Goal: Task Accomplishment & Management: Complete application form

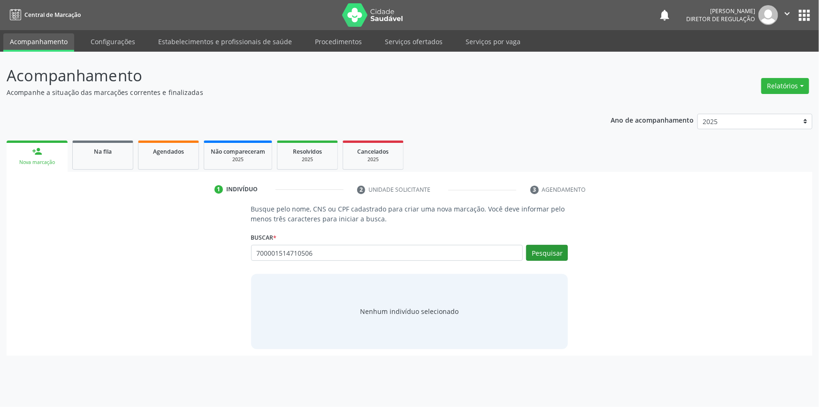
type input "700001514710506"
click at [551, 250] on button "Pesquisar" at bounding box center [547, 253] width 42 height 16
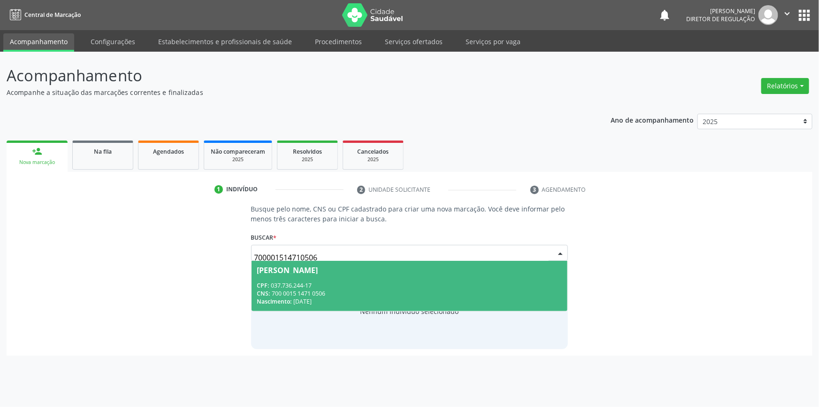
click at [424, 291] on div "CNS: 700 0015 1471 0506" at bounding box center [409, 293] width 305 height 8
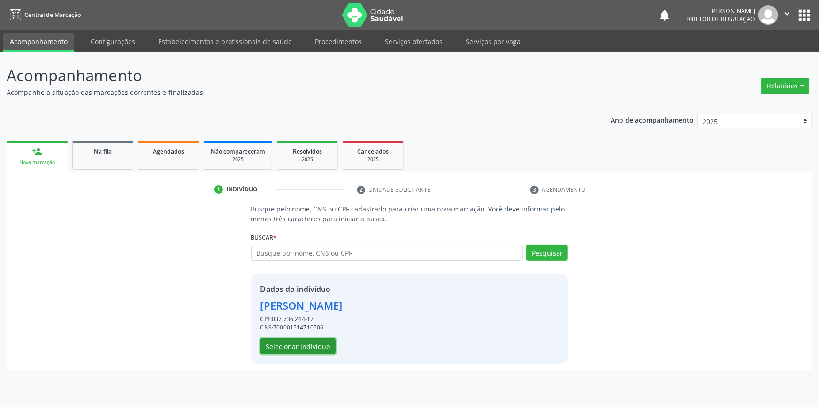
click at [315, 341] on button "Selecionar indivíduo" at bounding box center [298, 346] width 75 height 16
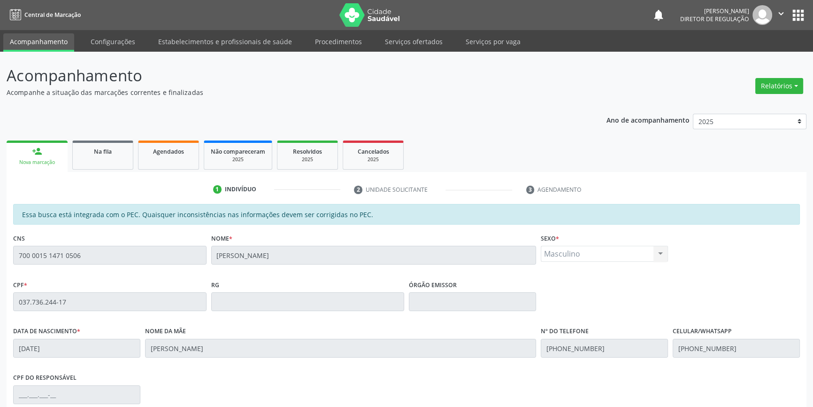
scroll to position [129, 0]
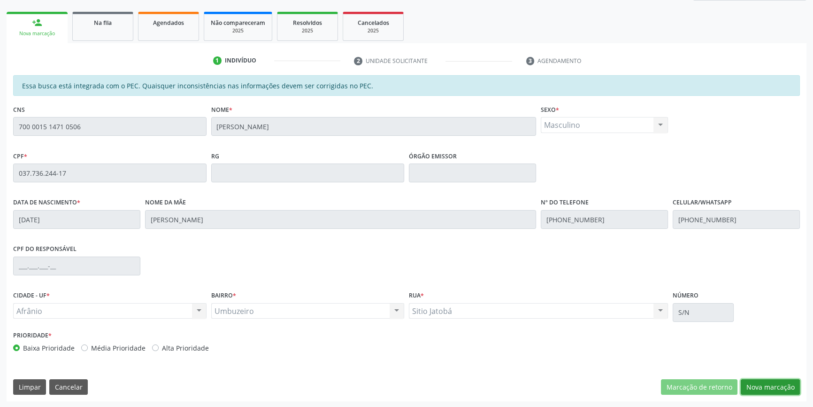
click at [767, 388] on button "Nova marcação" at bounding box center [770, 387] width 59 height 16
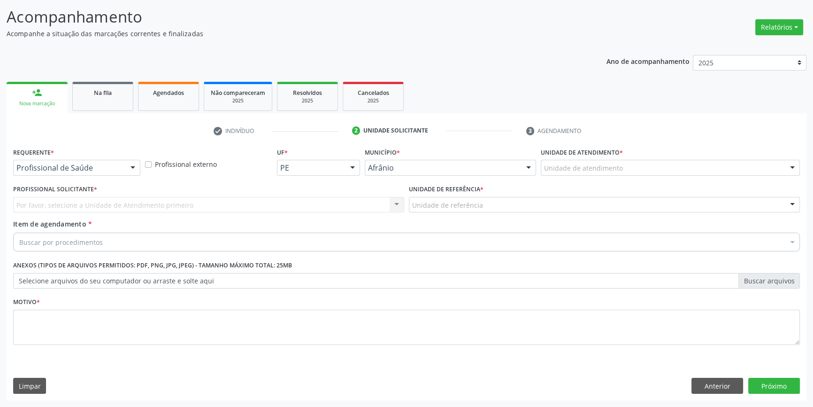
scroll to position [58, 0]
drag, startPoint x: 606, startPoint y: 169, endPoint x: 605, endPoint y: 183, distance: 13.2
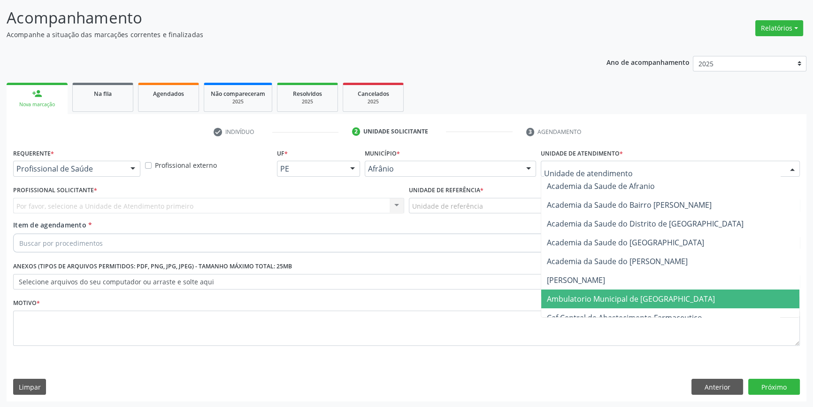
click at [601, 290] on span "Ambulatorio Municipal de [GEOGRAPHIC_DATA]" at bounding box center [670, 298] width 258 height 19
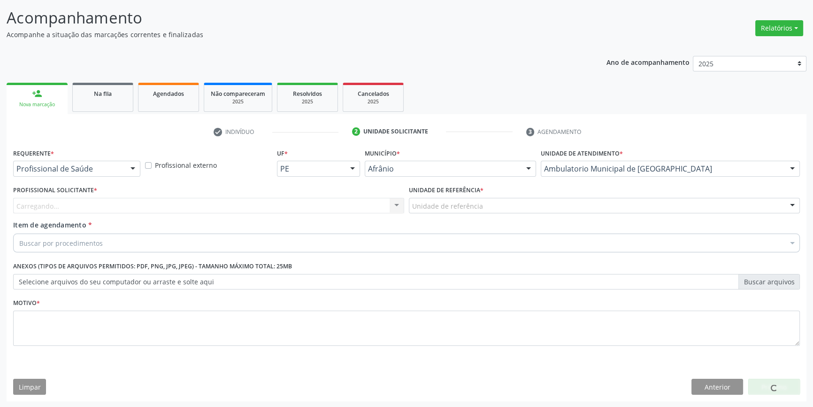
drag, startPoint x: 517, startPoint y: 220, endPoint x: 514, endPoint y: 225, distance: 5.9
click at [516, 220] on div "Item de agendamento * Buscar por procedimentos Selecionar todos 0604320140 - Ab…" at bounding box center [406, 235] width 787 height 30
click at [510, 208] on div "Unidade de referência" at bounding box center [604, 206] width 391 height 16
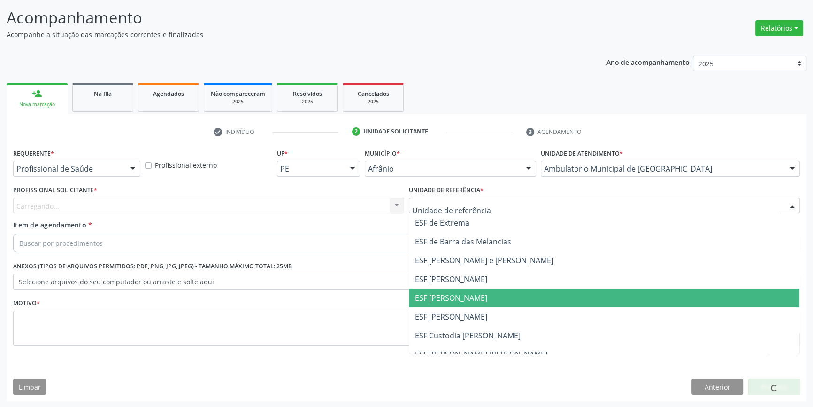
click at [484, 298] on span "ESF [PERSON_NAME]" at bounding box center [604, 297] width 390 height 19
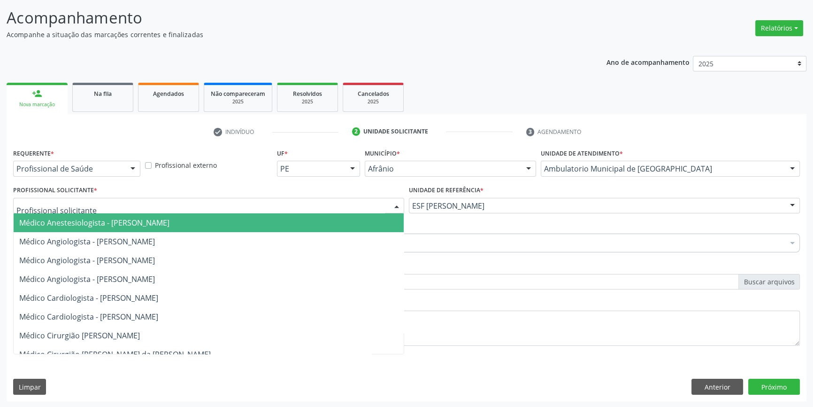
click at [267, 204] on div at bounding box center [208, 206] width 391 height 16
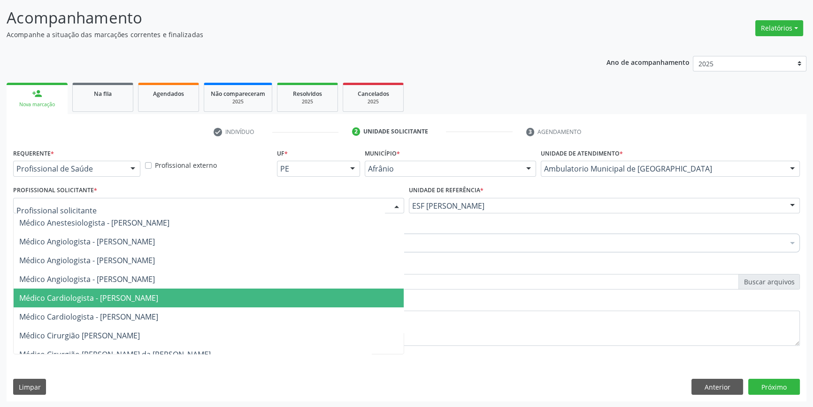
click at [158, 292] on span "Médico Cardiologista - [PERSON_NAME]" at bounding box center [88, 297] width 139 height 10
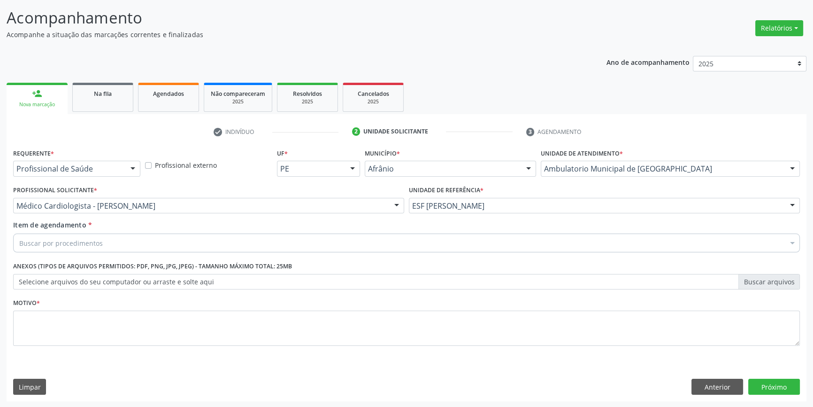
click at [179, 242] on div "Buscar por procedimentos" at bounding box center [406, 242] width 787 height 19
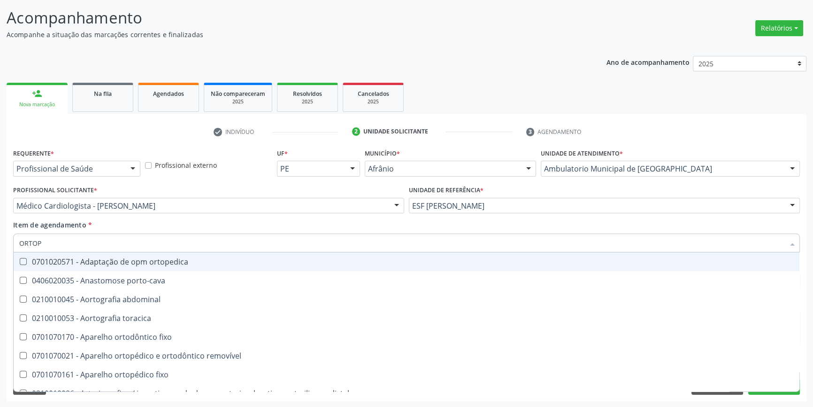
type input "ORTOPE"
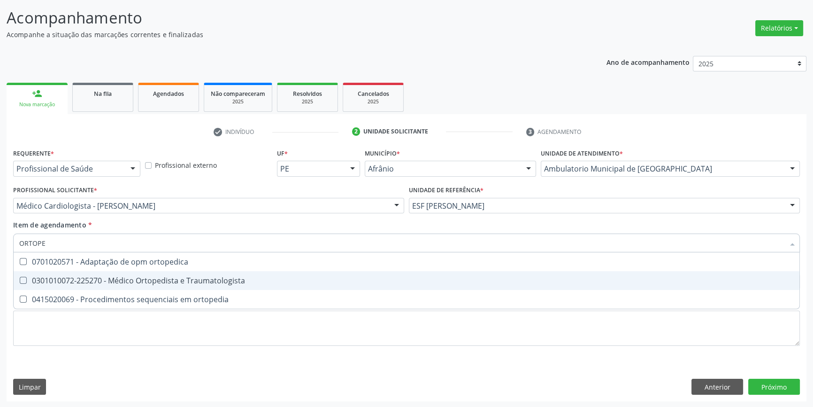
click at [188, 283] on div "0301010072-225270 - Médico Ortopedista e Traumatologista" at bounding box center [406, 281] width 775 height 8
checkbox Traumatologista "true"
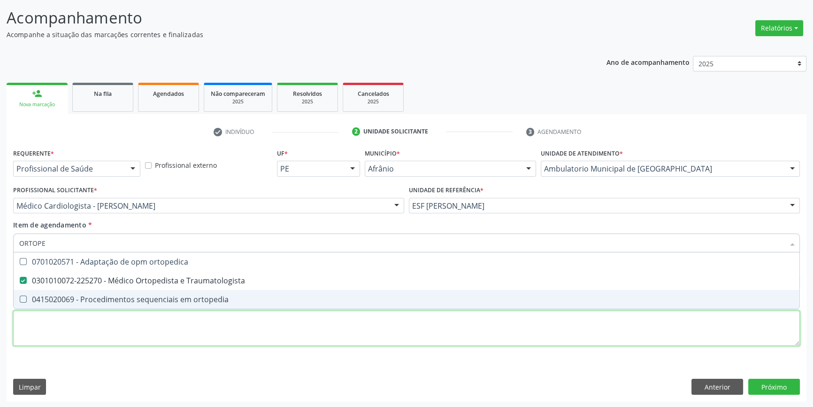
click at [155, 318] on div "Requerente * Profissional de Saúde Profissional de Saúde Paciente Nenhum result…" at bounding box center [406, 252] width 787 height 213
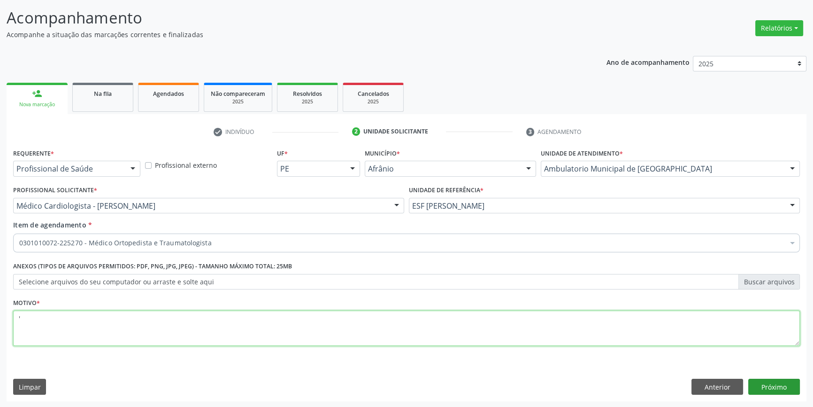
type textarea "'"
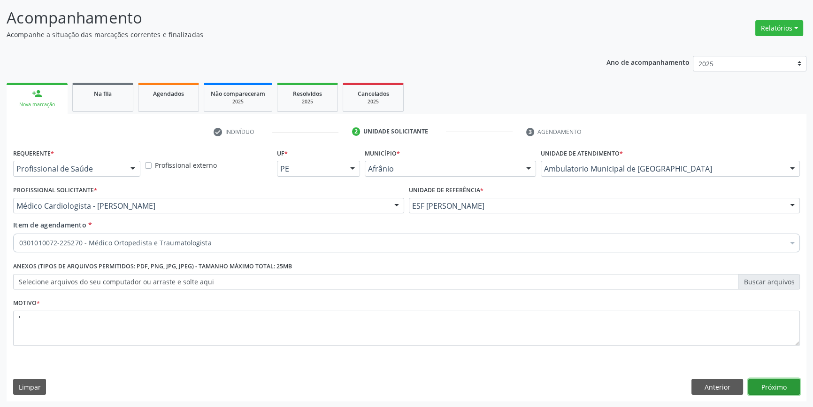
click at [778, 384] on button "Próximo" at bounding box center [774, 386] width 52 height 16
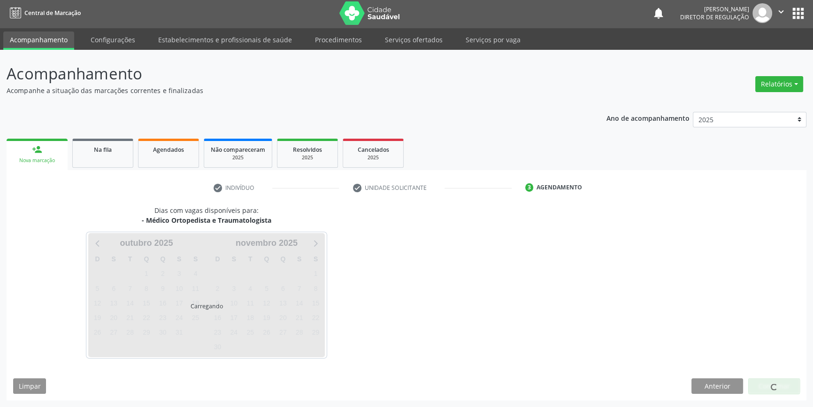
scroll to position [1, 0]
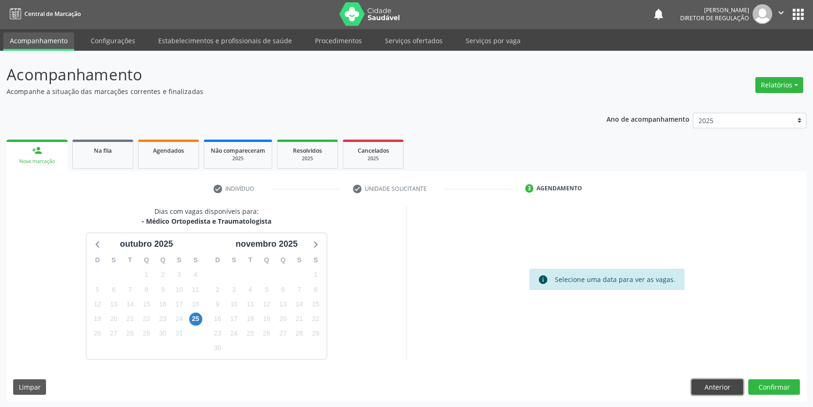
click at [723, 385] on button "Anterior" at bounding box center [718, 387] width 52 height 16
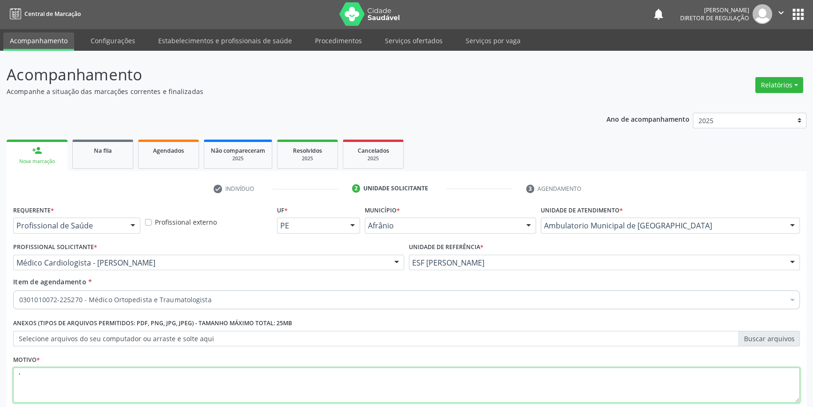
click at [723, 385] on textarea "'" at bounding box center [406, 385] width 787 height 36
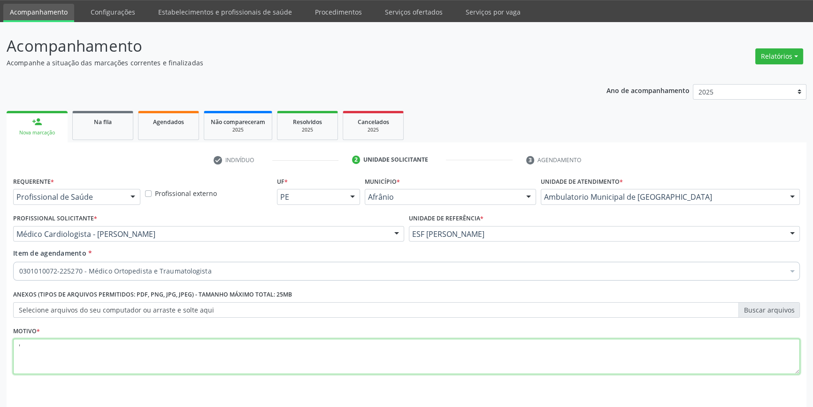
scroll to position [58, 0]
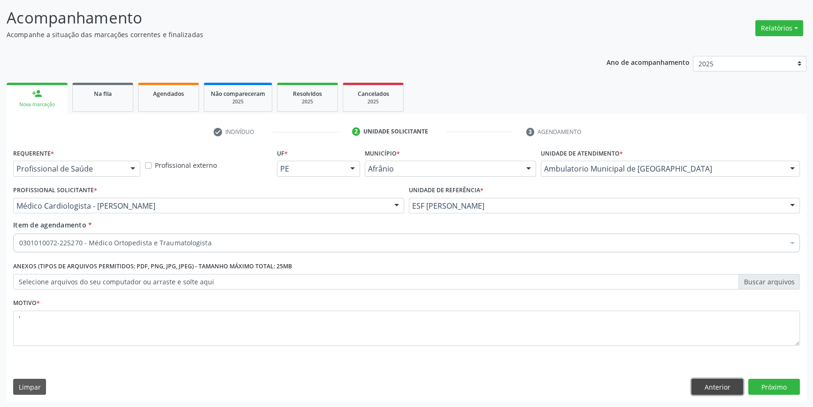
click at [722, 378] on button "Anterior" at bounding box center [718, 386] width 52 height 16
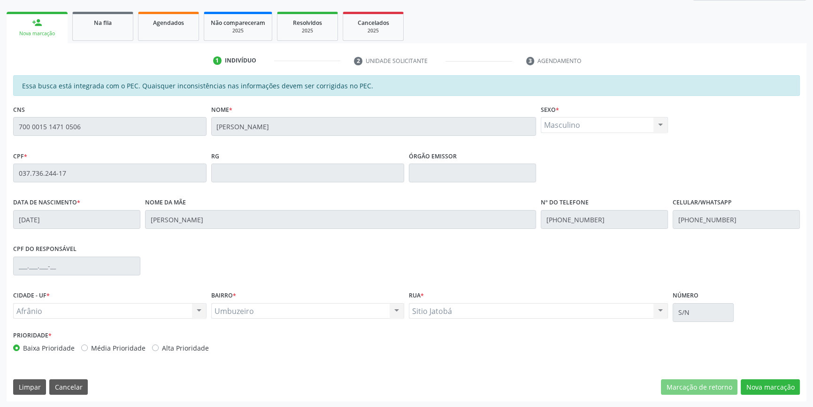
scroll to position [0, 0]
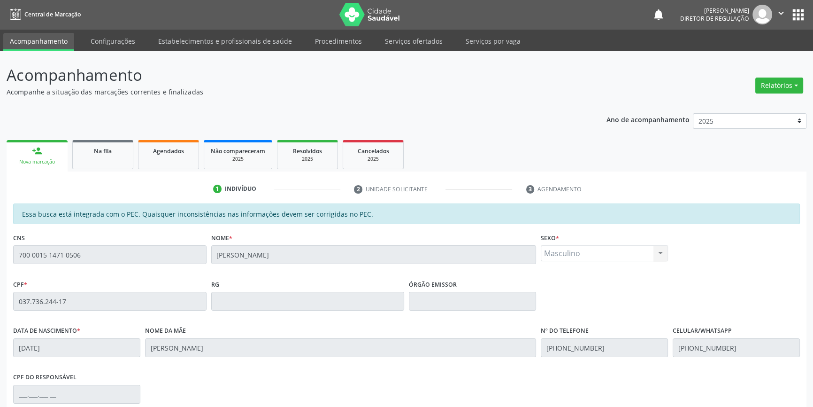
click at [64, 33] on link "Acompanhamento" at bounding box center [38, 42] width 71 height 18
click at [422, 44] on link "Serviços ofertados" at bounding box center [413, 41] width 71 height 16
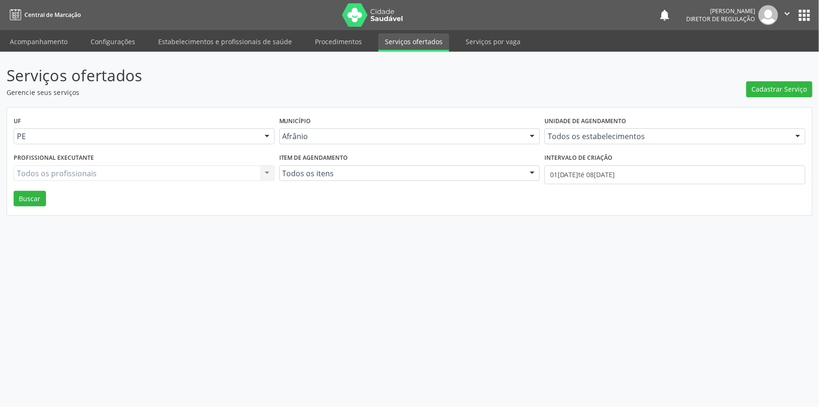
click at [46, 201] on div "UF PE Todas as UFs BA PE Nenhum resultado encontrado para: " " Não há nenhuma o…" at bounding box center [409, 162] width 805 height 108
click at [43, 201] on button "Buscar" at bounding box center [30, 199] width 32 height 16
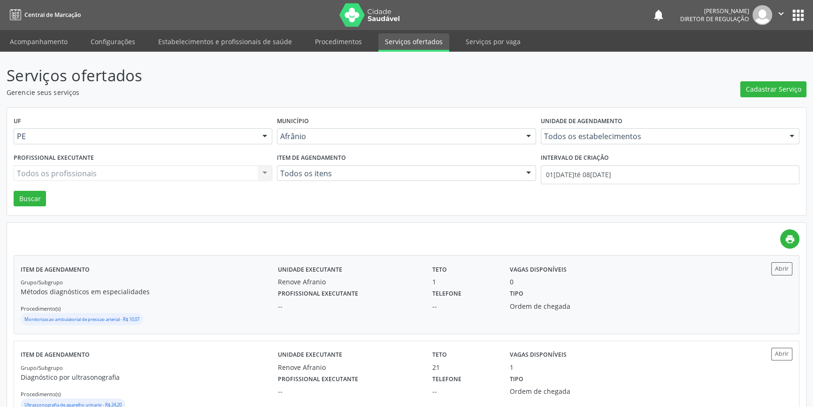
click at [165, 284] on div "Grupo/Subgrupo Métodos diagnósticos em especialidades Procedimento(s) Monitoriz…" at bounding box center [149, 302] width 257 height 50
click at [762, 94] on button "Cadastrar Serviço" at bounding box center [773, 89] width 66 height 16
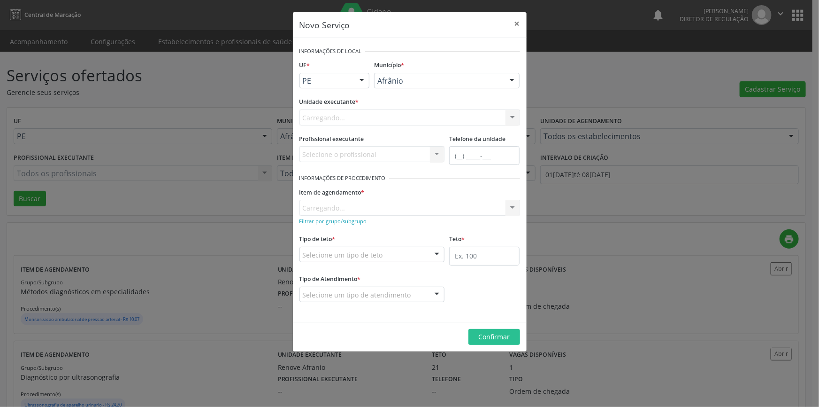
click at [355, 113] on div "Carregando... Nenhum resultado encontrado para: " " Não há nenhuma opção para s…" at bounding box center [410, 117] width 221 height 16
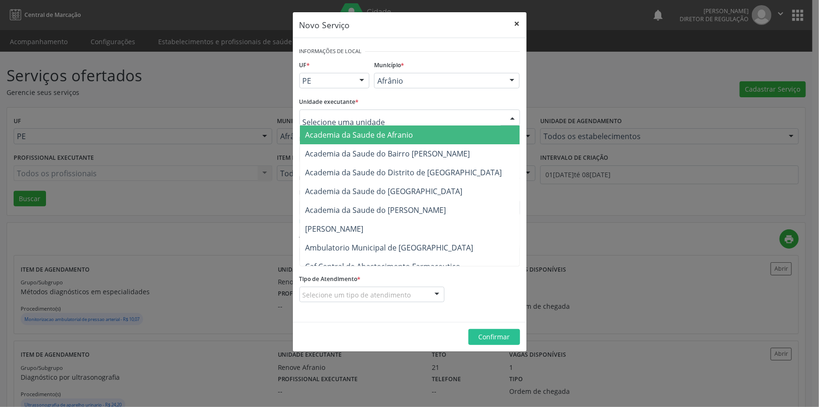
click at [521, 25] on button "×" at bounding box center [517, 23] width 19 height 23
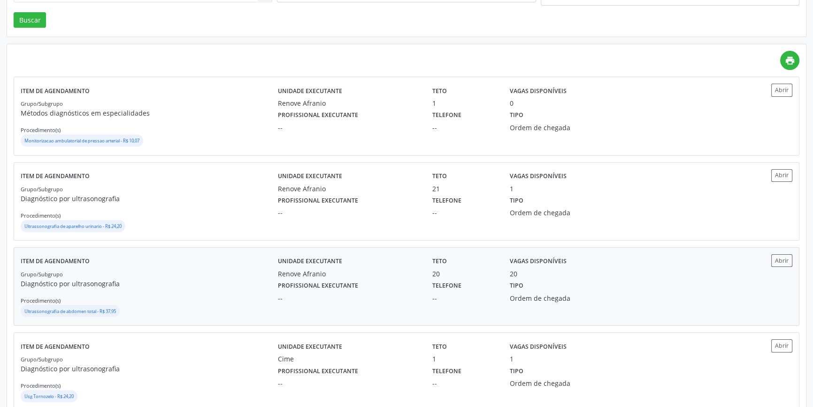
scroll to position [256, 0]
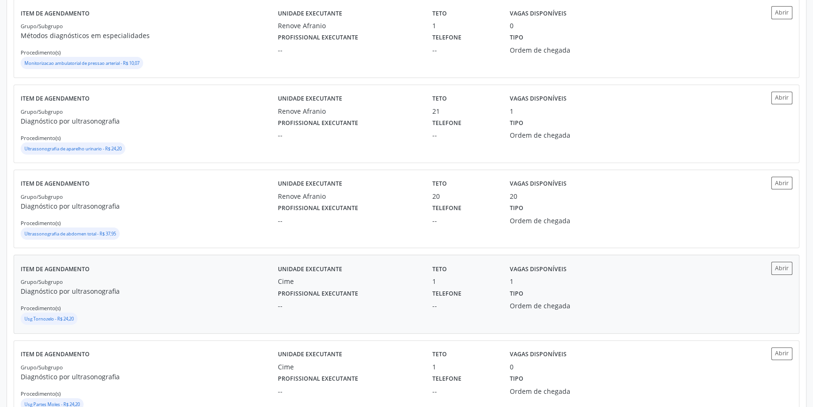
click at [192, 315] on div "Usg Tornozelo - R$ 24,20" at bounding box center [149, 319] width 257 height 14
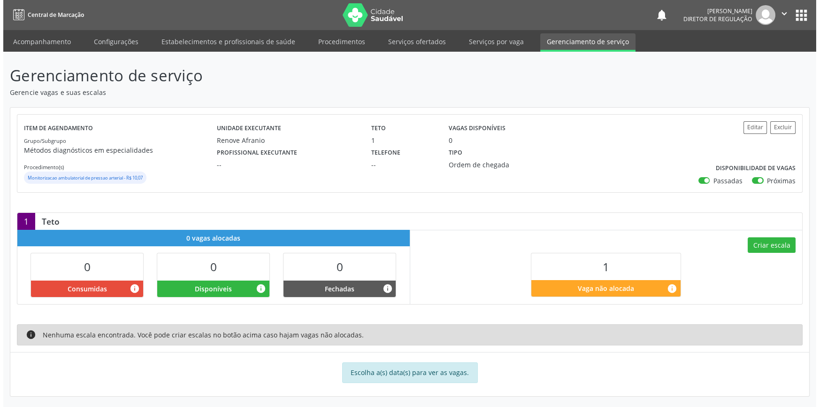
scroll to position [1, 0]
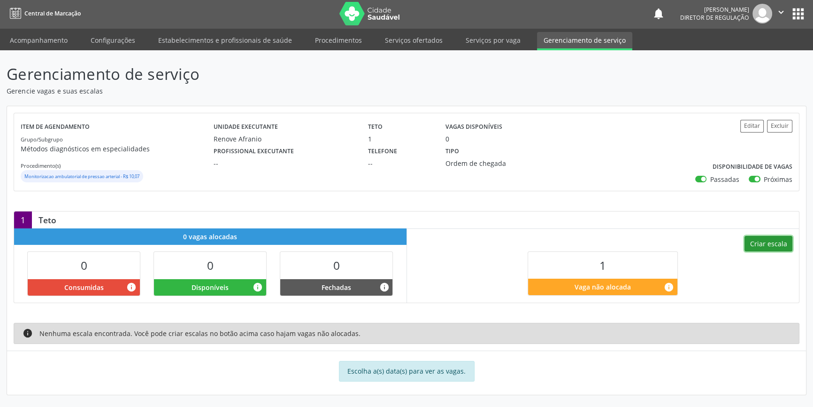
click at [746, 246] on button "Criar escala" at bounding box center [769, 244] width 48 height 16
select select "9"
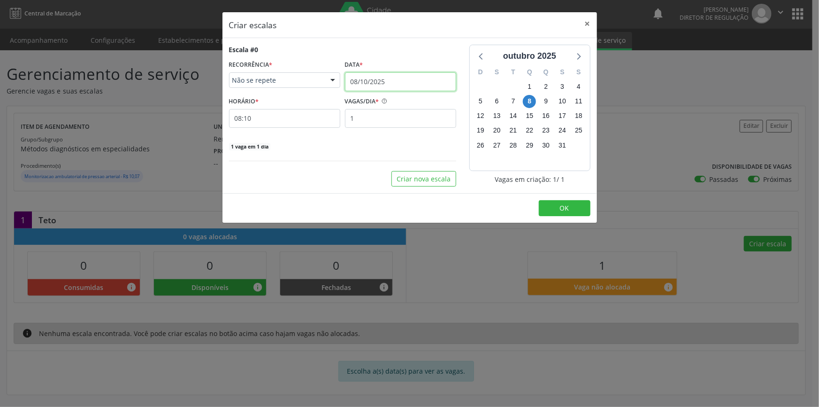
click at [380, 82] on input "08/10/2025" at bounding box center [400, 81] width 111 height 19
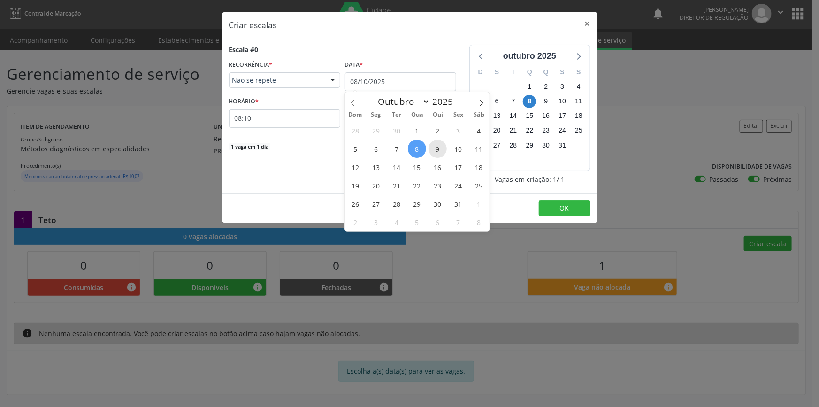
click at [432, 147] on span "9" at bounding box center [438, 148] width 18 height 18
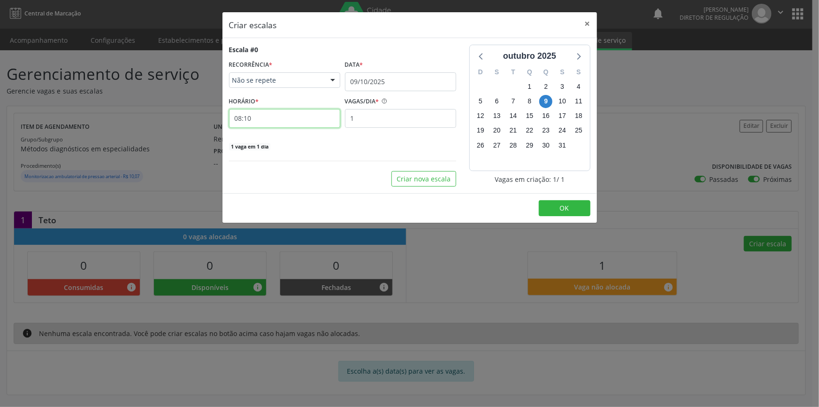
click at [285, 122] on input "08:10" at bounding box center [284, 118] width 111 height 19
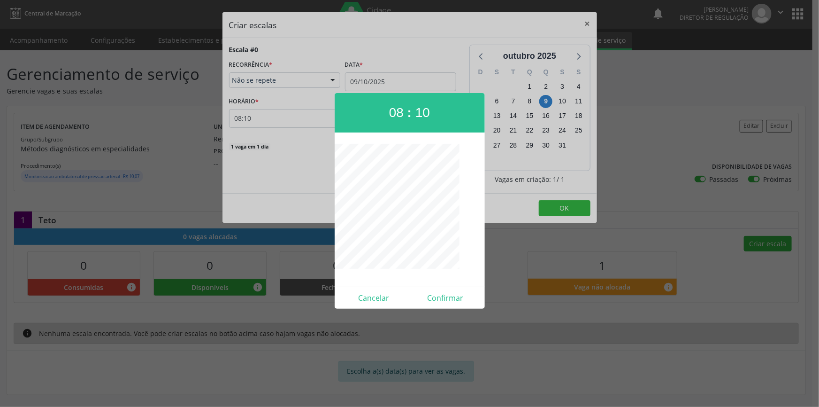
click at [580, 214] on div at bounding box center [409, 203] width 819 height 407
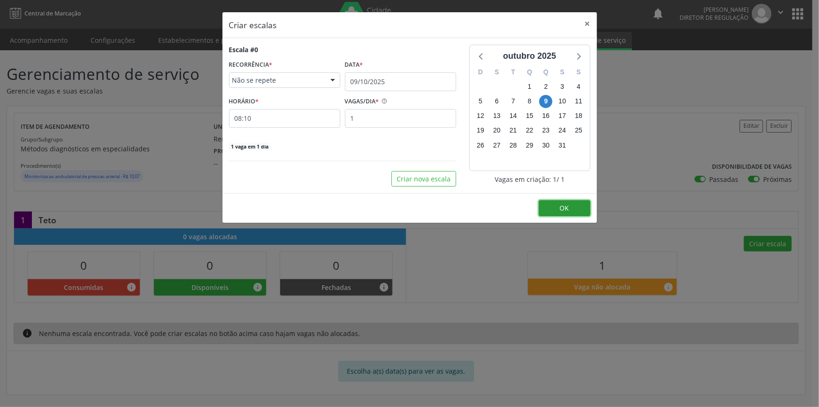
click at [579, 213] on button "OK" at bounding box center [565, 208] width 52 height 16
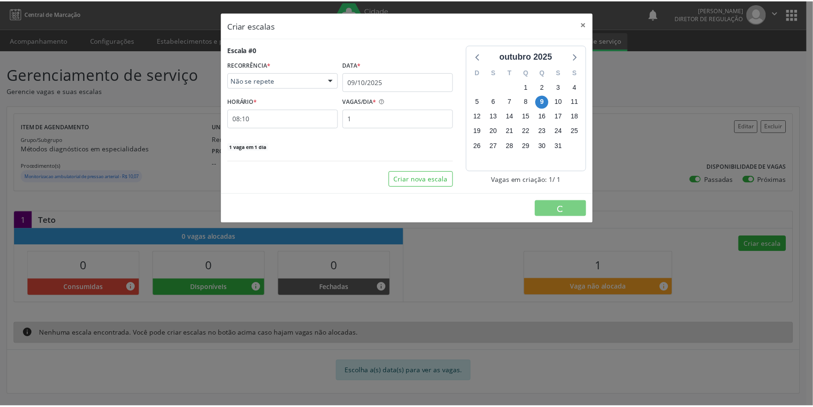
scroll to position [0, 0]
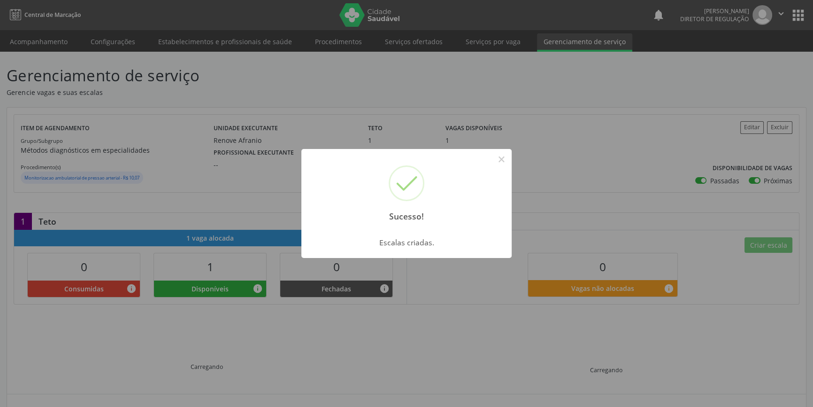
click at [33, 41] on div "Sucesso! × Escalas criadas. OK Cancel" at bounding box center [406, 203] width 813 height 407
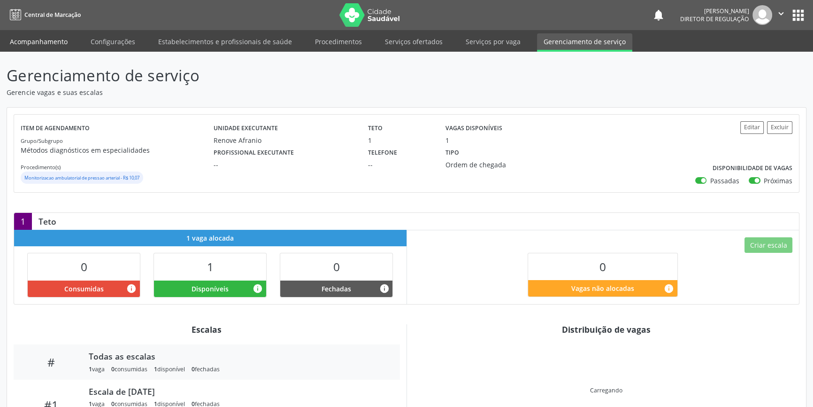
click at [33, 41] on link "Acompanhamento" at bounding box center [38, 41] width 71 height 16
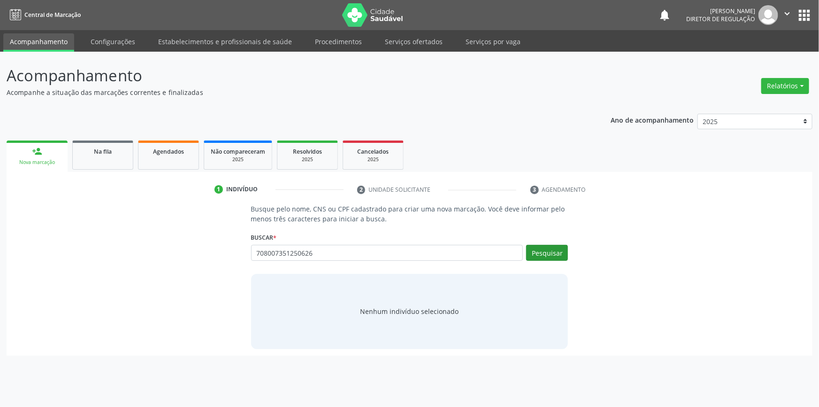
type input "708007351250626"
click at [538, 246] on button "Pesquisar" at bounding box center [547, 253] width 42 height 16
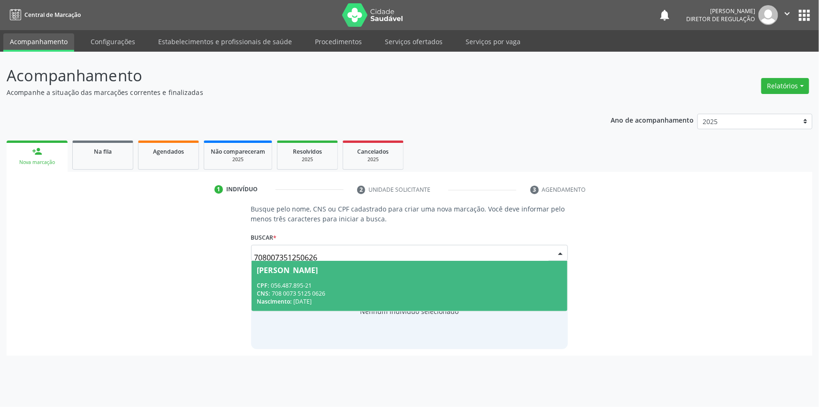
click at [371, 270] on div "[PERSON_NAME]" at bounding box center [409, 270] width 305 height 8
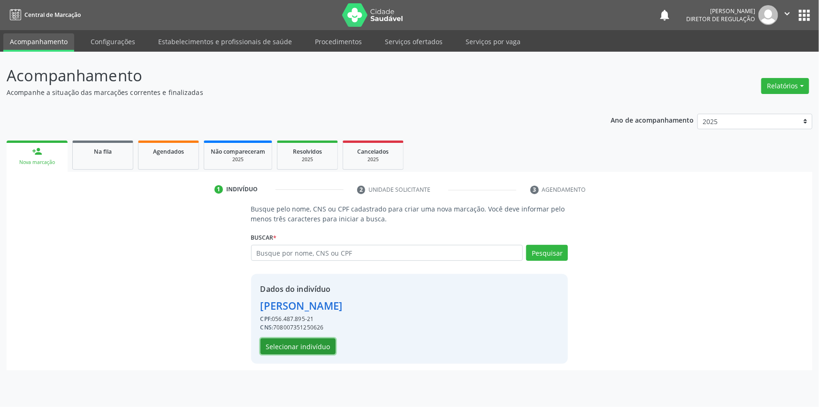
click at [310, 339] on button "Selecionar indivíduo" at bounding box center [298, 346] width 75 height 16
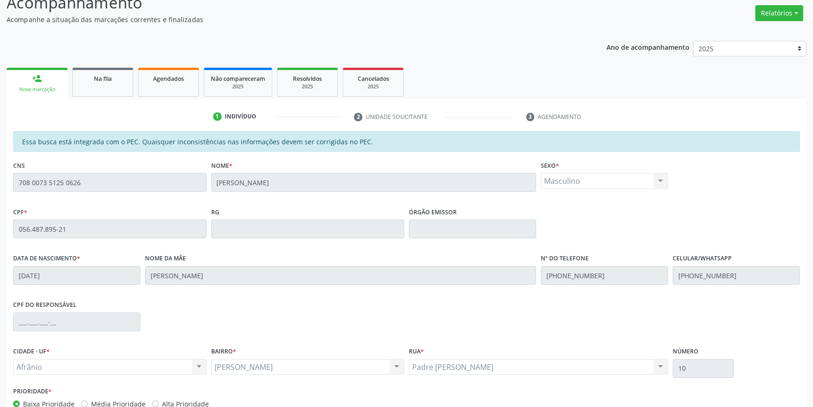
scroll to position [129, 0]
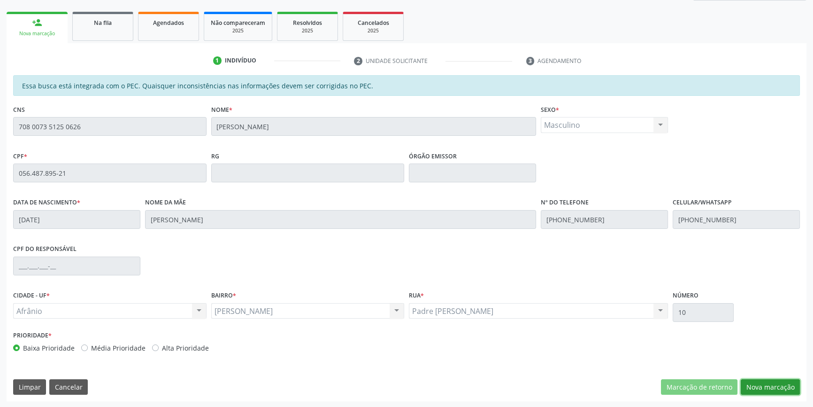
click at [762, 388] on button "Nova marcação" at bounding box center [770, 387] width 59 height 16
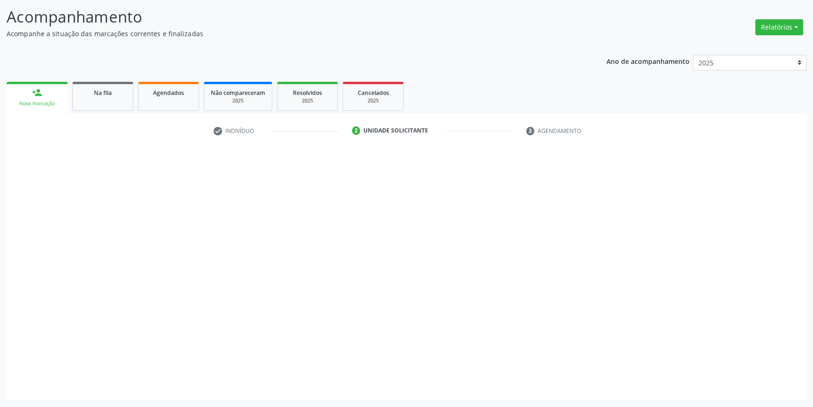
scroll to position [58, 0]
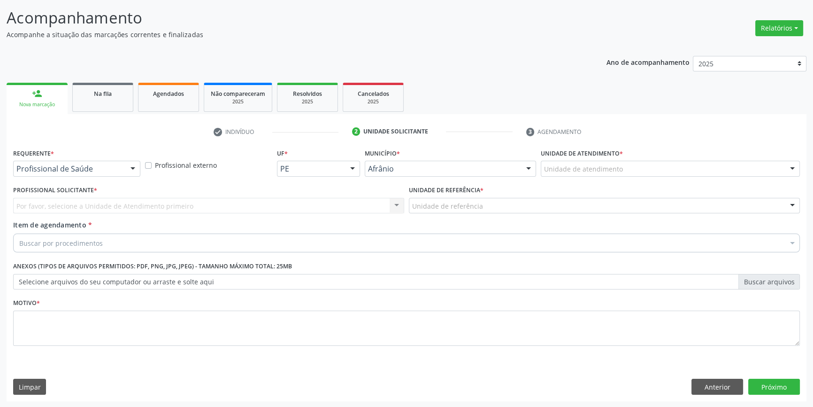
click at [582, 161] on div "Unidade de atendimento" at bounding box center [670, 169] width 259 height 16
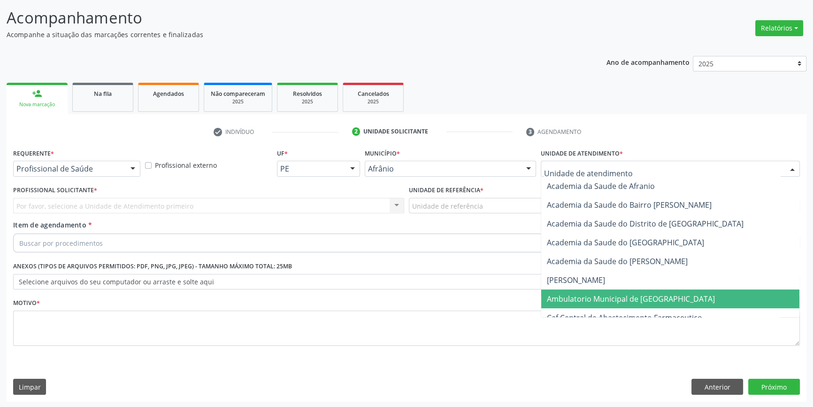
click at [606, 293] on span "Ambulatorio Municipal de [GEOGRAPHIC_DATA]" at bounding box center [631, 298] width 168 height 10
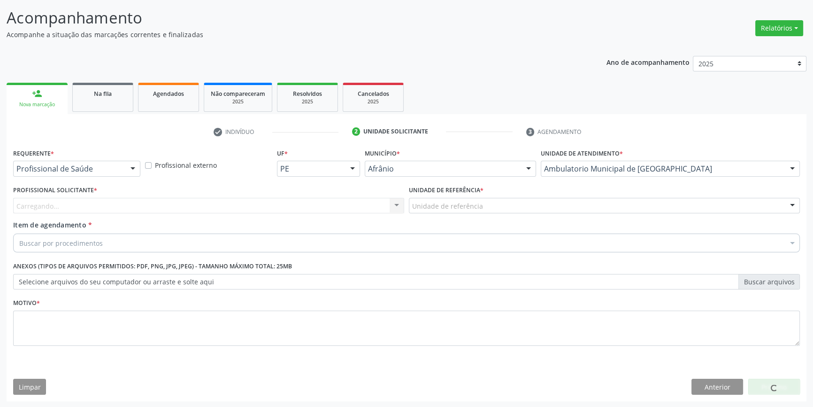
click at [502, 209] on div "Unidade de referência" at bounding box center [604, 206] width 391 height 16
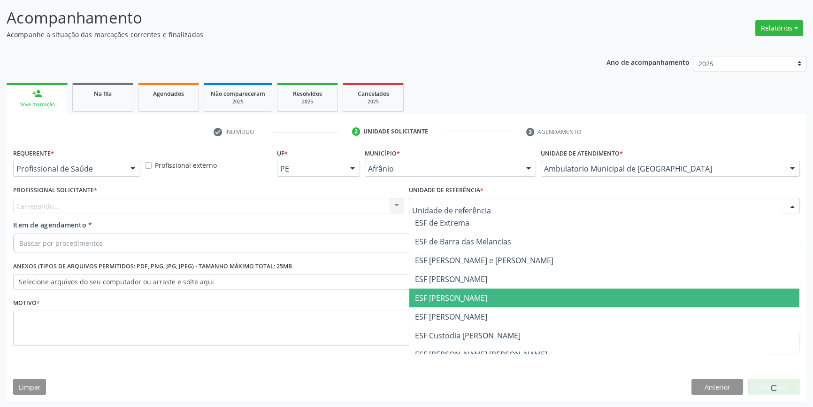
click at [452, 291] on span "ESF [PERSON_NAME]" at bounding box center [604, 297] width 390 height 19
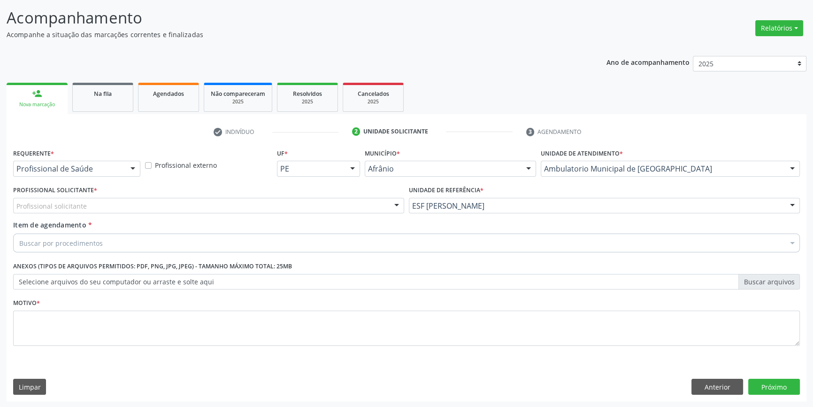
click at [305, 204] on div "Profissional solicitante" at bounding box center [208, 206] width 391 height 16
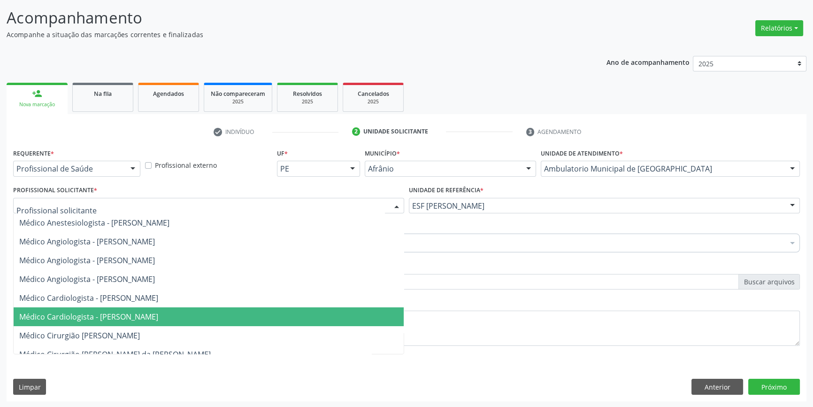
scroll to position [85, 0]
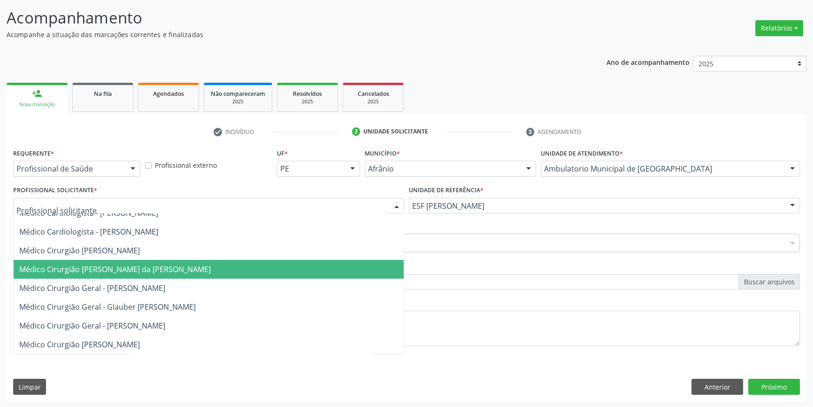
click at [143, 275] on span "Médico Cirurgião Geral - Anderson da Costa Armstrong" at bounding box center [209, 269] width 390 height 19
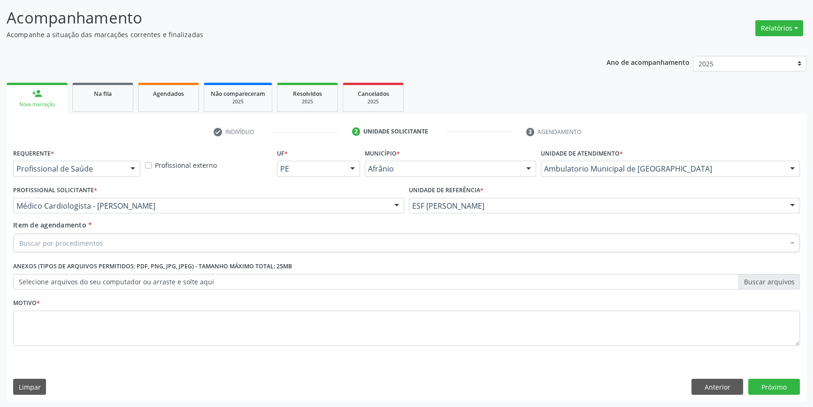
click at [116, 235] on div "Buscar por procedimentos" at bounding box center [406, 242] width 787 height 19
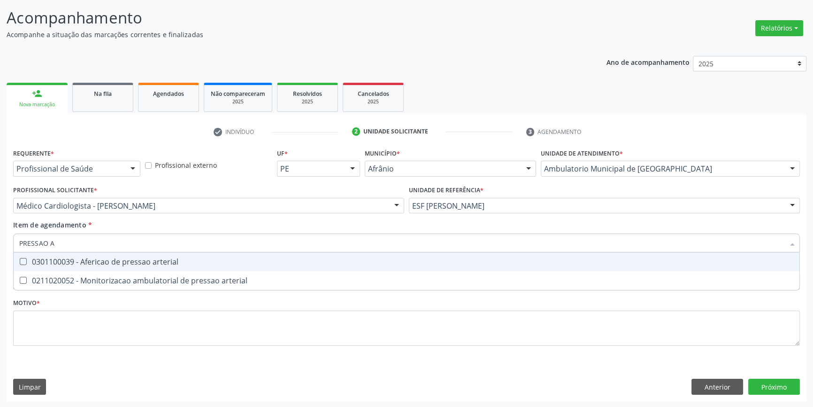
type input "PRESSAO AR"
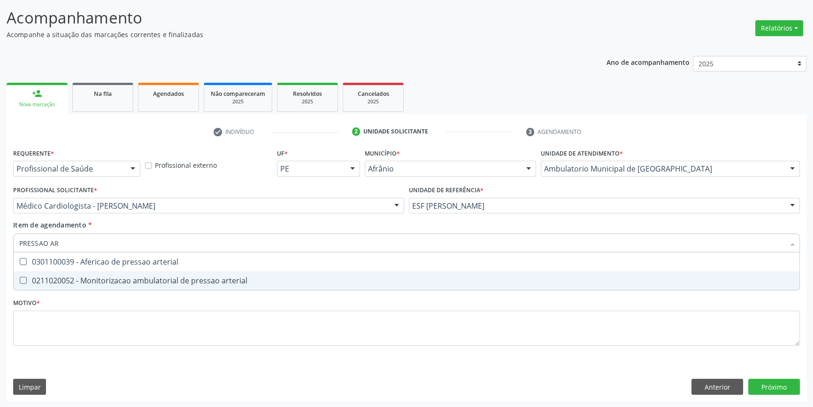
click at [105, 277] on div "0211020052 - Monitorizacao ambulatorial de pressao arterial" at bounding box center [406, 281] width 775 height 8
checkbox arterial "true"
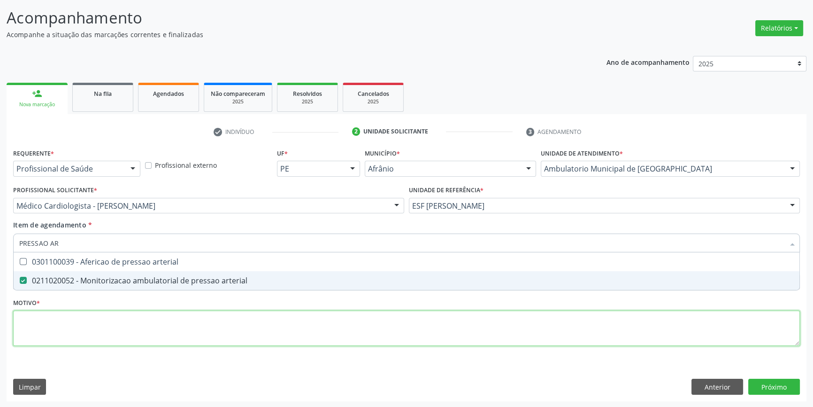
click at [95, 327] on div "Requerente * Profissional de Saúde Profissional de Saúde Paciente Nenhum result…" at bounding box center [406, 252] width 787 height 213
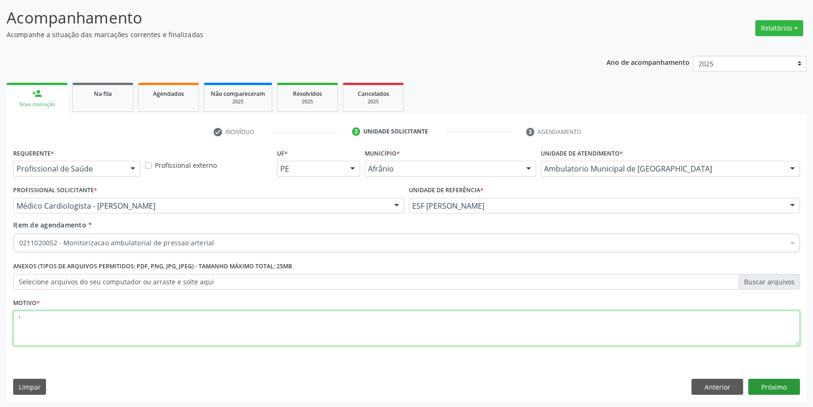
type textarea "'"
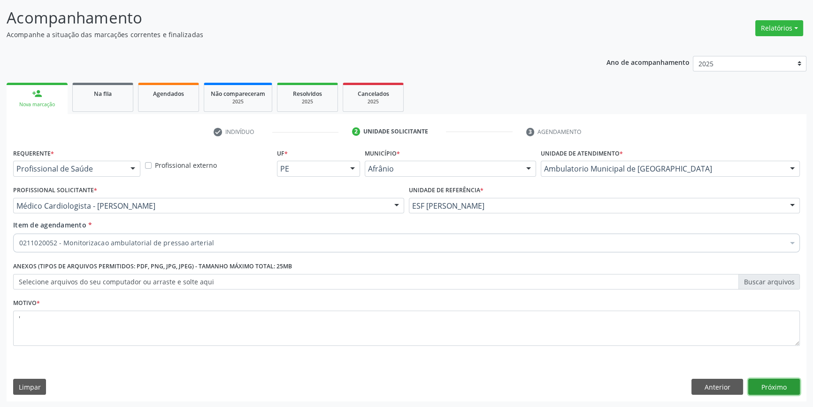
click at [759, 386] on button "Próximo" at bounding box center [774, 386] width 52 height 16
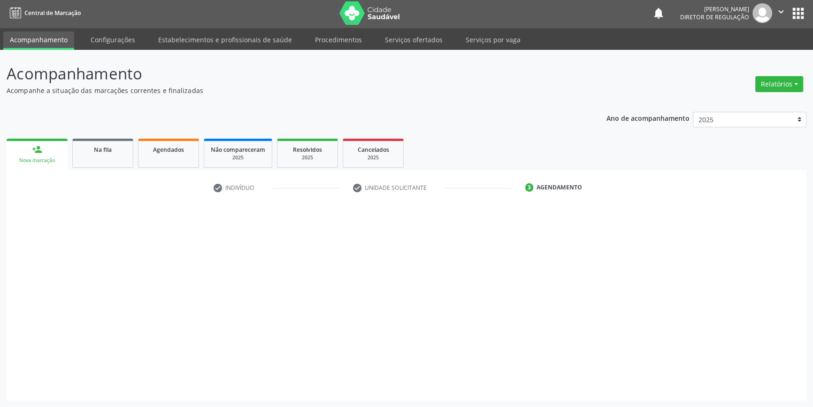
scroll to position [1, 0]
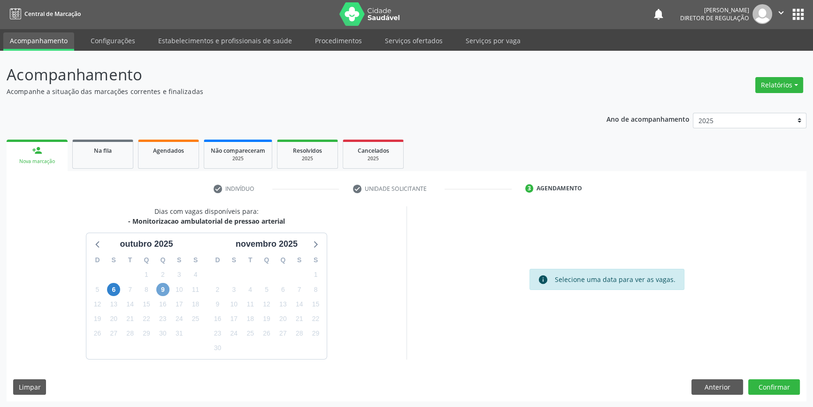
click at [163, 283] on span "9" at bounding box center [162, 289] width 13 height 13
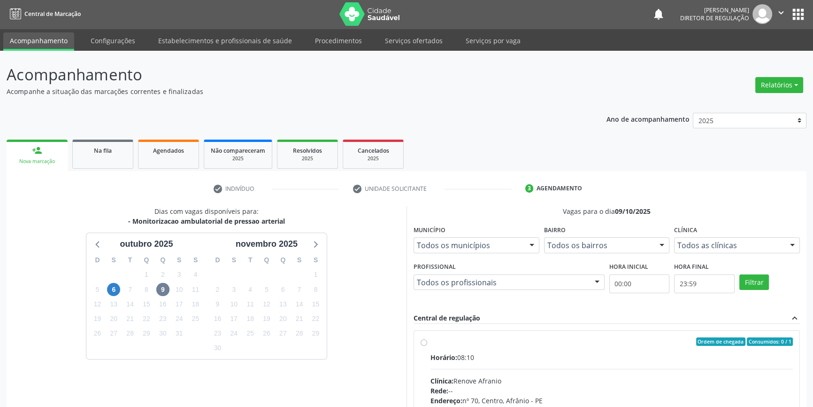
click at [458, 340] on div "Ordem de chegada Consumidos: 0 / 1" at bounding box center [611, 341] width 362 height 8
click at [427, 340] on input "Ordem de chegada Consumidos: 0 / 1 Horário: 08:10 Clínica: Renove Afranio Rede:…" at bounding box center [424, 341] width 7 height 8
radio input "true"
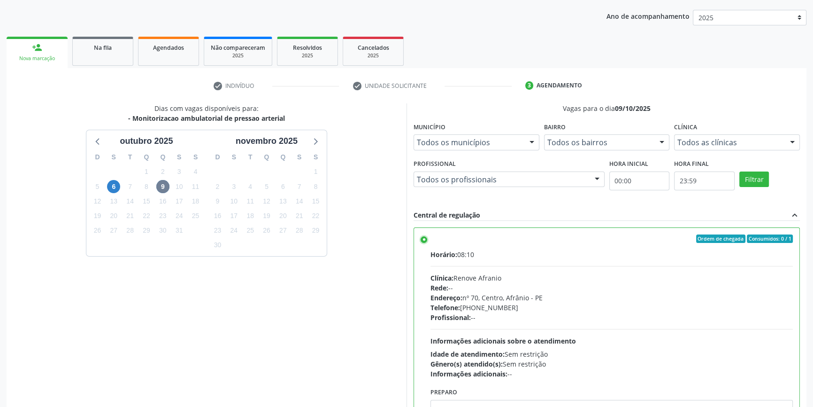
scroll to position [154, 0]
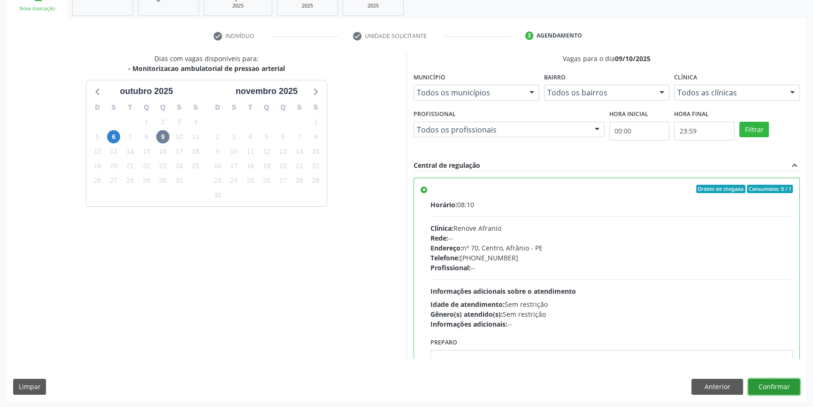
click at [751, 385] on button "Confirmar" at bounding box center [774, 386] width 52 height 16
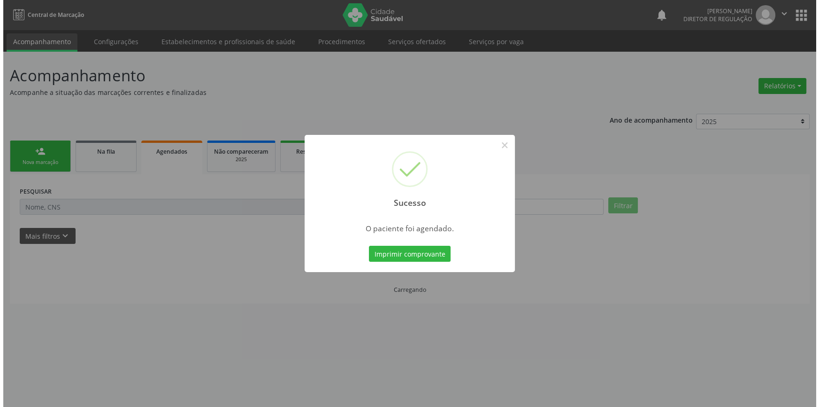
scroll to position [0, 0]
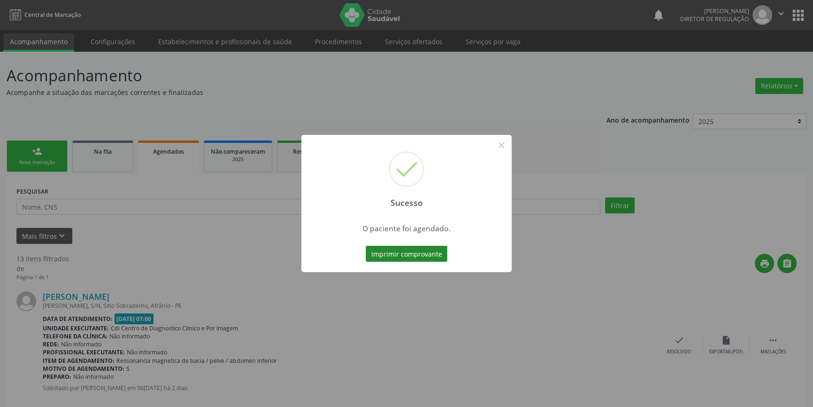
click at [419, 248] on button "Imprimir comprovante" at bounding box center [407, 254] width 82 height 16
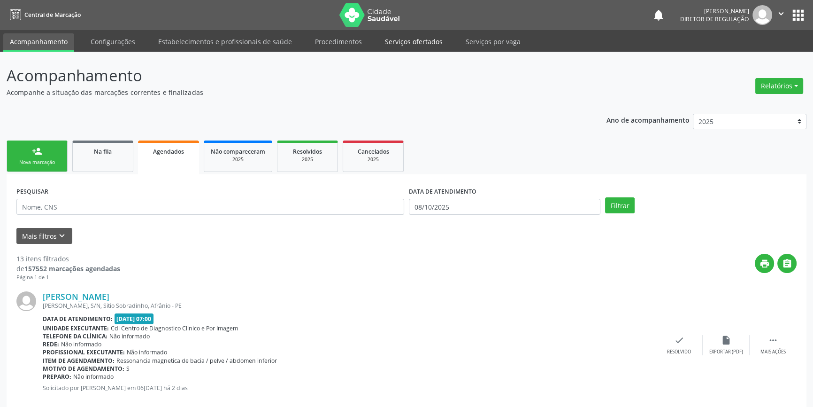
click at [411, 47] on link "Serviços ofertados" at bounding box center [413, 41] width 71 height 16
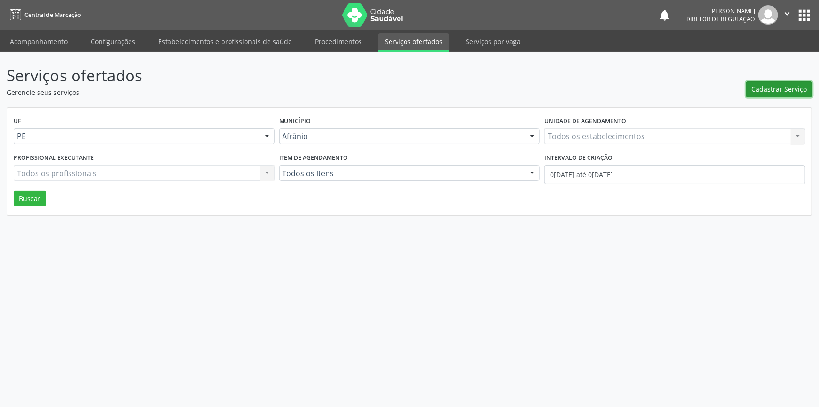
click at [796, 91] on span "Cadastrar Serviço" at bounding box center [779, 89] width 55 height 10
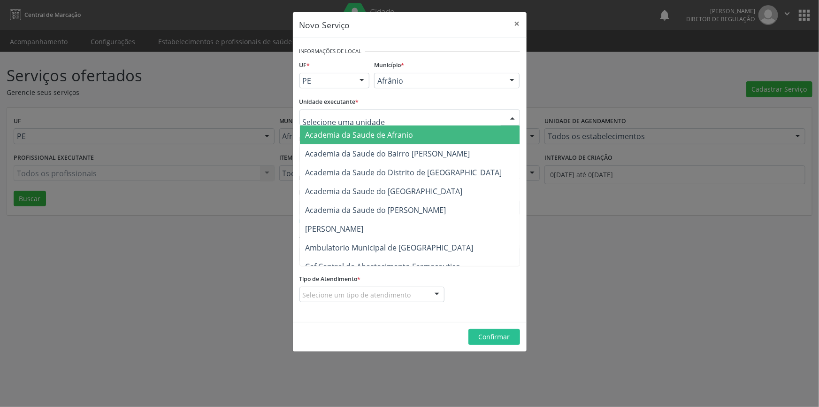
click at [460, 116] on div at bounding box center [410, 117] width 221 height 16
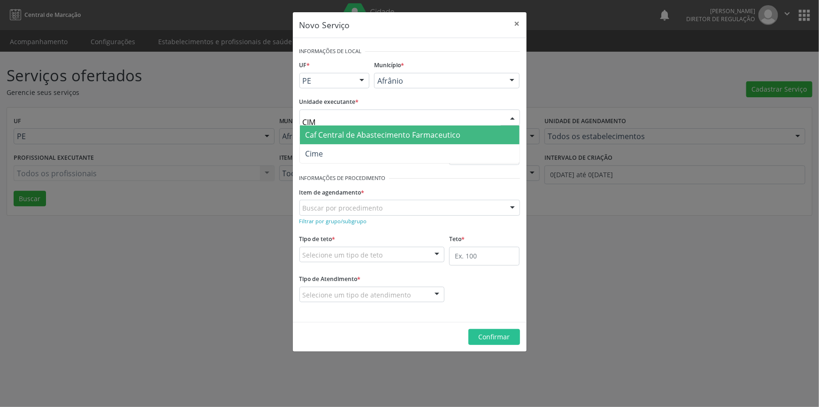
type input "CIME"
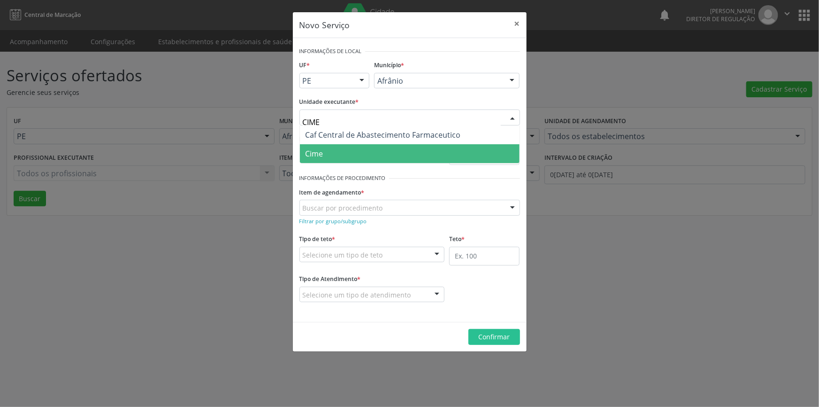
click at [376, 150] on span "Cime" at bounding box center [410, 153] width 220 height 19
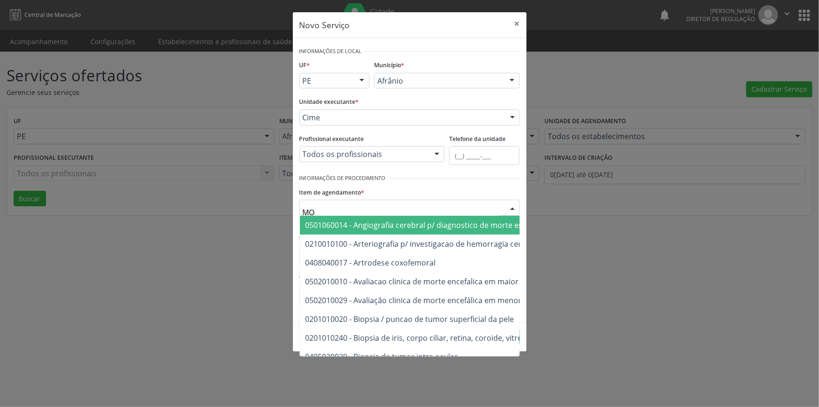
type input "M"
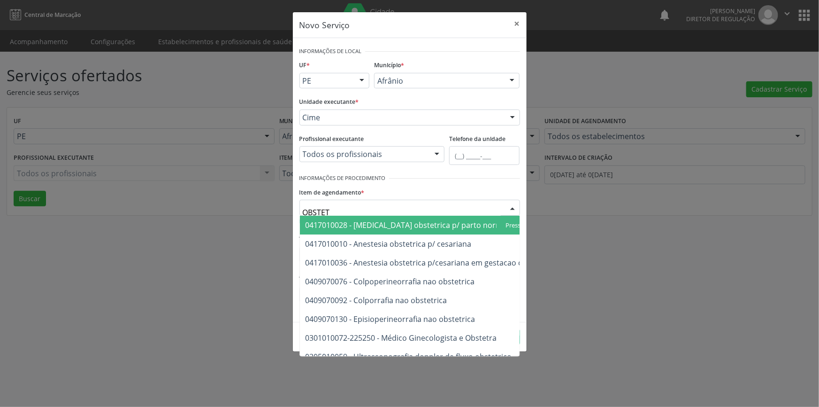
type input "OBSTETR"
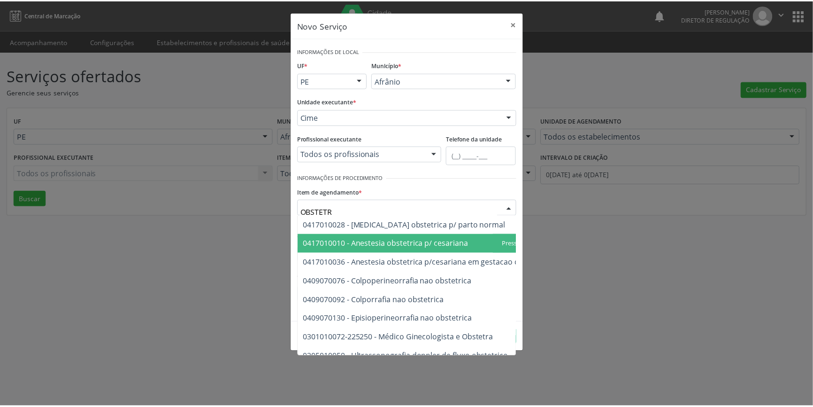
scroll to position [54, 0]
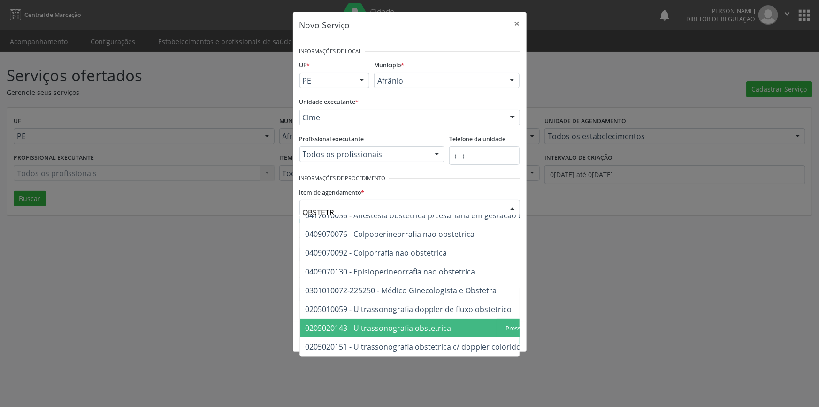
click at [422, 332] on ul "0417010028 - Analgesia obstetrica p/ parto normal 0417010010 - Anestesia obstet…" at bounding box center [434, 262] width 268 height 188
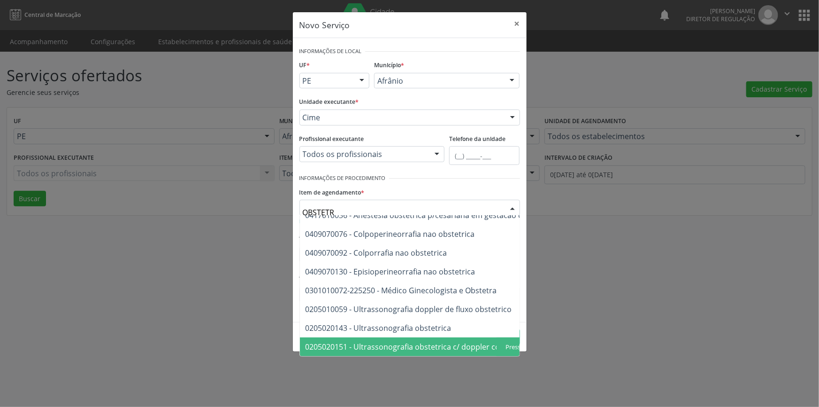
click at [420, 341] on span "0205020151 - Ultrassonografia obstetrica c/ doppler colorido e pulsado" at bounding box center [432, 346] width 253 height 10
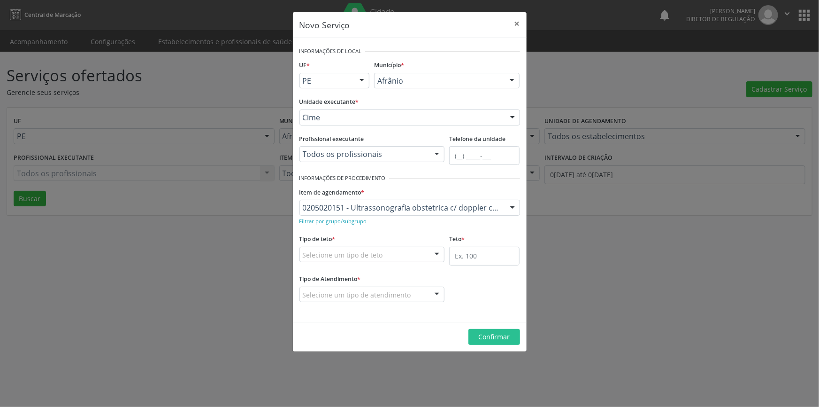
click at [423, 259] on div "Selecione um tipo de teto" at bounding box center [373, 254] width 146 height 16
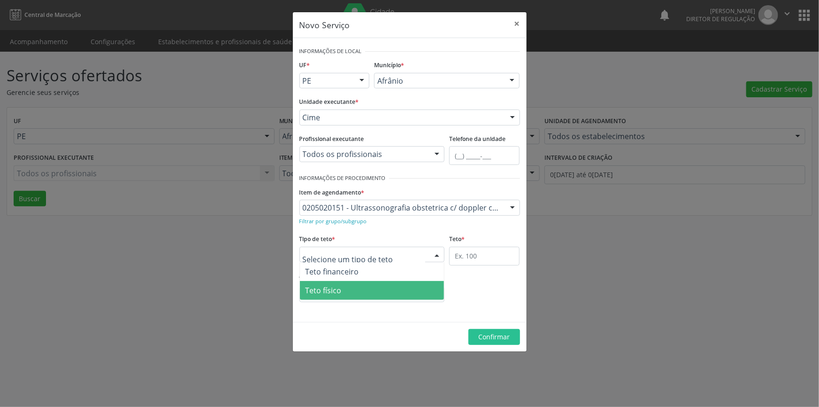
click at [400, 284] on span "Teto físico" at bounding box center [372, 290] width 145 height 19
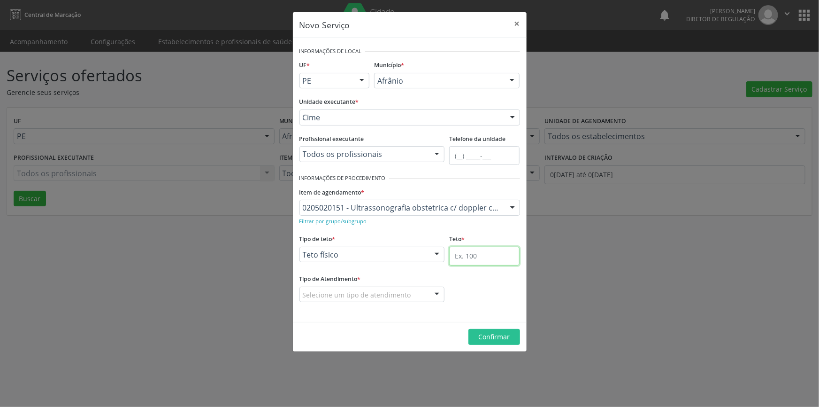
click at [470, 256] on input "text" at bounding box center [484, 255] width 70 height 19
type input "1"
click at [372, 285] on div "Tipo de Atendimento * Selecione um tipo de atendimento Ordem de chegada Horário…" at bounding box center [373, 287] width 146 height 30
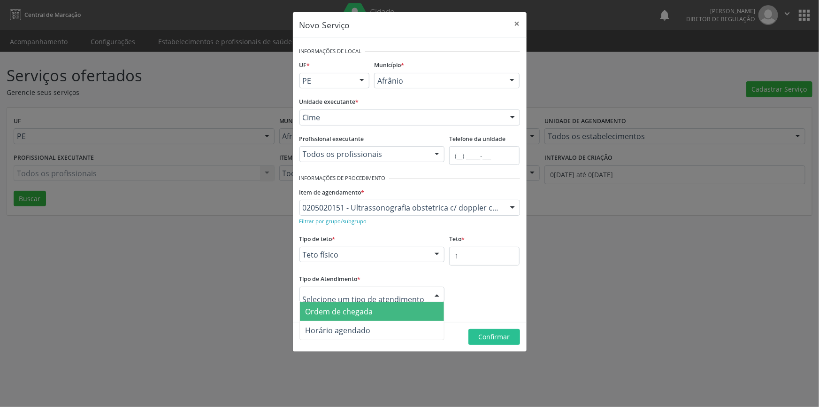
click at [354, 305] on span "Ordem de chegada" at bounding box center [372, 311] width 145 height 19
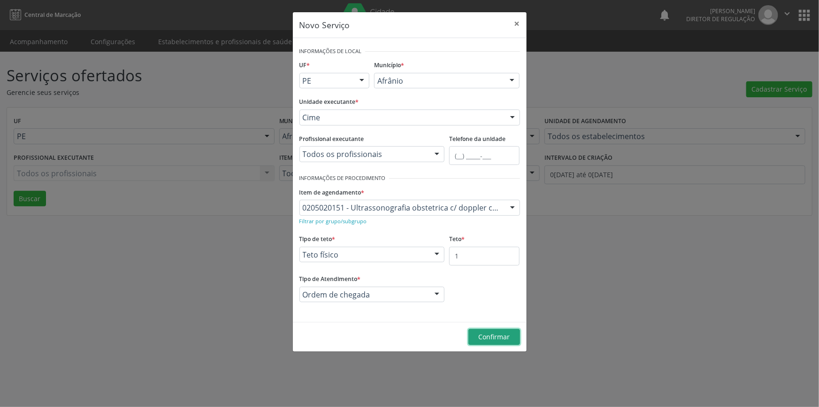
click at [493, 329] on button "Confirmar" at bounding box center [495, 337] width 52 height 16
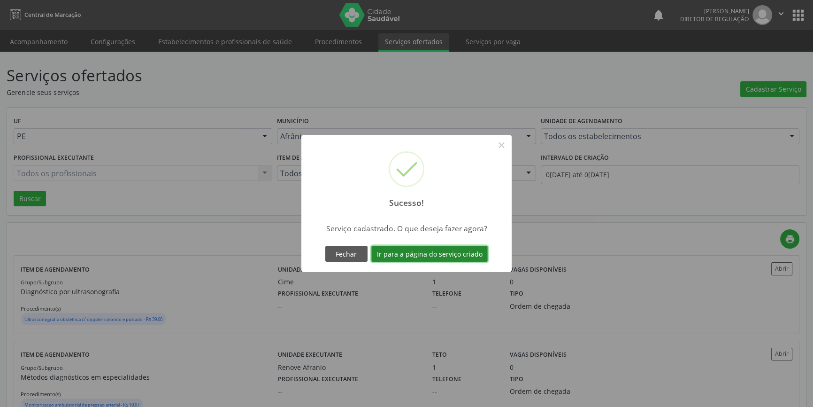
click at [453, 260] on button "Ir para a página do serviço criado" at bounding box center [429, 254] width 116 height 16
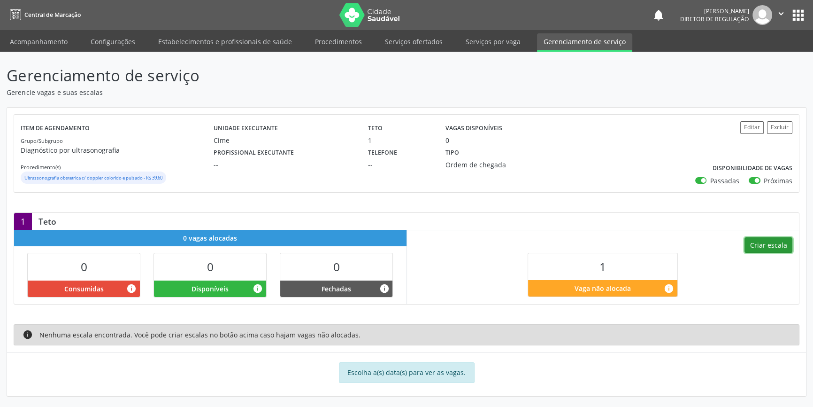
click at [776, 249] on button "Criar escala" at bounding box center [769, 245] width 48 height 16
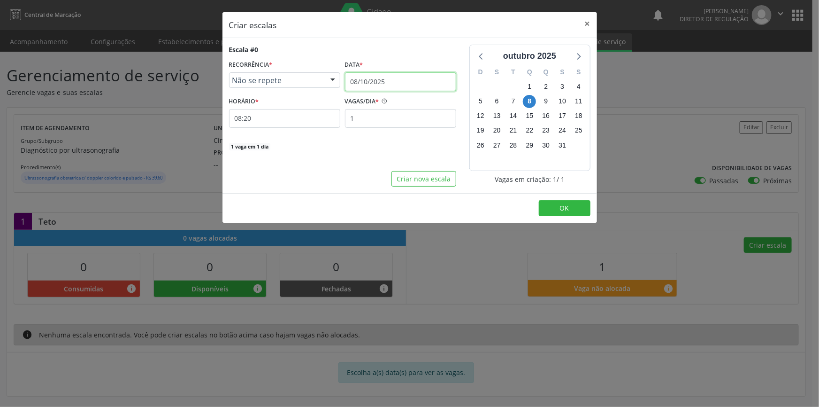
click at [379, 86] on input "08/10/2025" at bounding box center [400, 81] width 111 height 19
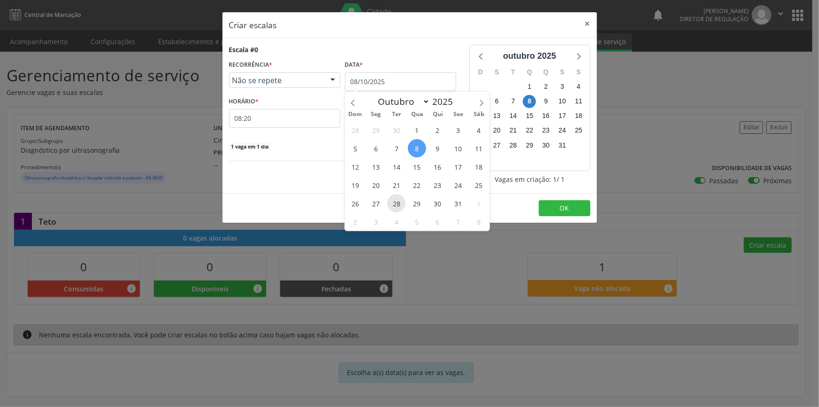
click at [400, 208] on span "28" at bounding box center [396, 203] width 18 height 18
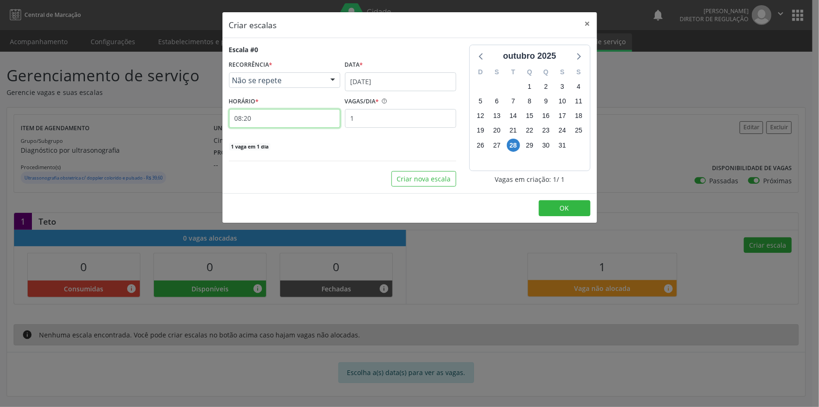
click at [269, 122] on input "08:20" at bounding box center [284, 118] width 111 height 19
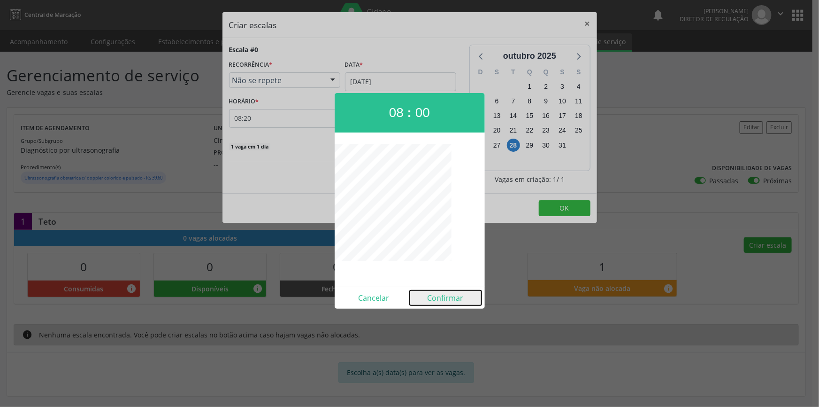
click at [439, 297] on button "Confirmar" at bounding box center [446, 297] width 72 height 15
type input "08:00"
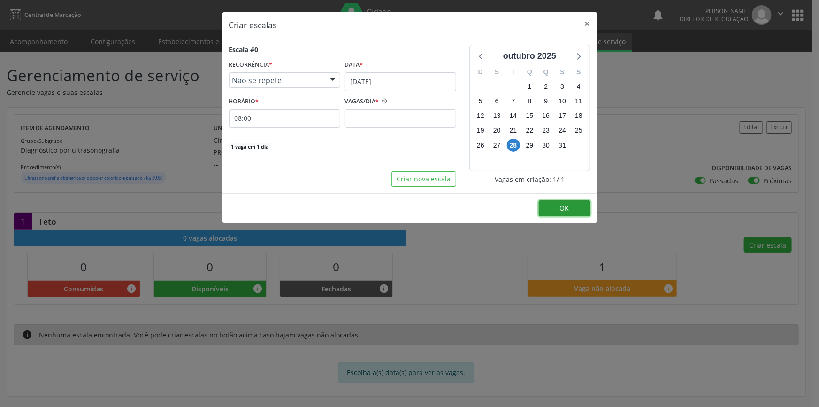
click at [558, 205] on button "OK" at bounding box center [565, 208] width 52 height 16
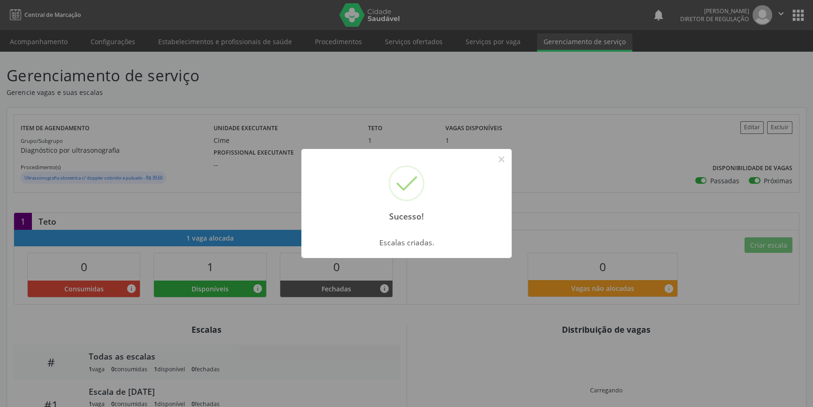
click at [384, 50] on div "Sucesso! × Escalas criadas. OK Cancel" at bounding box center [406, 203] width 813 height 407
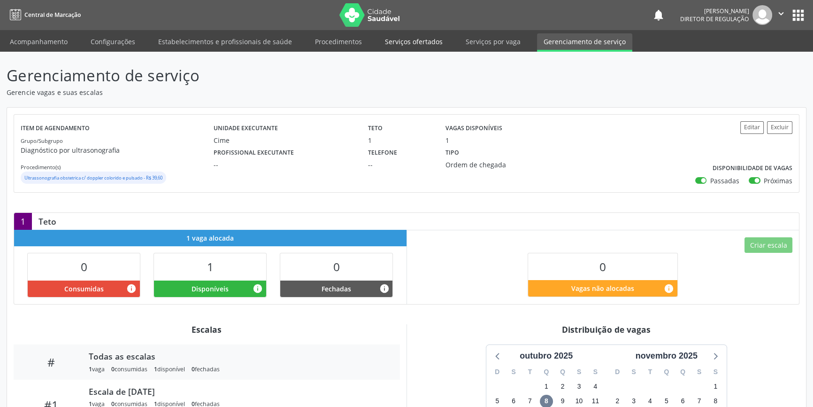
click at [419, 38] on link "Serviços ofertados" at bounding box center [413, 41] width 71 height 16
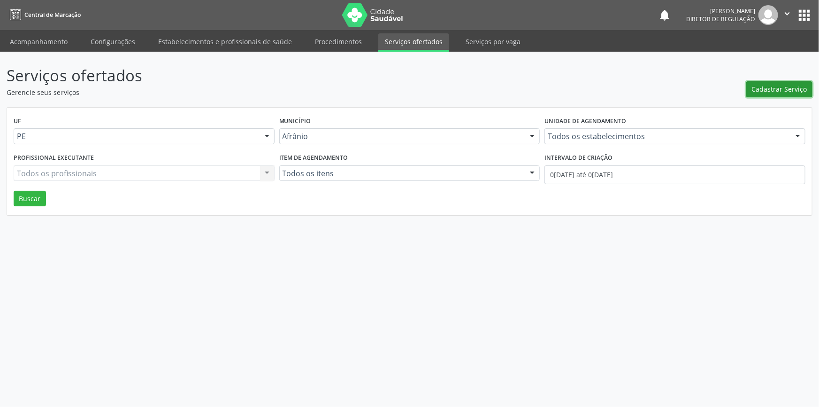
click at [775, 92] on span "Cadastrar Serviço" at bounding box center [779, 89] width 55 height 10
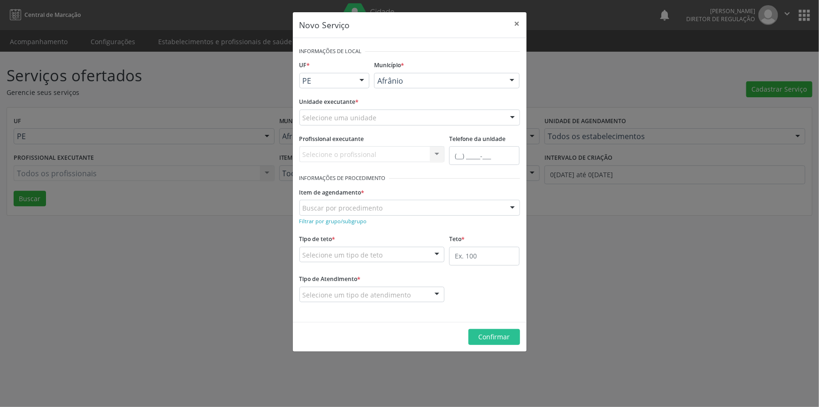
click at [464, 116] on div "Selecione uma unidade" at bounding box center [410, 117] width 221 height 16
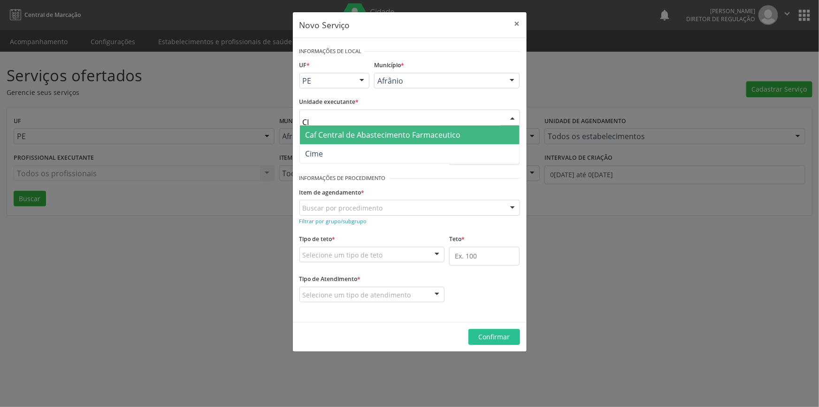
type input "C"
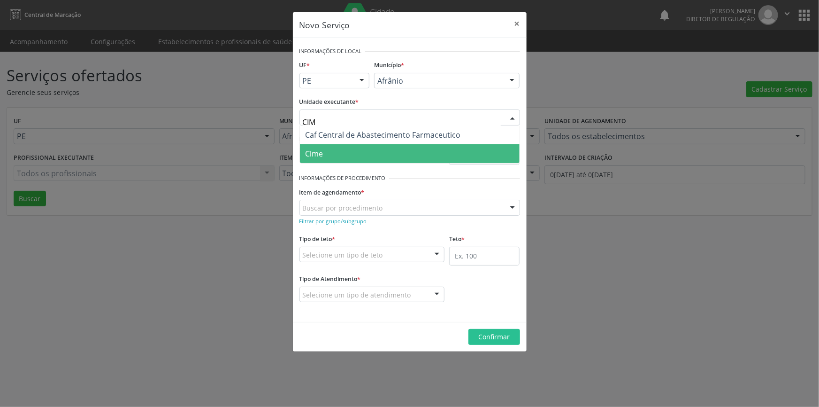
type input "CIME"
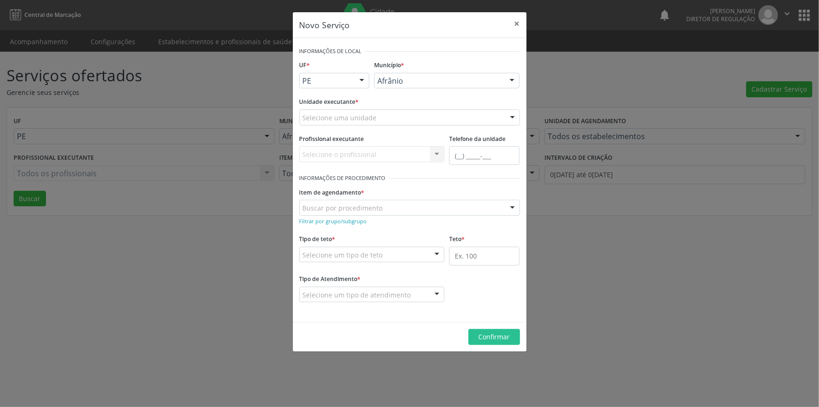
click at [158, 268] on div "Novo Serviço × Informações de Local UF * PE BA PE Nenhum resultado encontrado p…" at bounding box center [409, 203] width 819 height 407
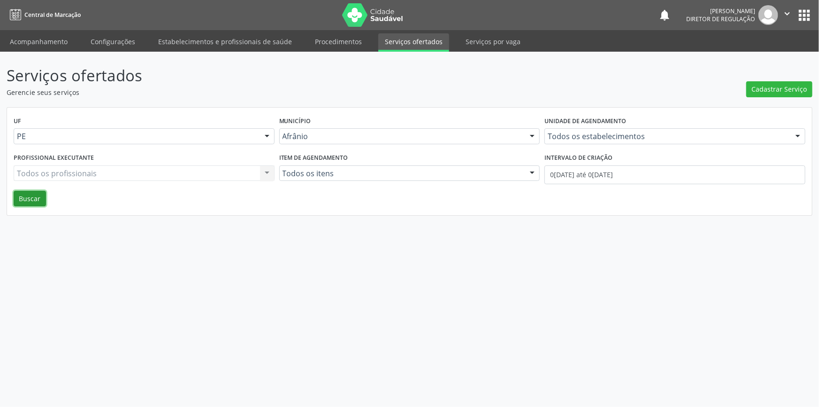
click at [23, 200] on button "Buscar" at bounding box center [30, 199] width 32 height 16
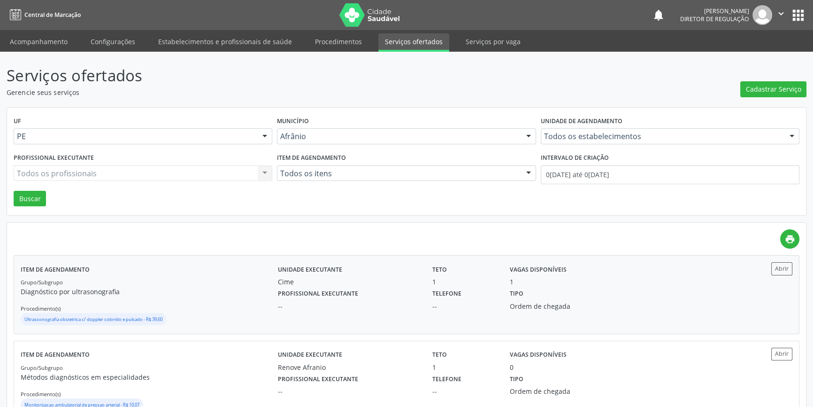
click at [246, 298] on div "Grupo/Subgrupo Diagnóstico por ultrasonografia Procedimento(s) Ultrassonografia…" at bounding box center [149, 302] width 257 height 50
click at [60, 43] on link "Acompanhamento" at bounding box center [38, 41] width 71 height 16
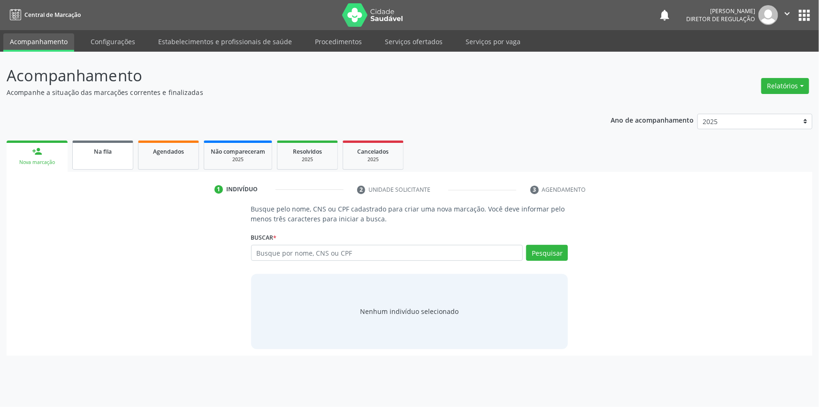
click at [105, 160] on link "Na fila" at bounding box center [102, 154] width 61 height 29
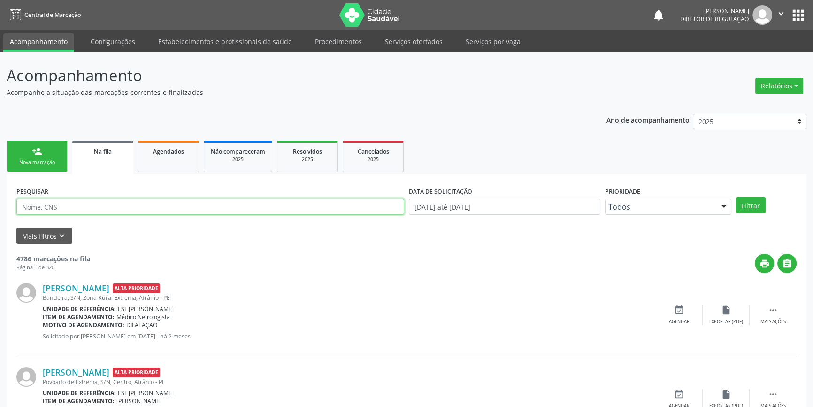
click at [170, 211] on input "text" at bounding box center [210, 207] width 388 height 16
click at [754, 206] on button "Filtrar" at bounding box center [751, 205] width 30 height 16
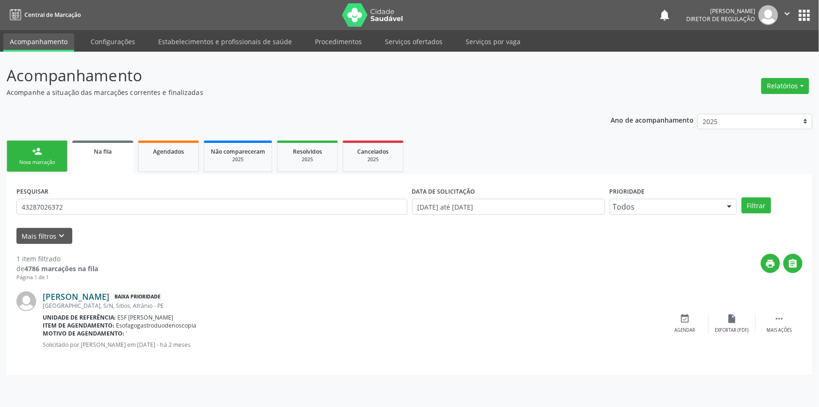
click at [109, 293] on link "Joao Batista Pereira da Silva" at bounding box center [76, 296] width 67 height 10
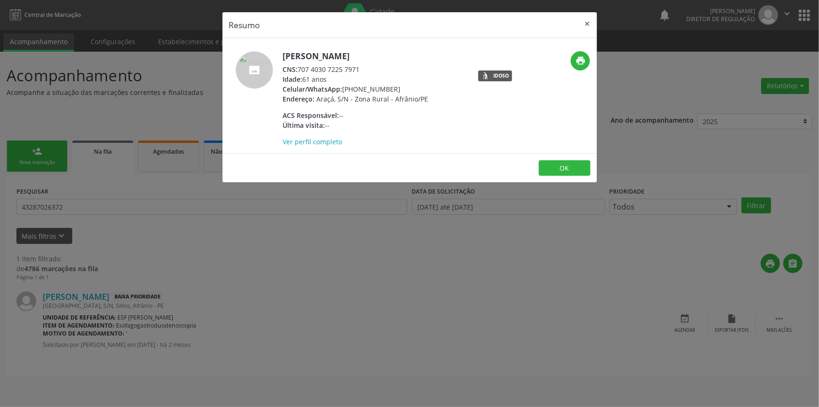
drag, startPoint x: 366, startPoint y: 72, endPoint x: 299, endPoint y: 66, distance: 67.4
click at [299, 66] on div "CNS: 707 4030 7225 7971" at bounding box center [356, 69] width 146 height 10
copy div "707 4030 7225 7971"
click at [148, 174] on div "Resumo × Joao Batista Pereira da Silva CNS: 707 4030 7225 7971 Idade: 61 anos C…" at bounding box center [409, 203] width 819 height 407
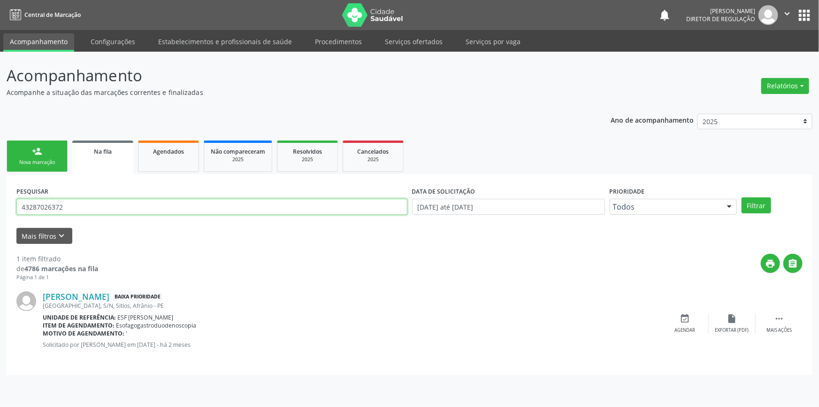
drag, startPoint x: 86, startPoint y: 203, endPoint x: 32, endPoint y: 206, distance: 54.5
click at [32, 206] on input "43287026372" at bounding box center [211, 207] width 391 height 16
click at [104, 208] on input "43287026372" at bounding box center [211, 207] width 391 height 16
drag, startPoint x: 104, startPoint y: 207, endPoint x: 0, endPoint y: 207, distance: 103.8
click at [0, 207] on div "Acompanhamento Acompanhe a situação das marcações correntes e finalizadas Relat…" at bounding box center [409, 229] width 819 height 355
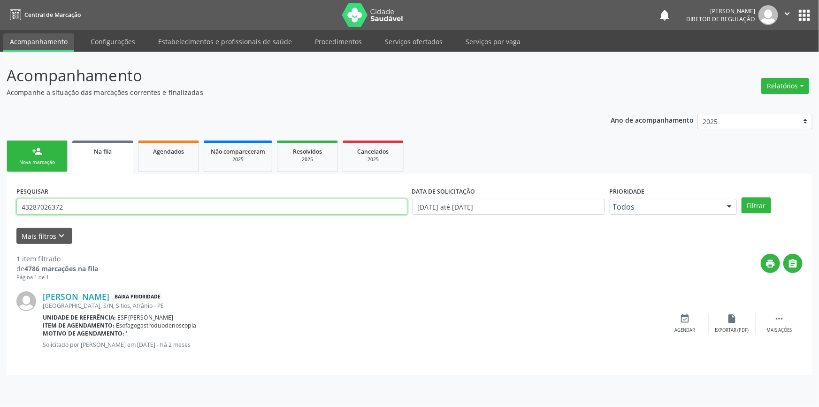
paste input "707 4030 7225 7971"
type input "707 4030 7225 7971"
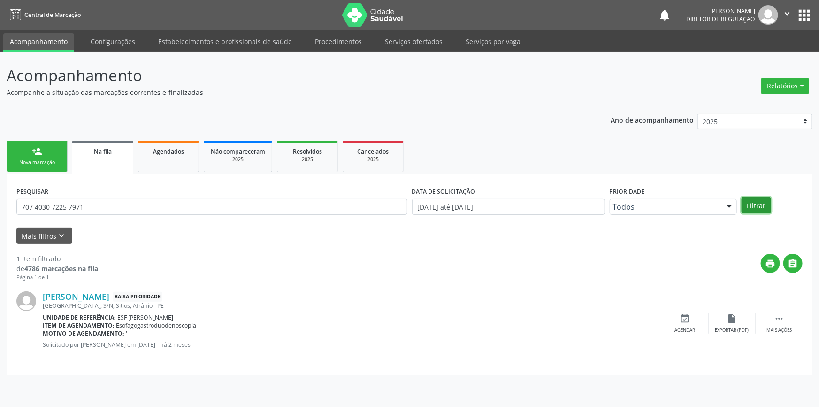
click at [751, 203] on button "Filtrar" at bounding box center [757, 205] width 30 height 16
click at [167, 168] on link "Agendados" at bounding box center [168, 155] width 61 height 31
select select "9"
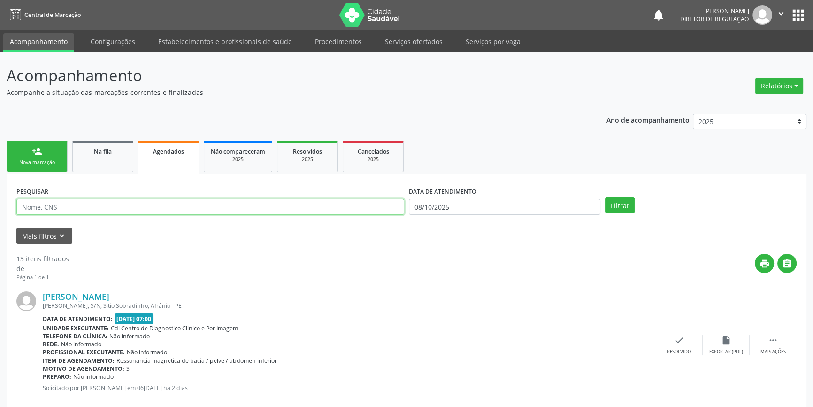
click at [96, 208] on input "text" at bounding box center [210, 207] width 388 height 16
paste input "707 4030 7225 7971"
type input "707 4030 7225 7971"
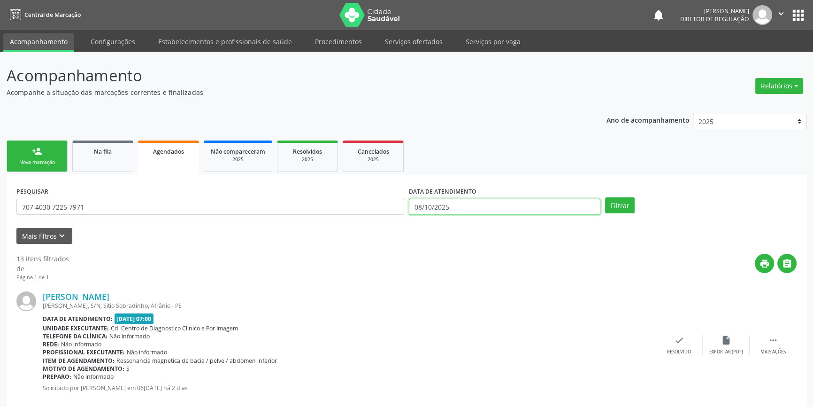
click at [425, 207] on input "08/10/2025" at bounding box center [505, 207] width 192 height 16
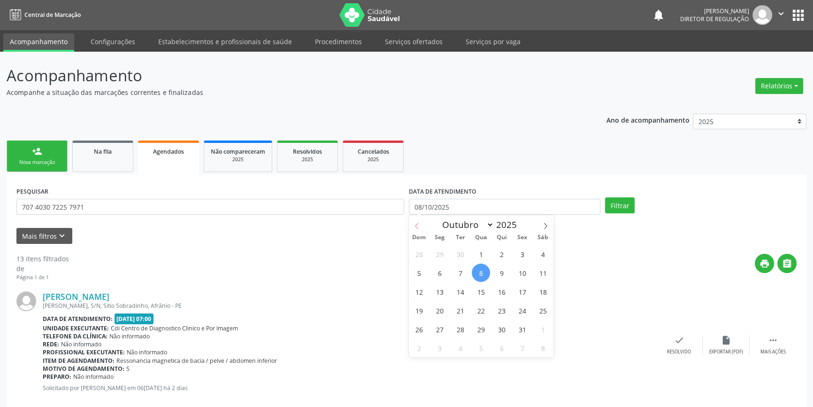
click at [422, 227] on span at bounding box center [417, 223] width 16 height 16
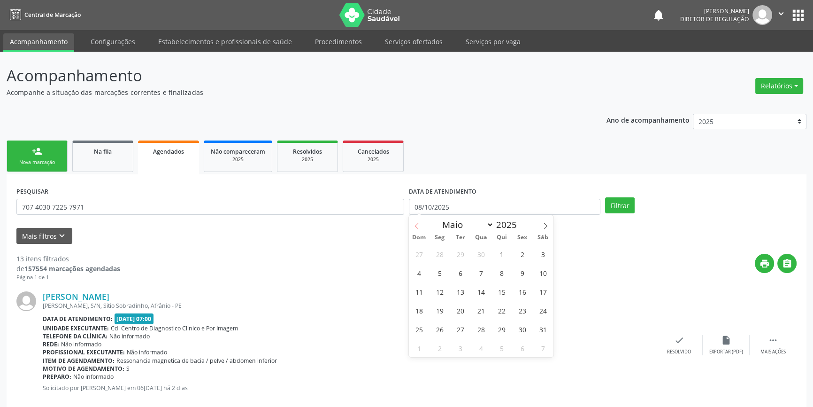
click at [422, 227] on span at bounding box center [417, 223] width 16 height 16
select select "3"
click at [459, 247] on span "1" at bounding box center [460, 254] width 18 height 18
type input "01/04/2025"
click at [546, 221] on span at bounding box center [546, 223] width 16 height 16
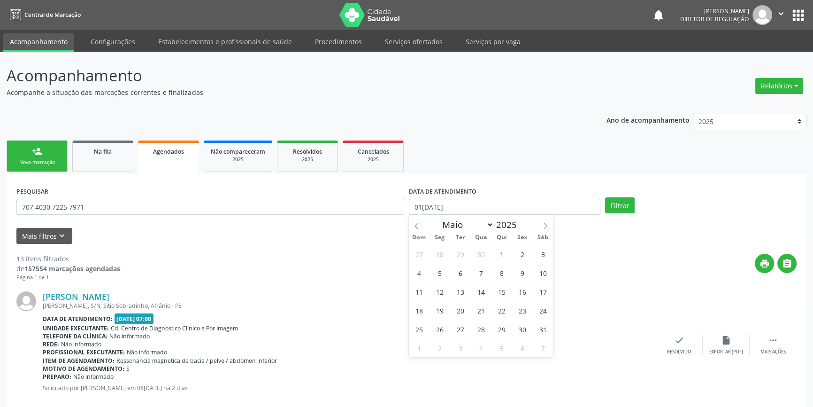
click at [546, 221] on span at bounding box center [546, 223] width 16 height 16
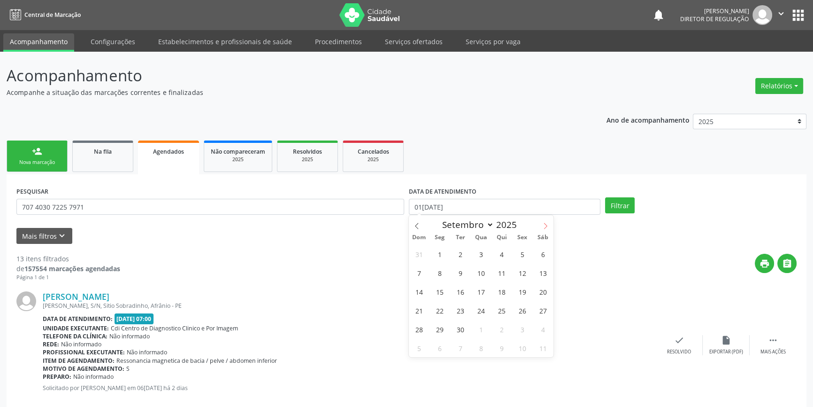
select select "9"
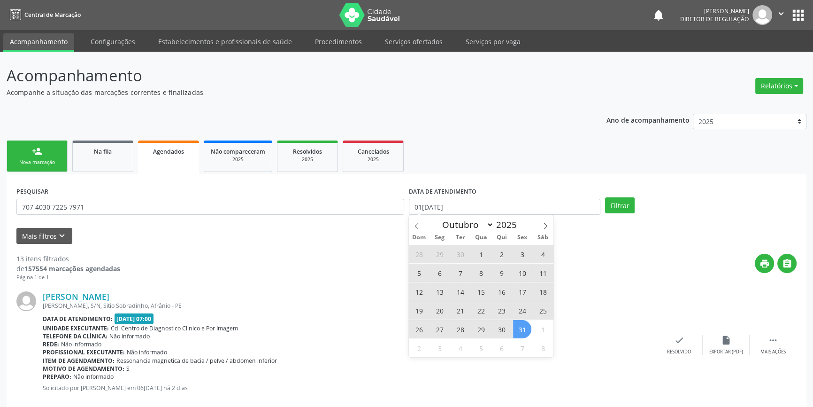
click at [521, 322] on span "31" at bounding box center [522, 329] width 18 height 18
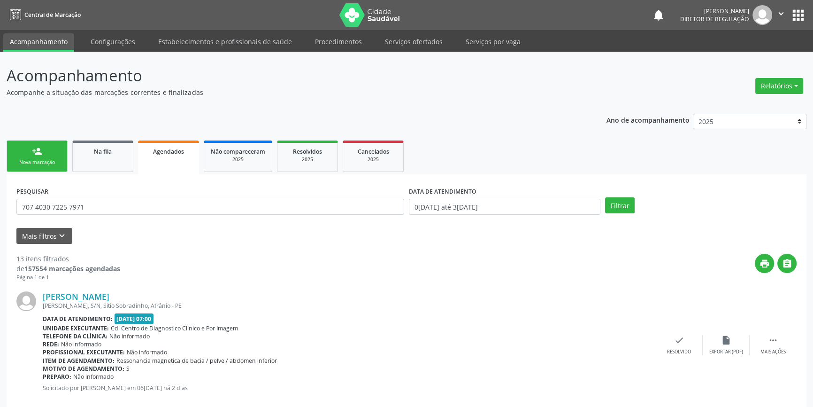
click at [618, 196] on div "PESQUISAR 707 4030 7225 7971 DATA DE ATENDIMENTO 01/04/2025 até 31/10/2025 Filt…" at bounding box center [406, 202] width 785 height 37
click at [618, 203] on button "Filtrar" at bounding box center [620, 205] width 30 height 16
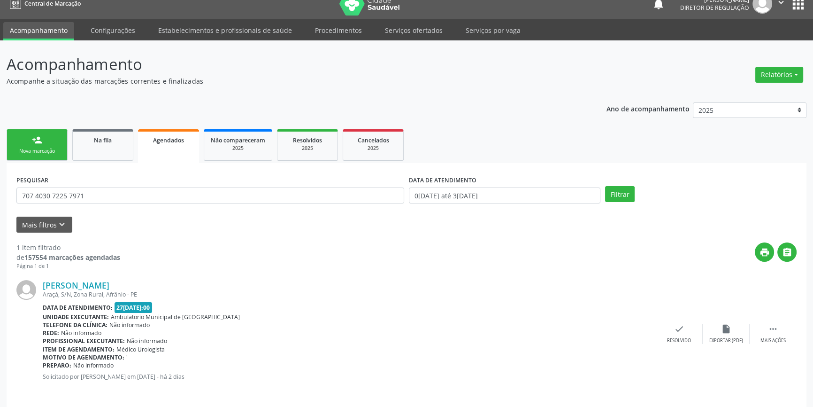
scroll to position [17, 0]
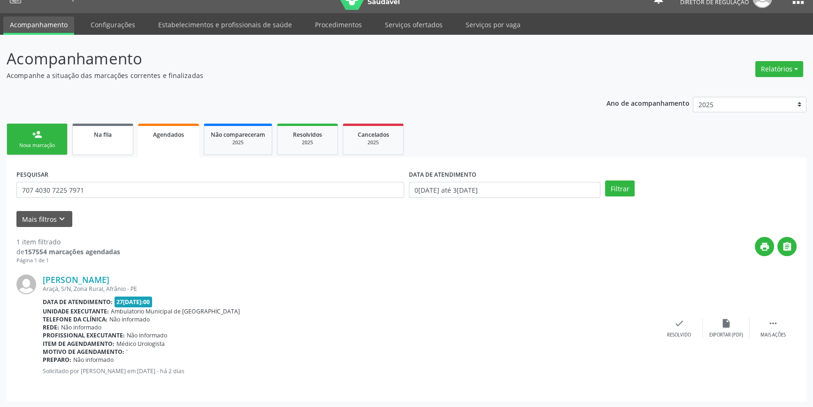
click at [108, 141] on link "Na fila" at bounding box center [102, 138] width 61 height 31
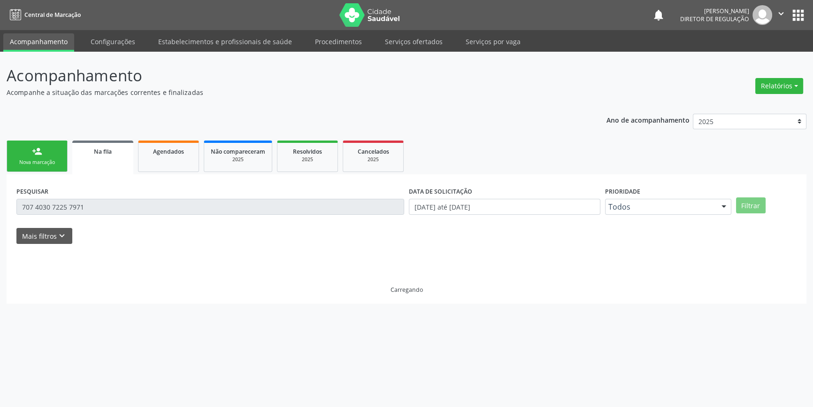
scroll to position [0, 0]
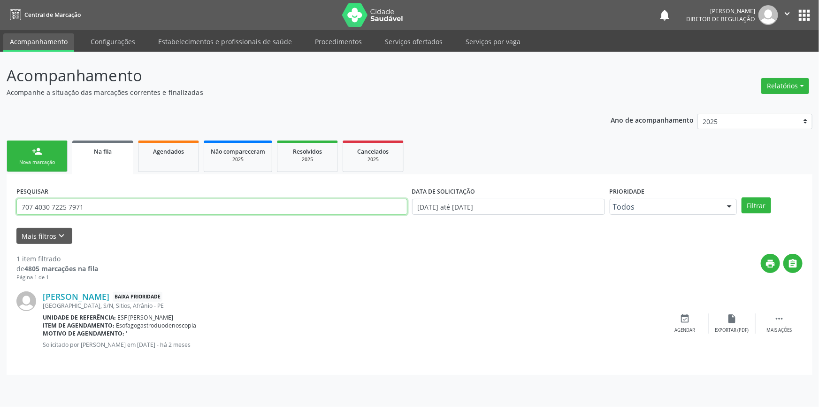
drag, startPoint x: 85, startPoint y: 211, endPoint x: 0, endPoint y: 196, distance: 85.7
click at [0, 207] on div "Acompanhamento Acompanhe a situação das marcações correntes e finalizadas Relat…" at bounding box center [409, 229] width 819 height 355
type input "TELMA"
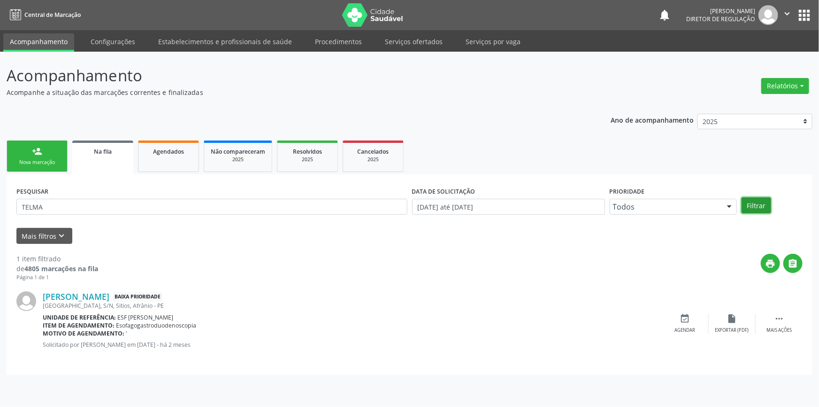
click at [759, 207] on button "Filtrar" at bounding box center [757, 205] width 30 height 16
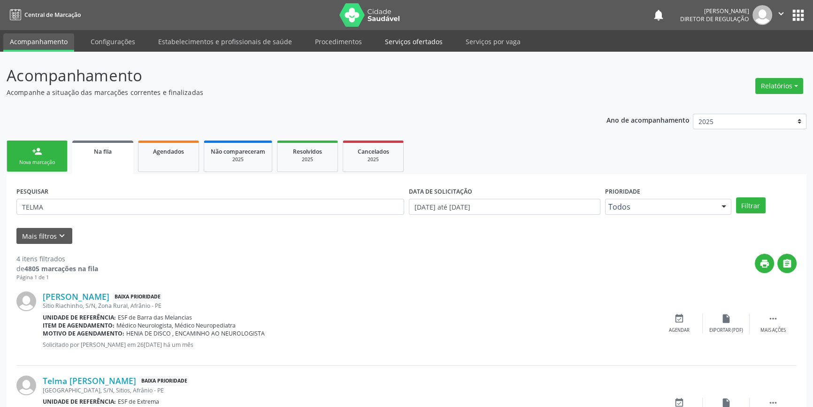
click at [400, 42] on link "Serviços ofertados" at bounding box center [413, 41] width 71 height 16
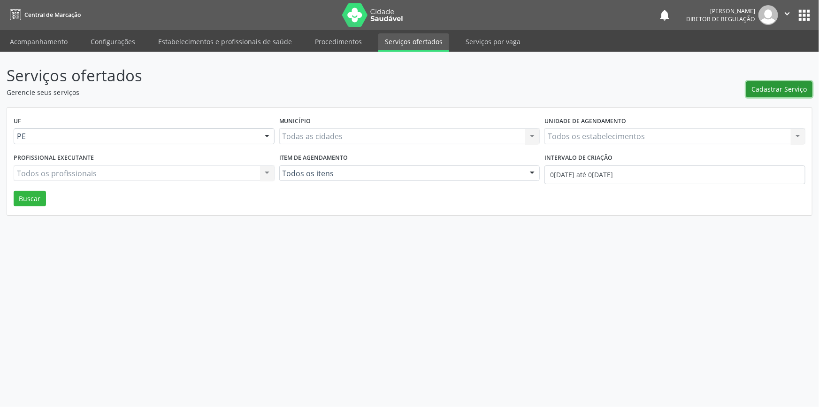
click at [756, 89] on span "Cadastrar Serviço" at bounding box center [779, 89] width 55 height 10
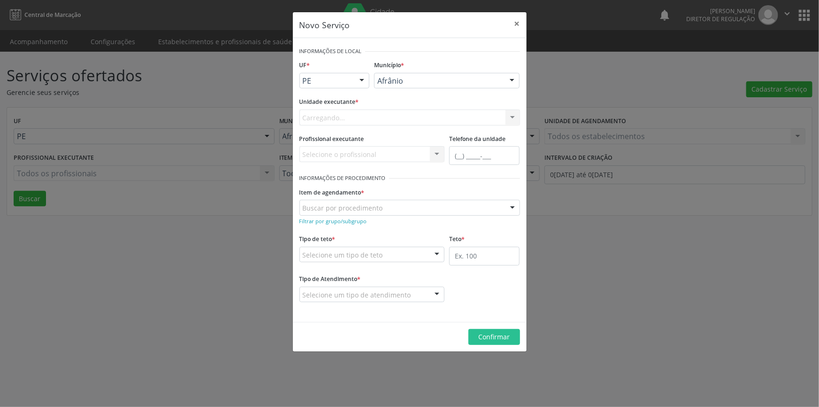
click at [457, 122] on div "Carregando... Nenhum resultado encontrado para: " " Não há nenhuma opção para s…" at bounding box center [410, 117] width 221 height 16
click at [451, 119] on div "Selecione uma unidade" at bounding box center [410, 117] width 221 height 16
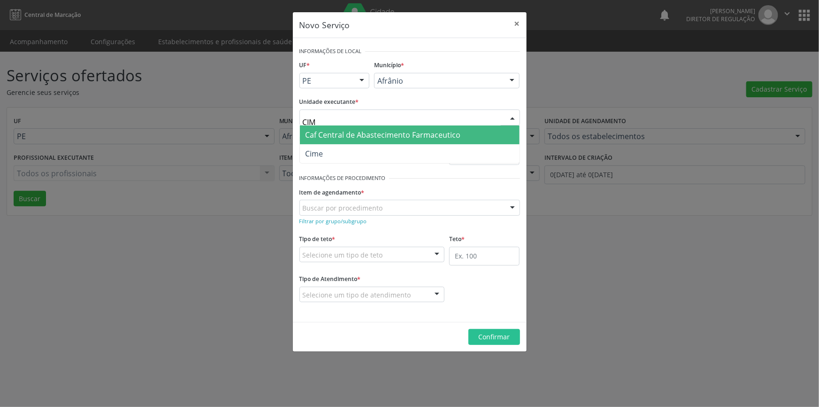
type input "CIME"
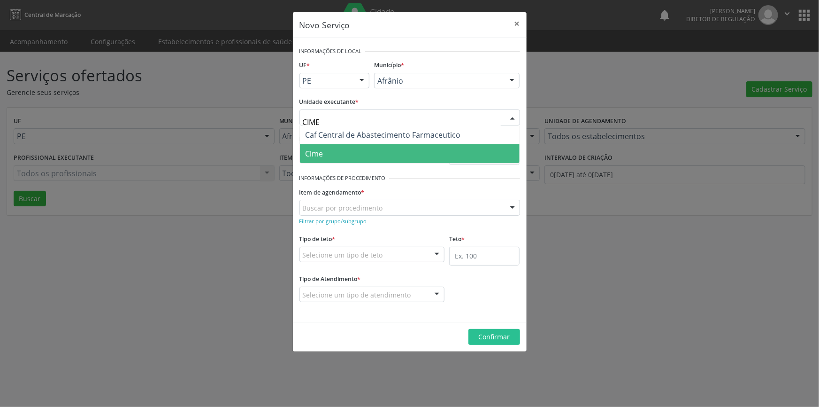
click at [352, 149] on span "Cime" at bounding box center [410, 153] width 220 height 19
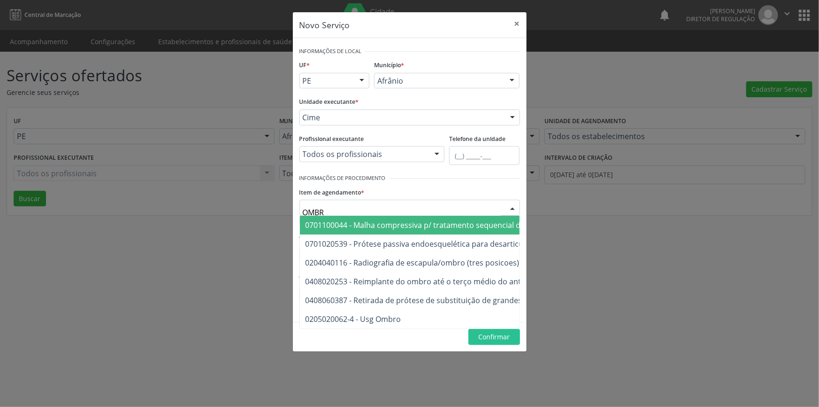
type input "OMBRO"
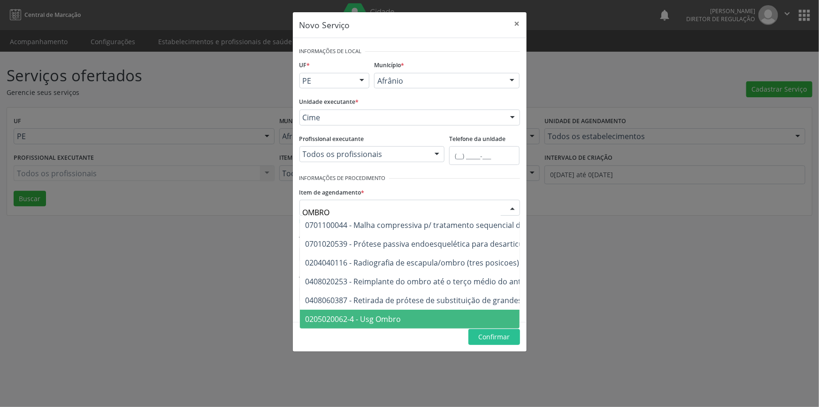
click at [408, 320] on span "0205020062-4 - Usg Ombro" at bounding box center [502, 318] width 405 height 19
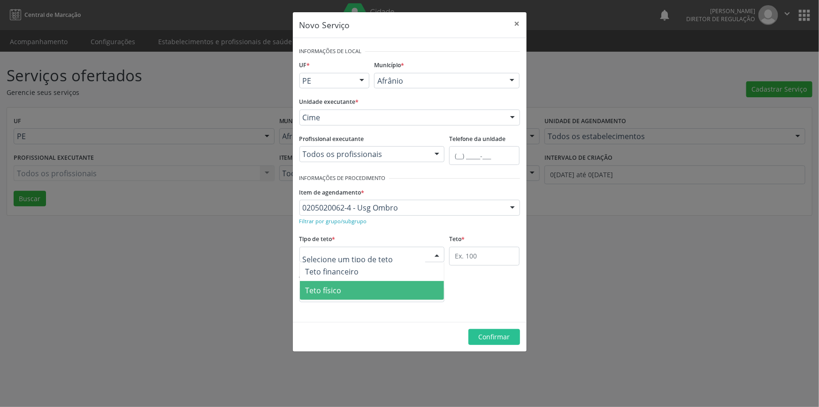
click at [358, 296] on span "Teto físico" at bounding box center [372, 290] width 145 height 19
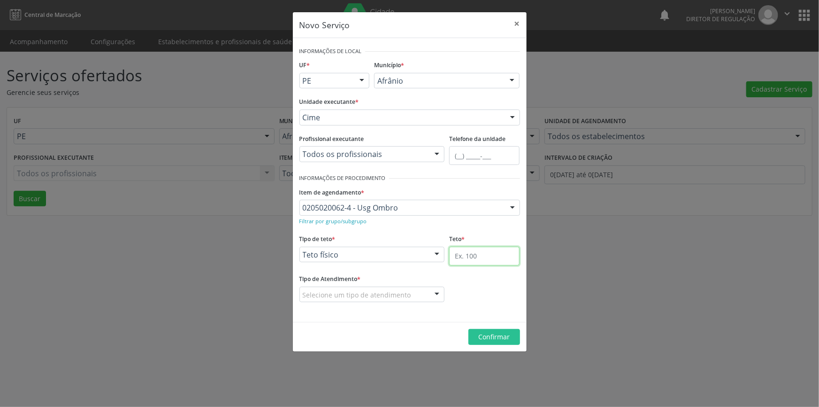
click at [473, 258] on input "text" at bounding box center [484, 255] width 70 height 19
type input "1"
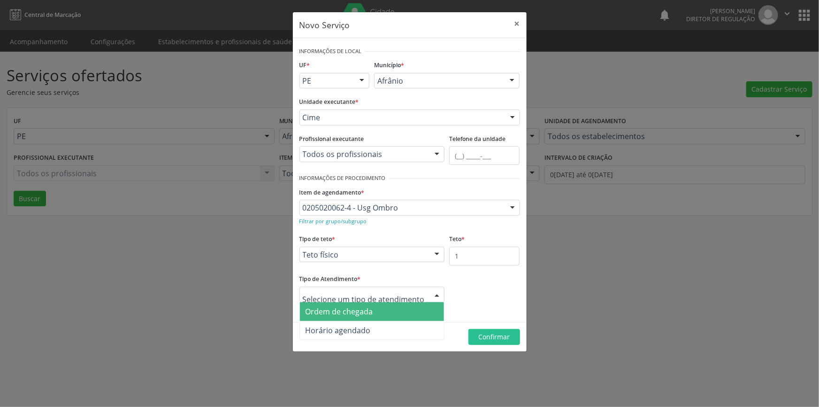
click at [361, 307] on span "Ordem de chegada" at bounding box center [340, 311] width 68 height 10
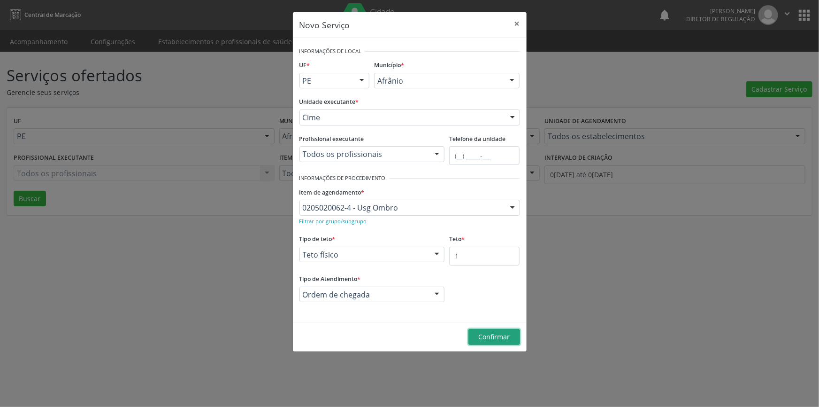
click at [498, 336] on span "Confirmar" at bounding box center [493, 336] width 31 height 9
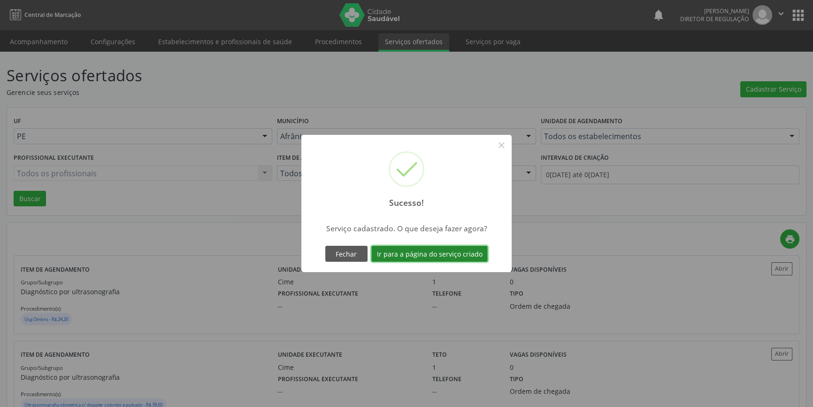
click at [468, 256] on button "Ir para a página do serviço criado" at bounding box center [429, 254] width 116 height 16
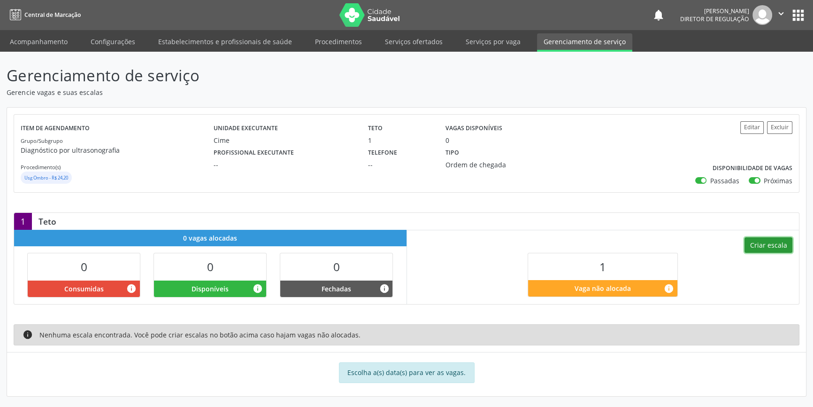
click at [782, 251] on button "Criar escala" at bounding box center [769, 245] width 48 height 16
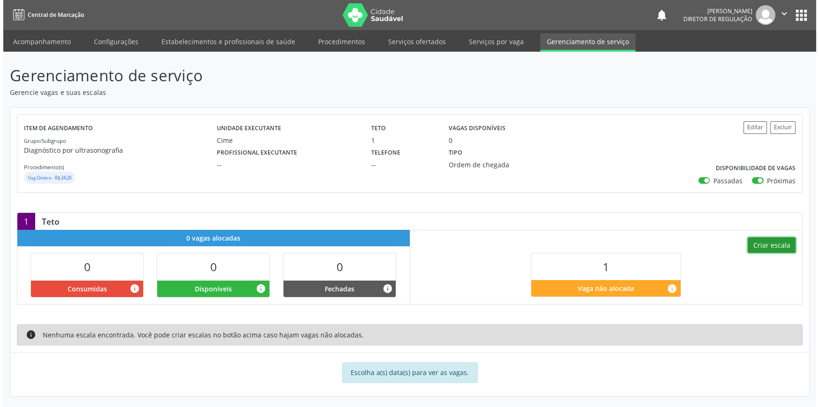
select select "9"
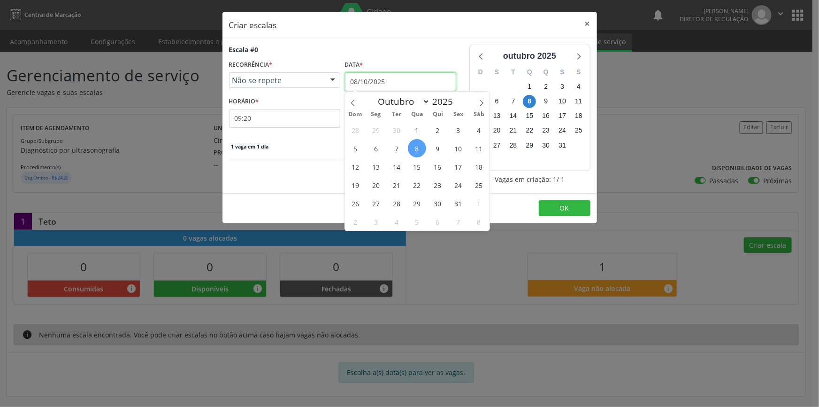
click at [398, 84] on input "08/10/2025" at bounding box center [400, 81] width 111 height 19
click at [392, 161] on span "14" at bounding box center [396, 166] width 18 height 18
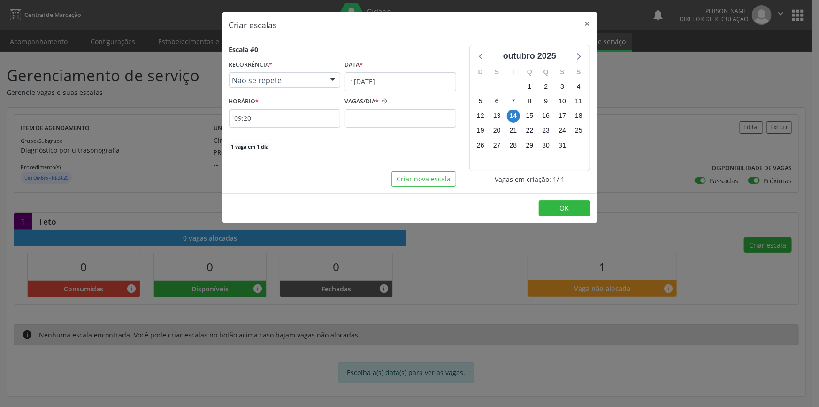
click at [298, 127] on div "Escala #0 RECORRÊNCIA * Não se repete Não se repete Diário/Semanal Mensal Nenhu…" at bounding box center [342, 98] width 227 height 106
click at [296, 117] on input "09:20" at bounding box center [284, 118] width 111 height 19
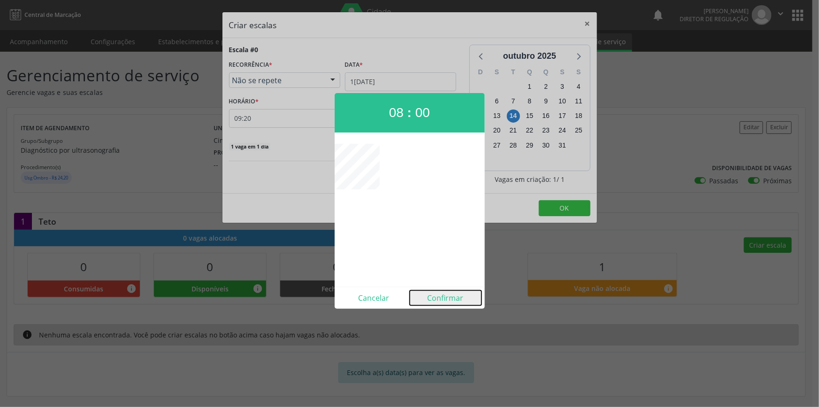
click at [451, 304] on button "Confirmar" at bounding box center [446, 297] width 72 height 15
type input "08:00"
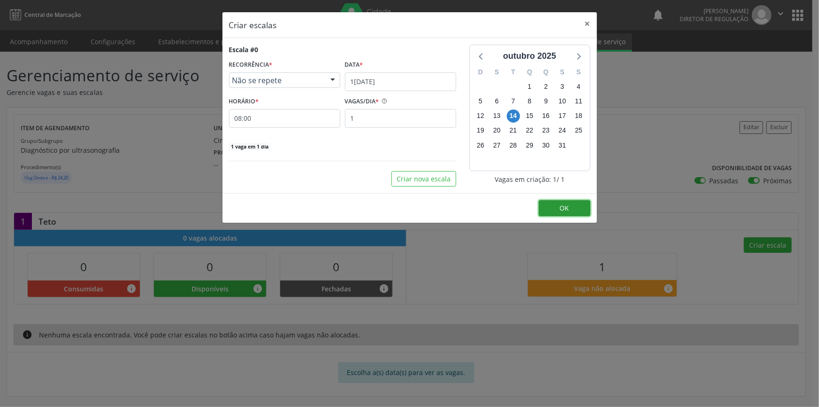
click at [560, 211] on span "OK" at bounding box center [564, 207] width 9 height 9
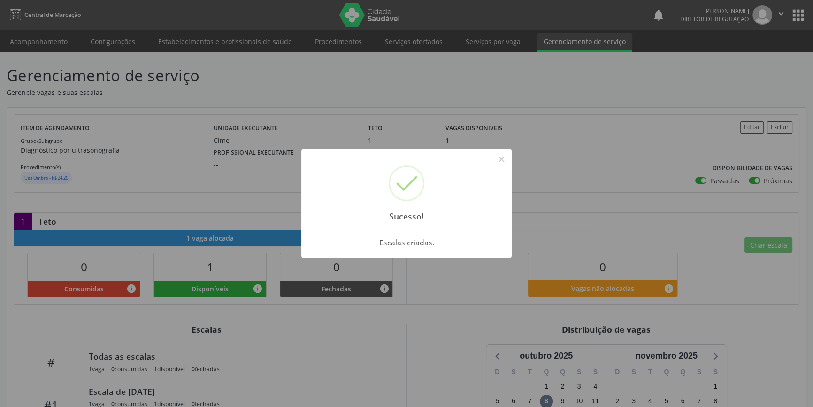
drag, startPoint x: 425, startPoint y: 8, endPoint x: 415, endPoint y: 146, distance: 138.4
click at [380, 160] on div "Sucesso! ×" at bounding box center [406, 189] width 210 height 81
click at [497, 160] on button "×" at bounding box center [501, 159] width 16 height 16
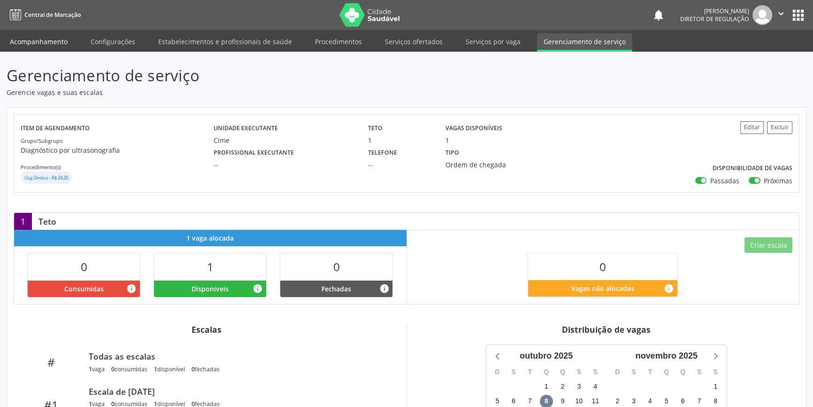
click at [71, 46] on link "Acompanhamento" at bounding box center [38, 41] width 71 height 16
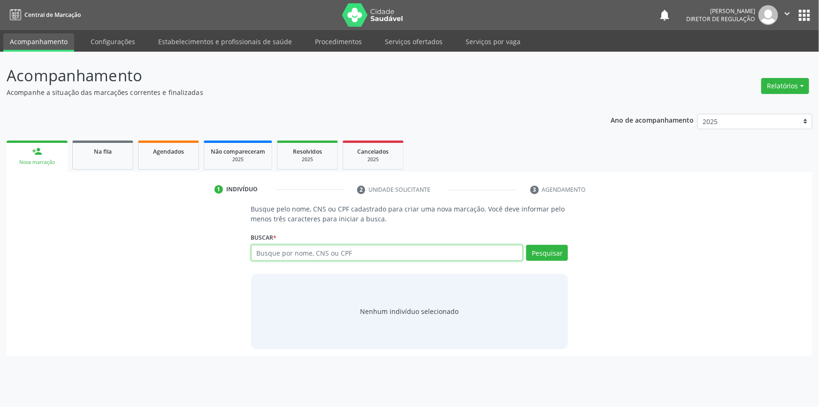
click at [262, 256] on input "text" at bounding box center [387, 253] width 272 height 16
click at [325, 42] on link "Procedimentos" at bounding box center [338, 41] width 60 height 16
click at [384, 38] on link "Serviços ofertados" at bounding box center [413, 41] width 71 height 16
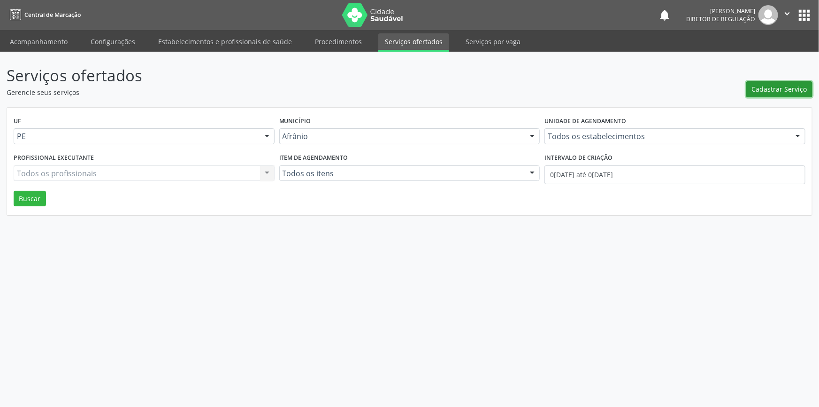
click at [788, 90] on span "Cadastrar Serviço" at bounding box center [779, 89] width 55 height 10
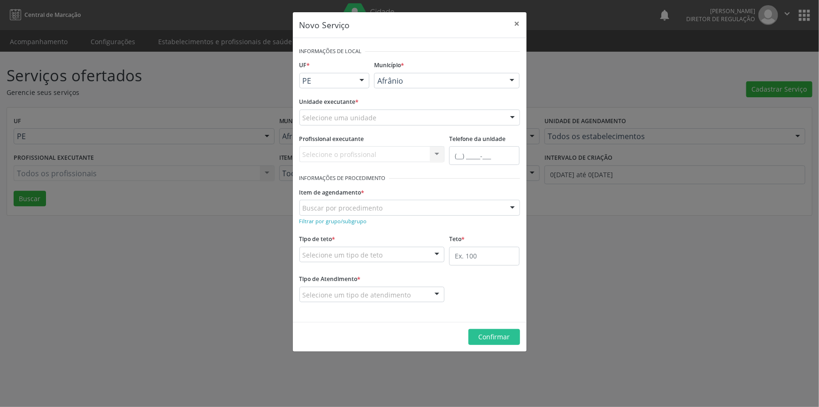
click at [419, 122] on div "Selecione uma unidade" at bounding box center [410, 117] width 221 height 16
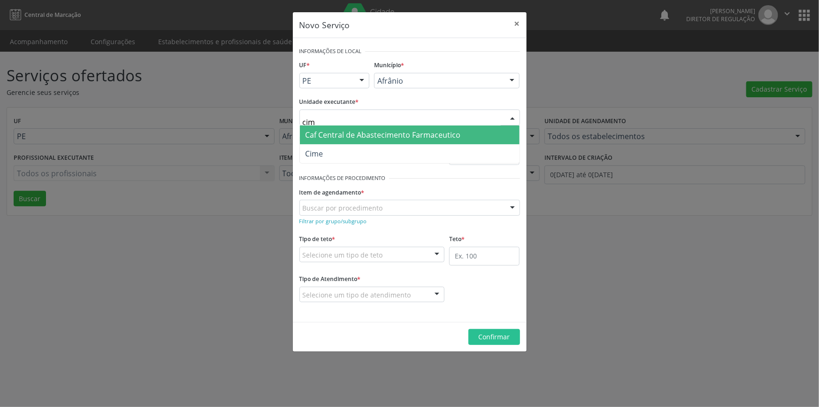
type input "cime"
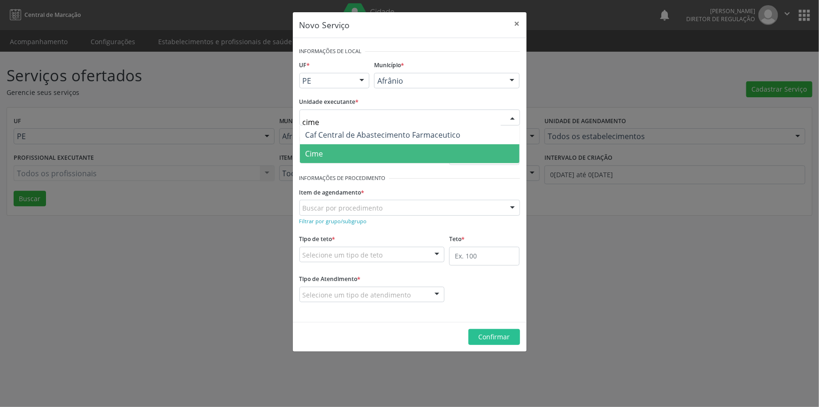
click at [361, 161] on span "Cime" at bounding box center [410, 153] width 220 height 19
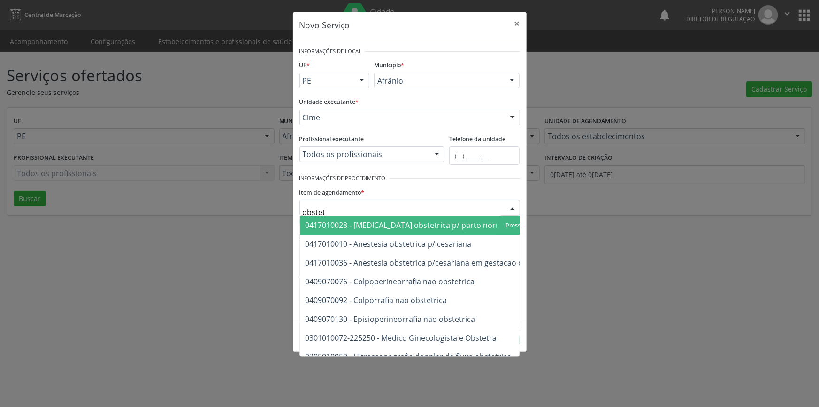
type input "obstetr"
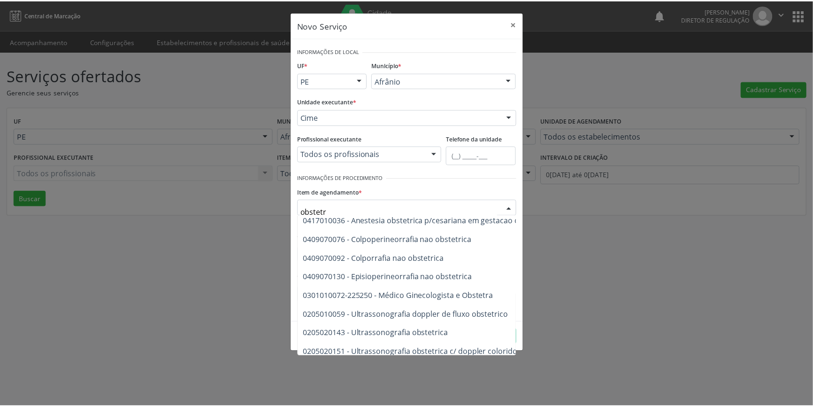
scroll to position [54, 0]
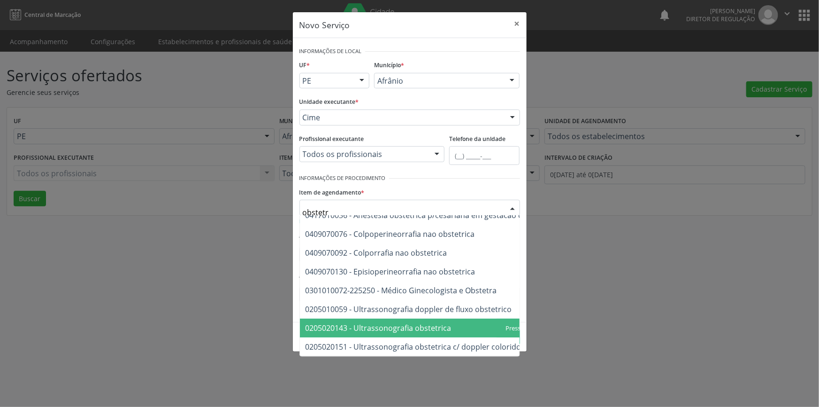
click at [455, 321] on span "0205020143 - Ultrassonografia obstetrica" at bounding box center [434, 327] width 268 height 19
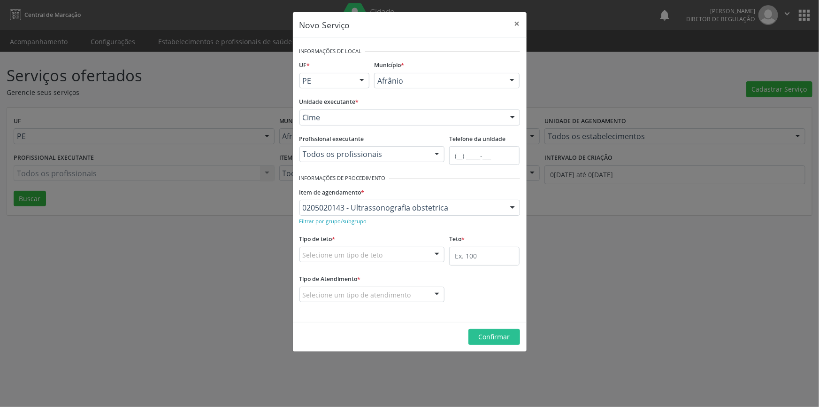
click at [422, 254] on div "Selecione um tipo de teto" at bounding box center [373, 254] width 146 height 16
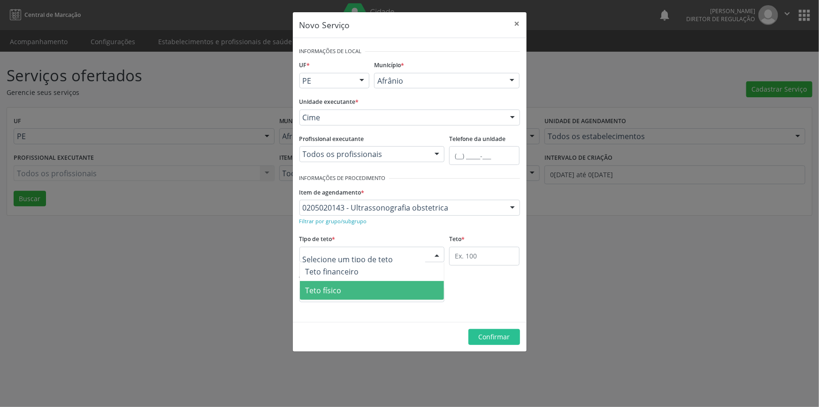
click at [359, 283] on span "Teto físico" at bounding box center [372, 290] width 145 height 19
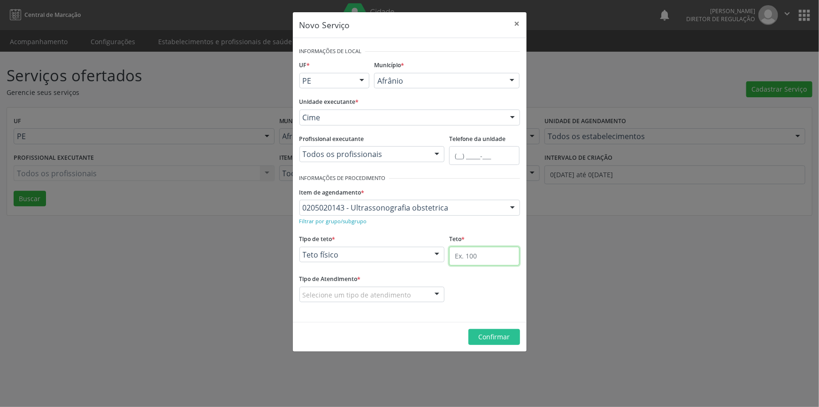
click at [465, 255] on input "text" at bounding box center [484, 255] width 70 height 19
type input "1"
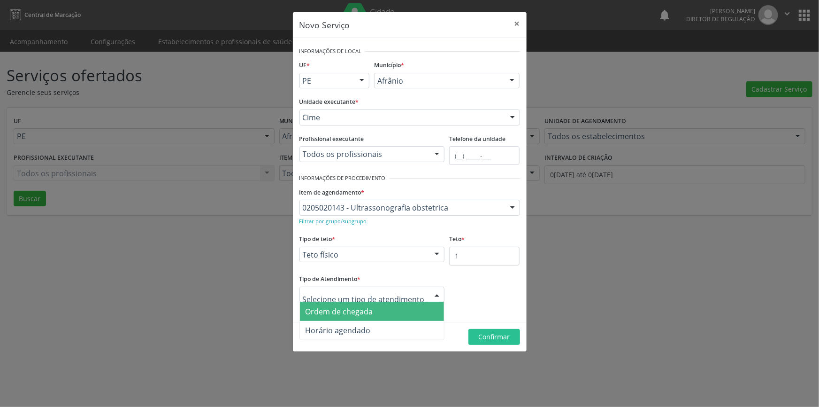
click at [357, 311] on span "Ordem de chegada" at bounding box center [340, 311] width 68 height 10
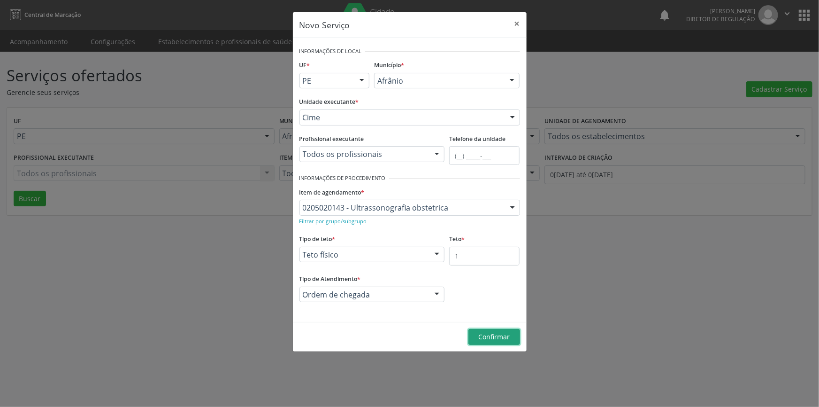
click at [478, 331] on button "Confirmar" at bounding box center [495, 337] width 52 height 16
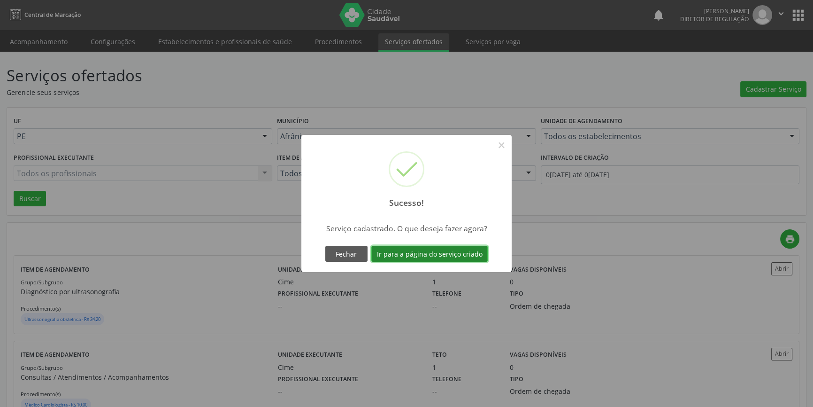
click at [454, 257] on button "Ir para a página do serviço criado" at bounding box center [429, 254] width 116 height 16
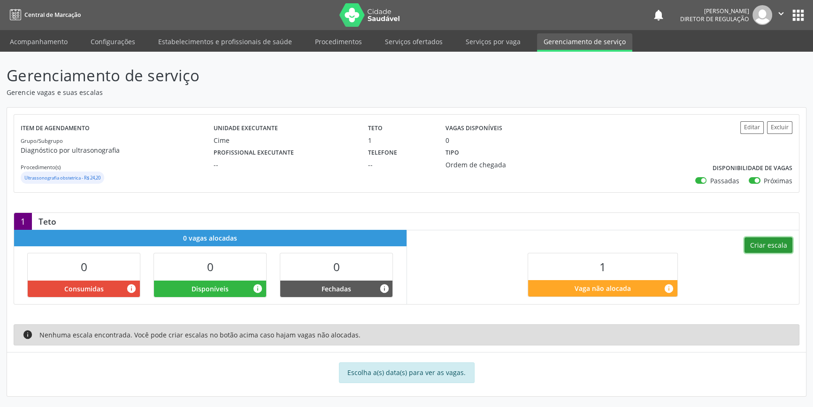
click at [762, 244] on button "Criar escala" at bounding box center [769, 245] width 48 height 16
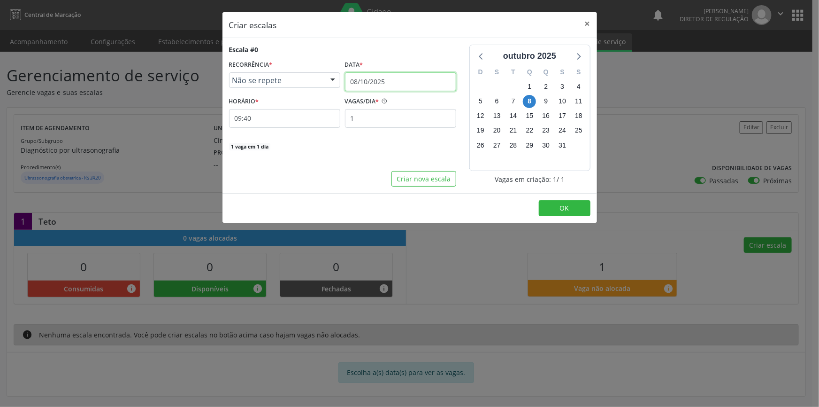
click at [424, 77] on input "08/10/2025" at bounding box center [400, 81] width 111 height 19
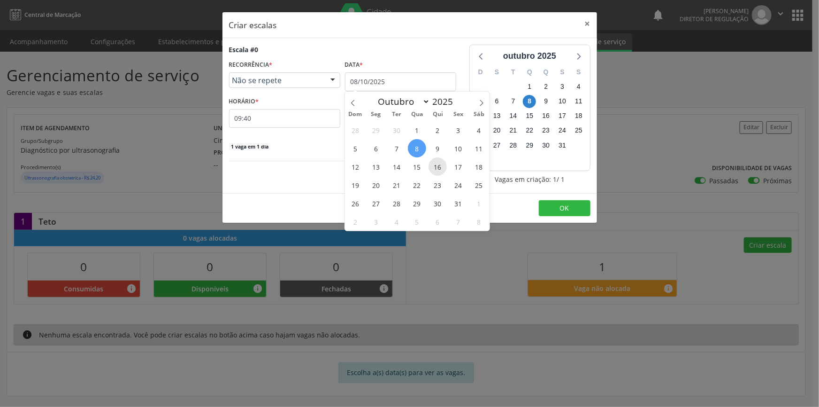
click at [438, 167] on span "16" at bounding box center [438, 166] width 18 height 18
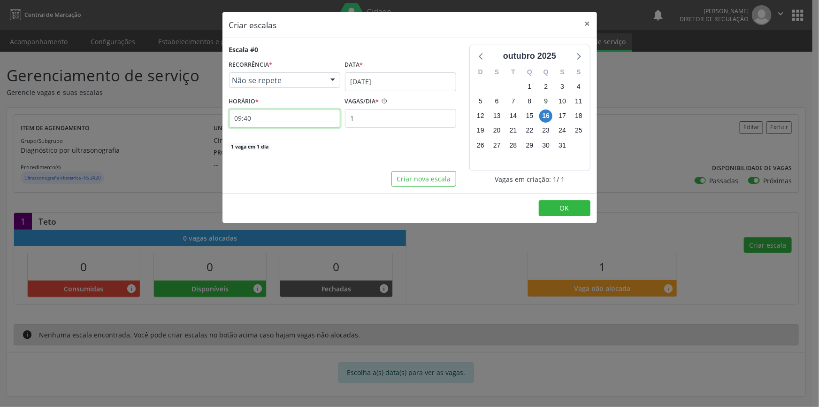
click at [291, 117] on input "09:40" at bounding box center [284, 118] width 111 height 19
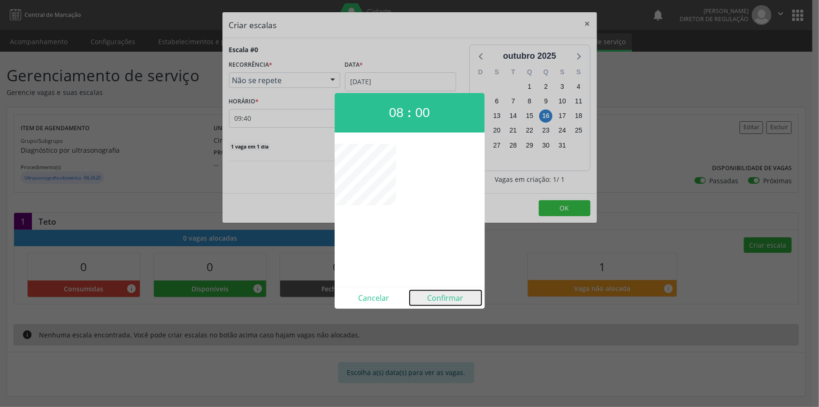
click at [442, 294] on button "Confirmar" at bounding box center [446, 297] width 72 height 15
type input "08:00"
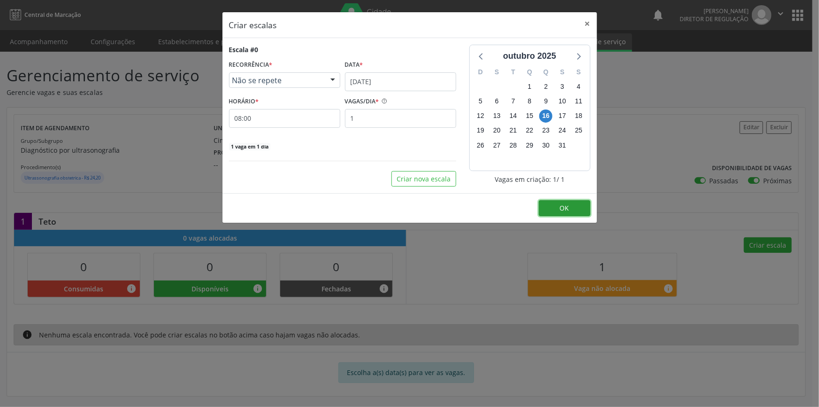
click at [559, 205] on button "OK" at bounding box center [565, 208] width 52 height 16
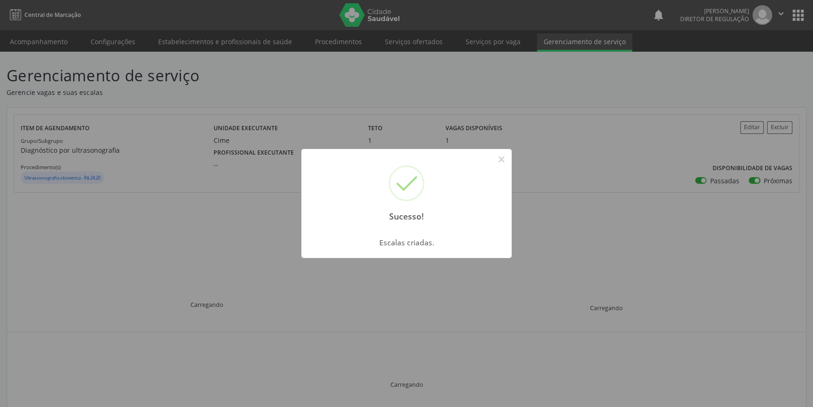
click at [97, 136] on div "Sucesso! × Escalas criadas. OK Cancel" at bounding box center [406, 203] width 813 height 407
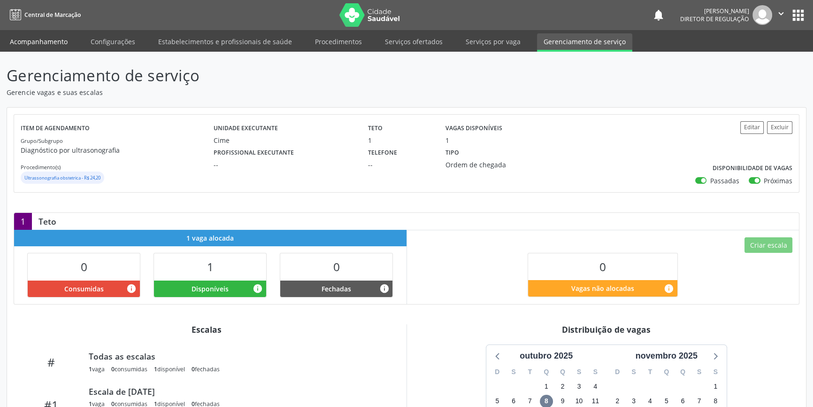
click at [56, 41] on link "Acompanhamento" at bounding box center [38, 41] width 71 height 16
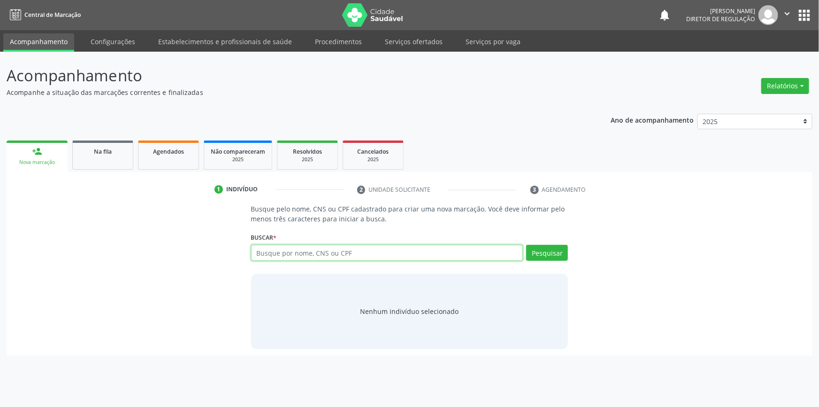
click at [315, 255] on input "text" at bounding box center [387, 253] width 272 height 16
type input "708506370706677"
click at [537, 261] on div "Pesquisar" at bounding box center [545, 256] width 45 height 23
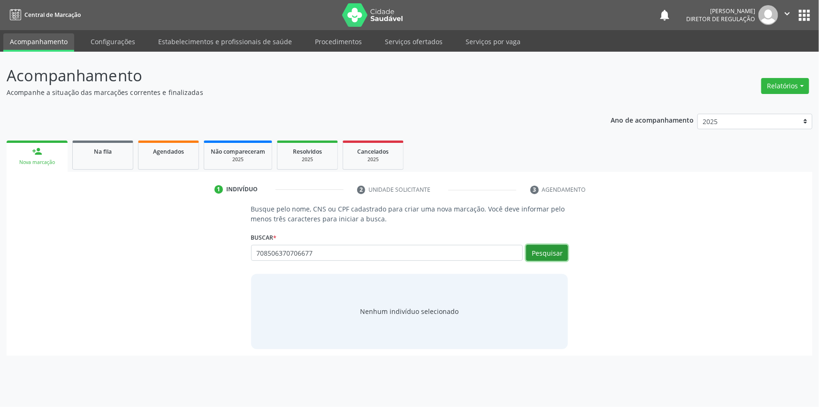
click at [538, 259] on button "Pesquisar" at bounding box center [547, 253] width 42 height 16
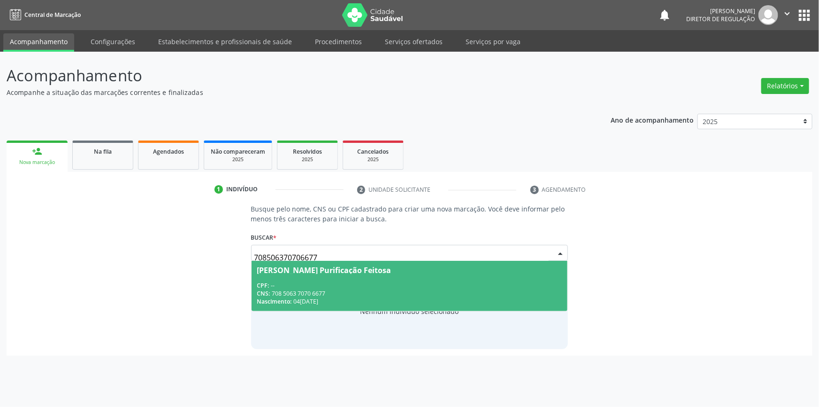
click at [284, 281] on div "CPF: --" at bounding box center [409, 285] width 305 height 8
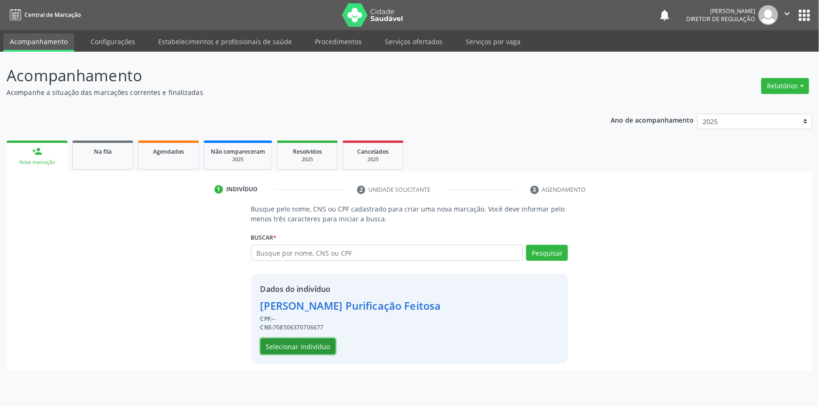
click at [300, 340] on button "Selecionar indivíduo" at bounding box center [298, 346] width 75 height 16
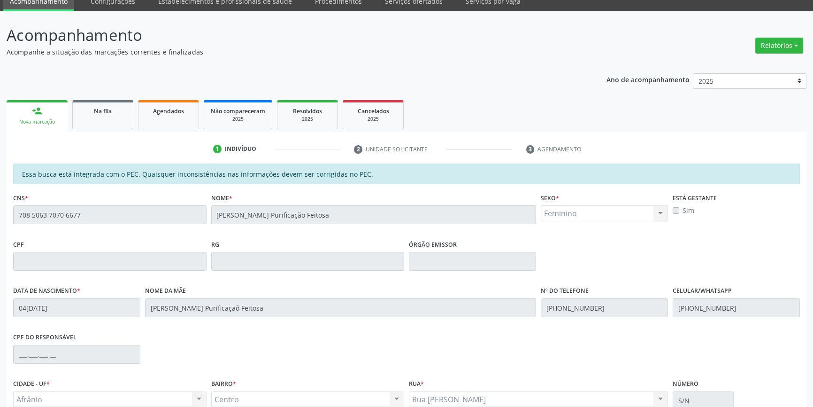
scroll to position [129, 0]
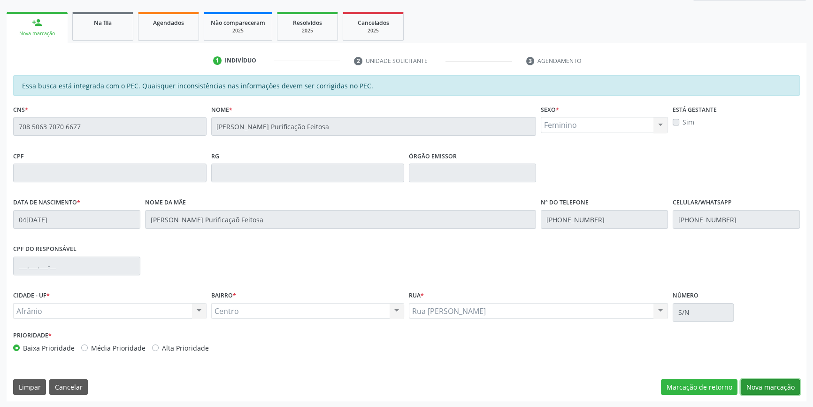
click at [768, 382] on button "Nova marcação" at bounding box center [770, 387] width 59 height 16
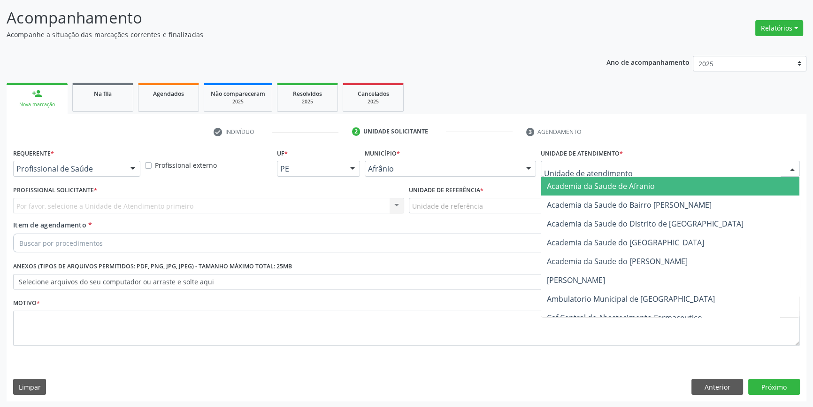
click at [622, 164] on div at bounding box center [670, 169] width 259 height 16
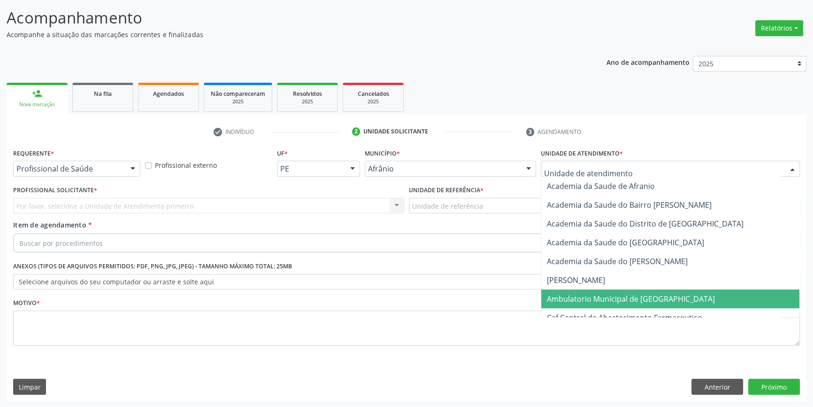
click at [586, 298] on span "Ambulatorio Municipal de [GEOGRAPHIC_DATA]" at bounding box center [631, 298] width 168 height 10
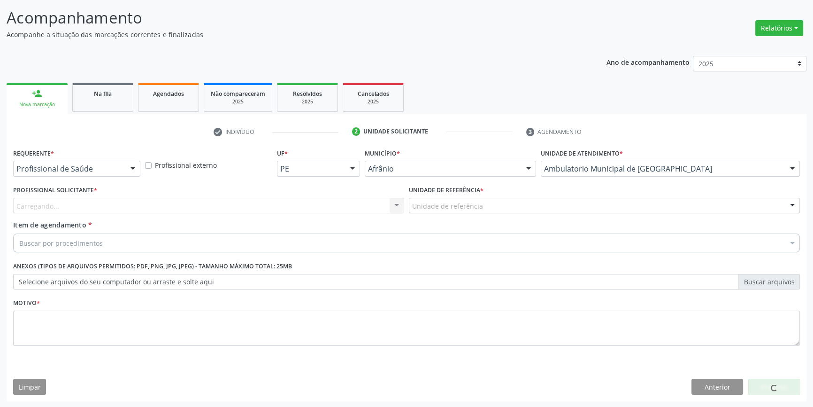
click at [461, 196] on label "Unidade de referência *" at bounding box center [446, 190] width 75 height 15
click at [463, 211] on div "Unidade de referência" at bounding box center [604, 206] width 391 height 16
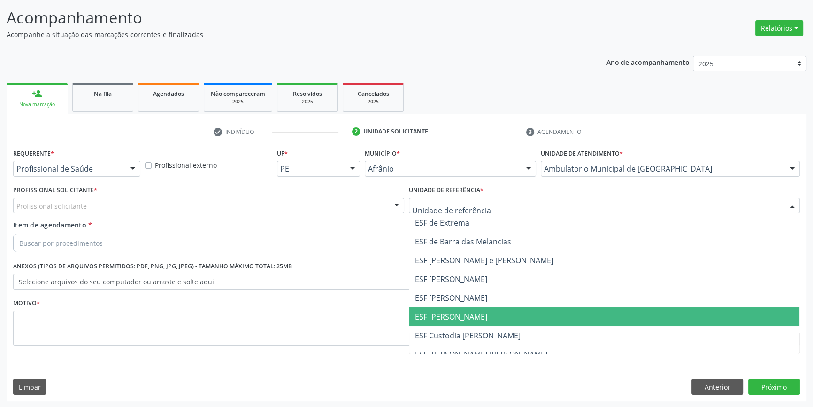
click at [474, 313] on span "ESF [PERSON_NAME]" at bounding box center [604, 316] width 390 height 19
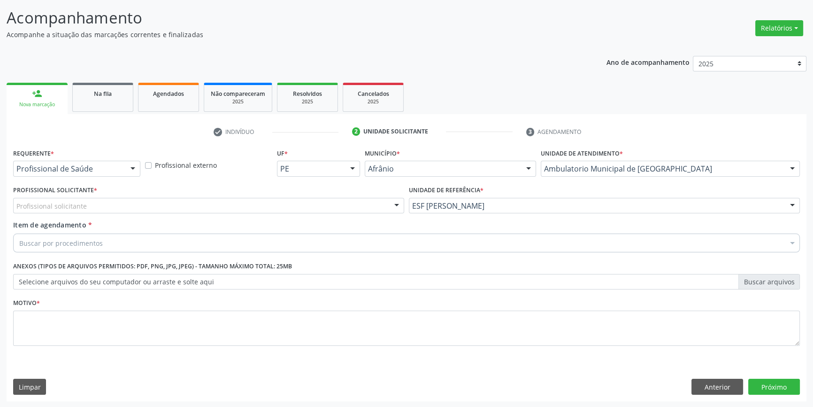
click at [311, 207] on div "Profissional solicitante" at bounding box center [208, 206] width 391 height 16
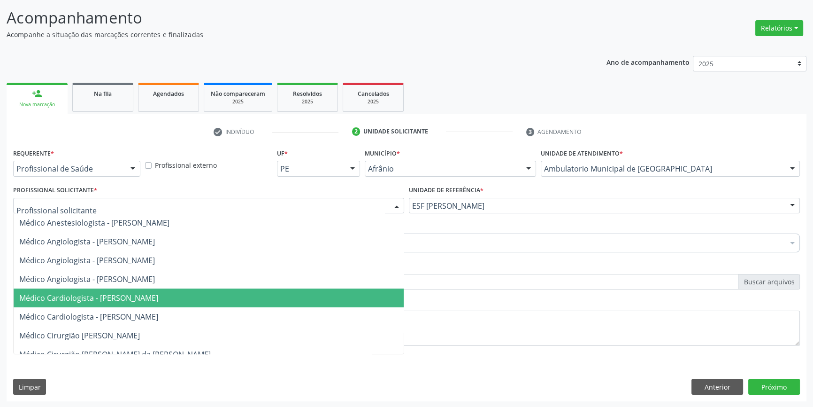
click at [158, 298] on span "Médico Cardiologista - [PERSON_NAME]" at bounding box center [88, 297] width 139 height 10
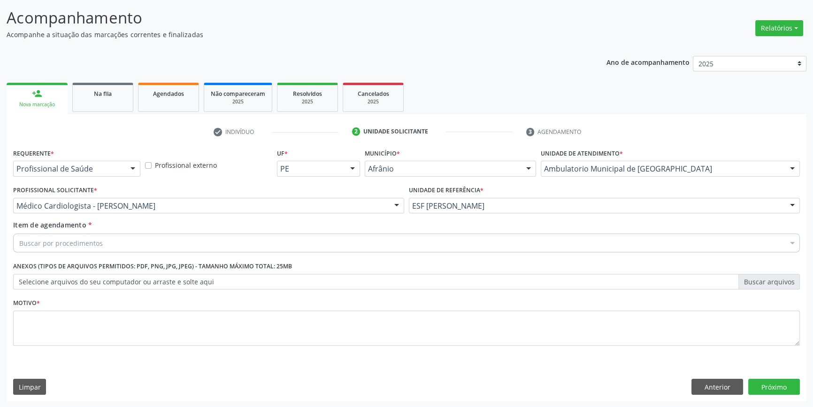
click at [117, 243] on div "Buscar por procedimentos" at bounding box center [406, 242] width 787 height 19
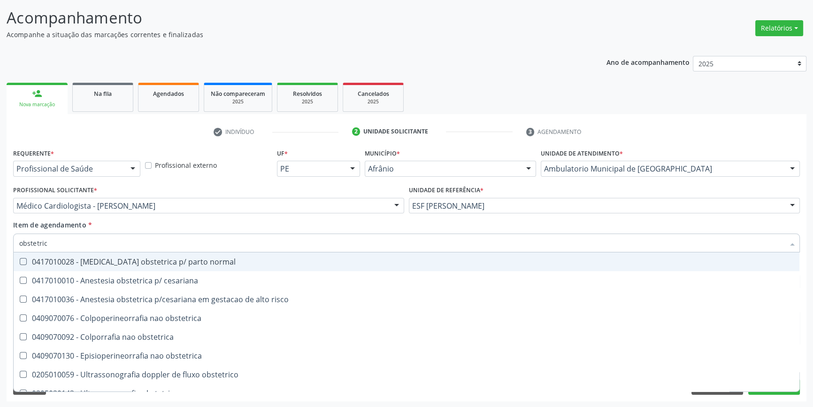
type input "obstetrica"
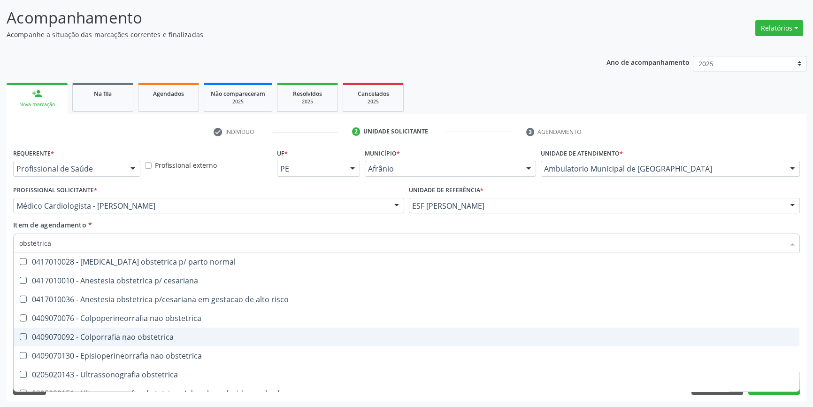
scroll to position [11, 0]
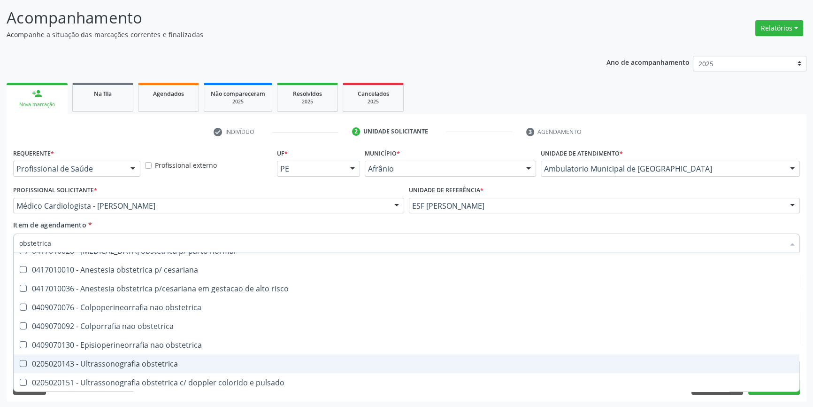
click at [169, 356] on span "0205020143 - Ultrassonografia obstetrica" at bounding box center [407, 363] width 786 height 19
checkbox obstetrica "true"
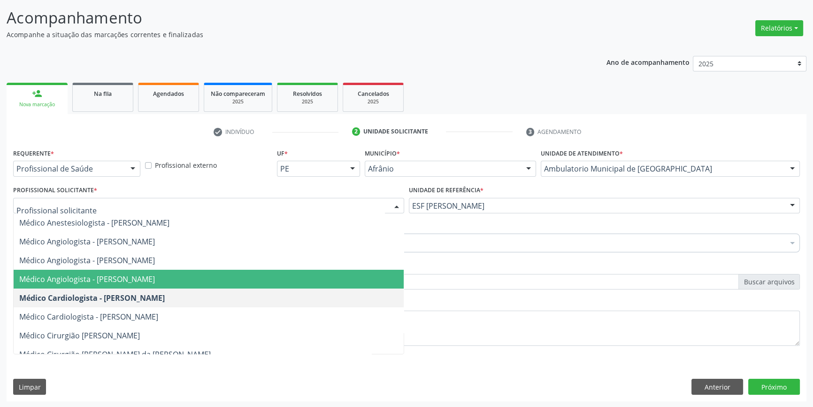
scroll to position [0, 0]
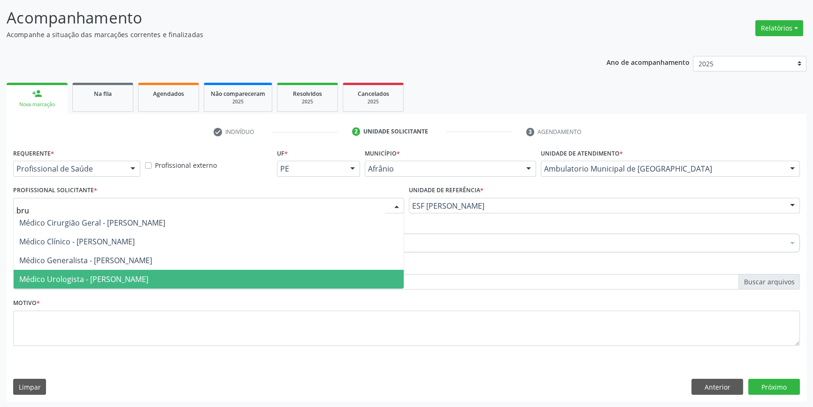
type input "brun"
click at [123, 275] on span "Médico Urologista - [PERSON_NAME]" at bounding box center [83, 279] width 129 height 10
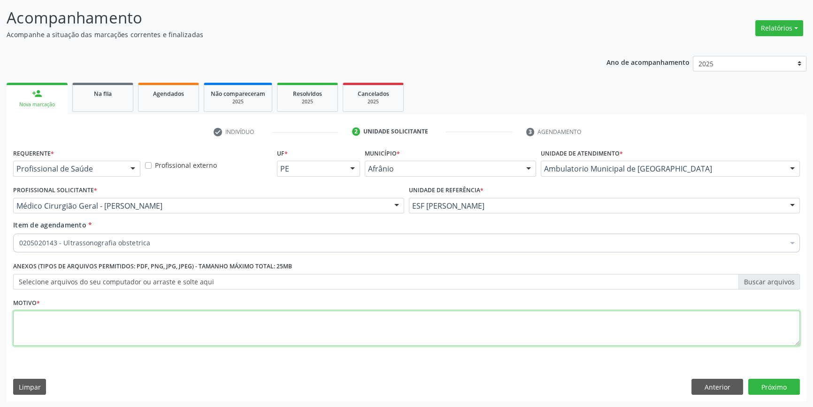
click at [96, 335] on textarea at bounding box center [406, 328] width 787 height 36
type textarea "'"
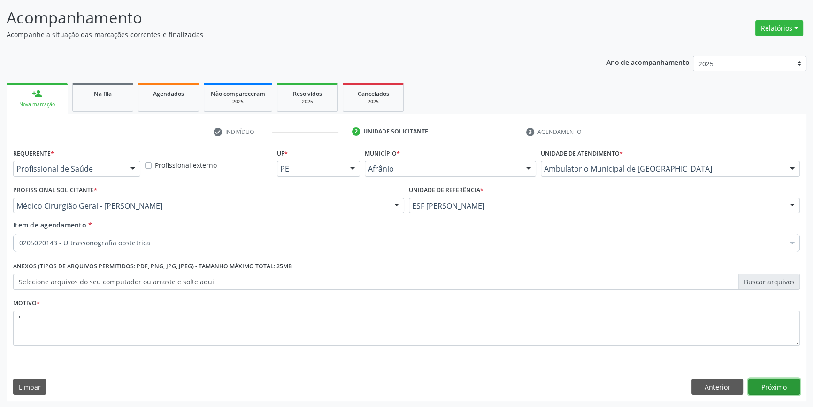
click at [789, 386] on button "Próximo" at bounding box center [774, 386] width 52 height 16
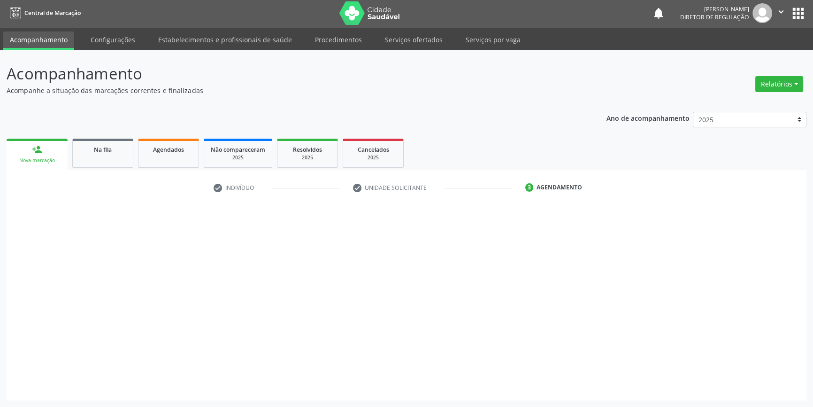
scroll to position [1, 0]
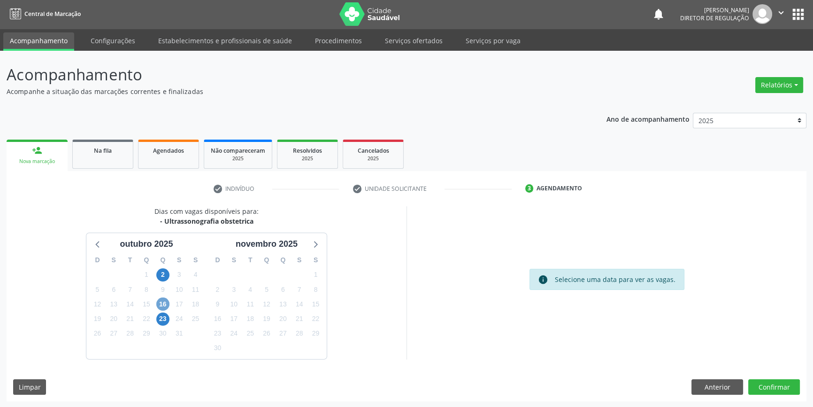
click at [168, 301] on span "16" at bounding box center [162, 303] width 13 height 13
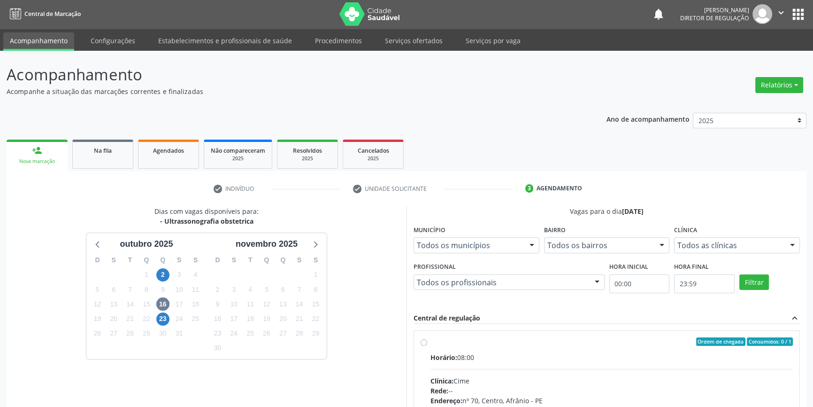
click at [427, 341] on div "Ordem de chegada Consumidos: 0 / 1 Horário: 08:00 Clínica: Cime Rede: -- Endere…" at bounding box center [607, 409] width 372 height 144
radio input "true"
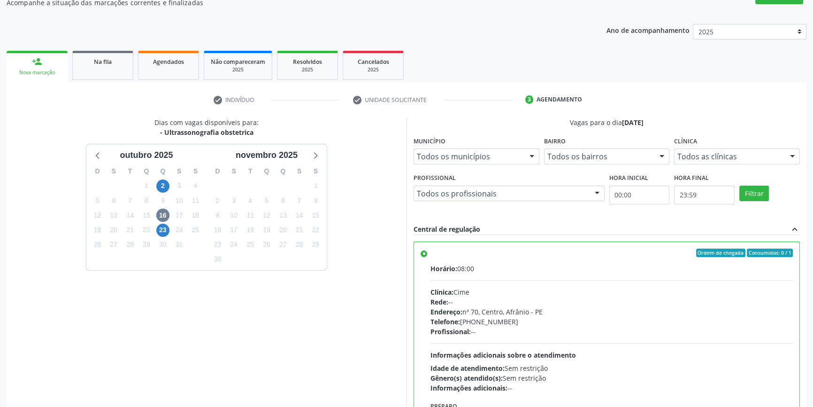
scroll to position [154, 0]
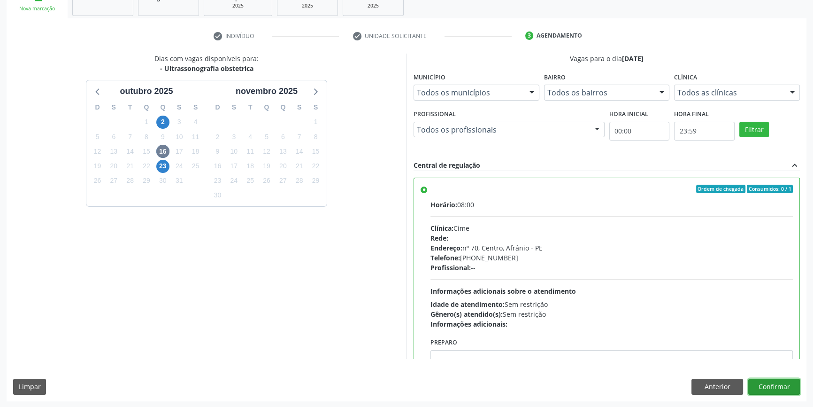
click at [759, 380] on button "Confirmar" at bounding box center [774, 386] width 52 height 16
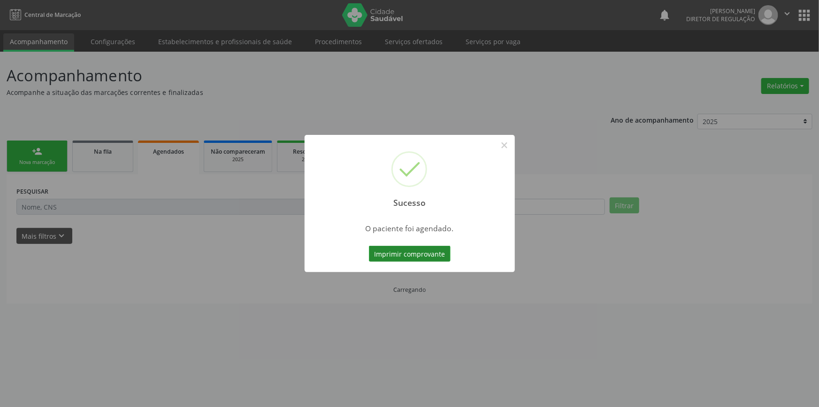
click at [412, 246] on button "Imprimir comprovante" at bounding box center [410, 254] width 82 height 16
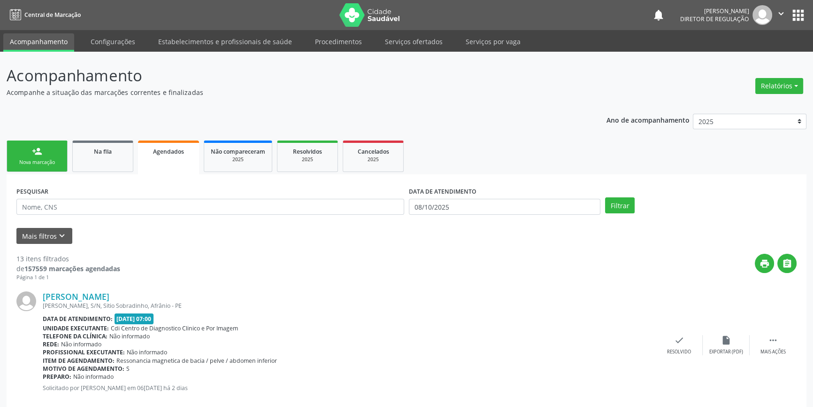
click at [106, 167] on div "Sucesso × O paciente foi agendado. Imprimir comprovante Cancel" at bounding box center [406, 203] width 813 height 407
click at [106, 165] on div "Sucesso × O paciente foi agendado. Imprimir comprovante Cancel" at bounding box center [406, 203] width 813 height 407
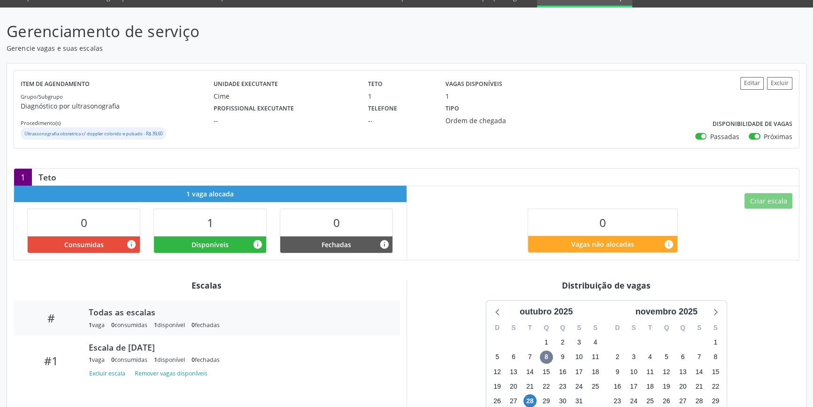
scroll to position [85, 0]
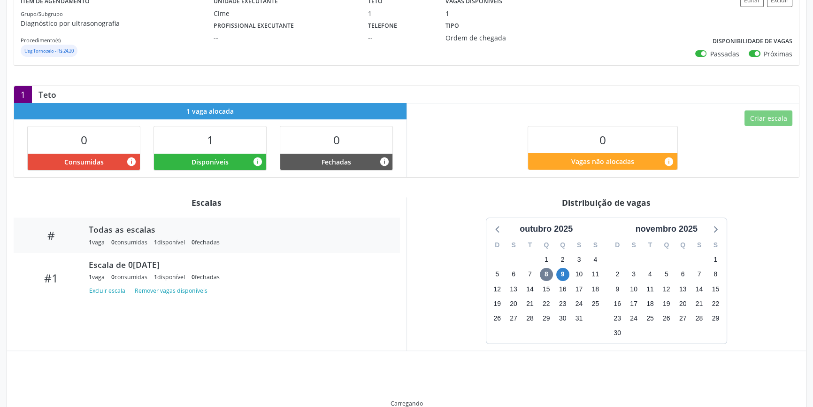
scroll to position [123, 0]
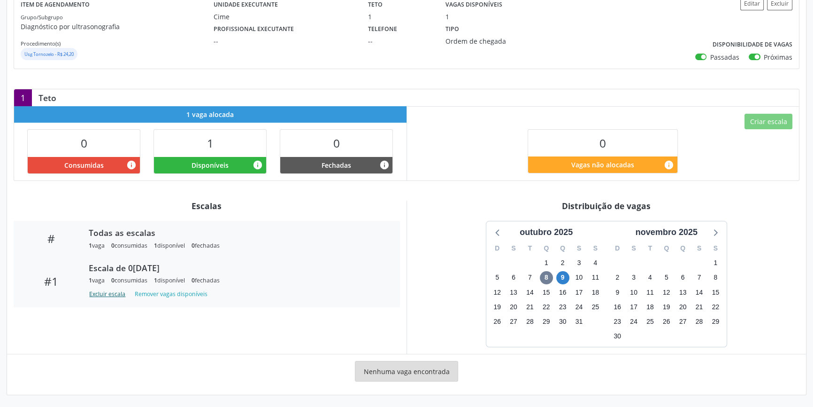
click at [119, 295] on button "Excluir escala" at bounding box center [109, 293] width 40 height 13
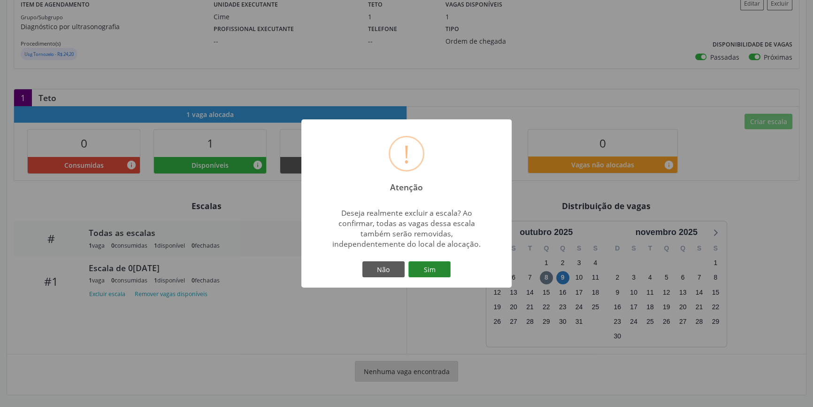
click at [414, 266] on button "Sim" at bounding box center [429, 269] width 42 height 16
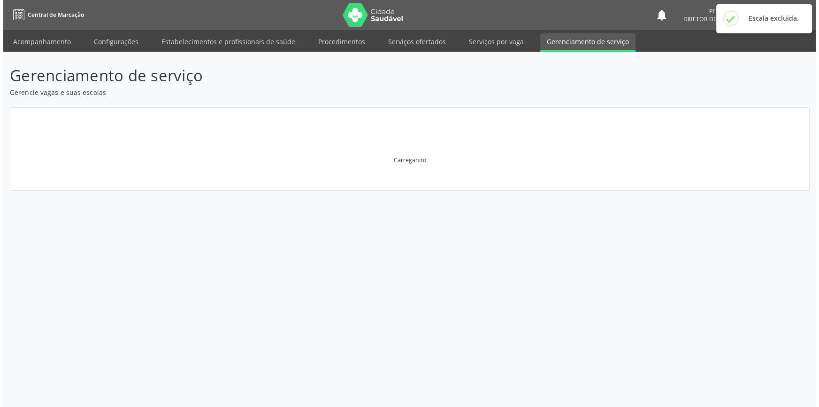
scroll to position [0, 0]
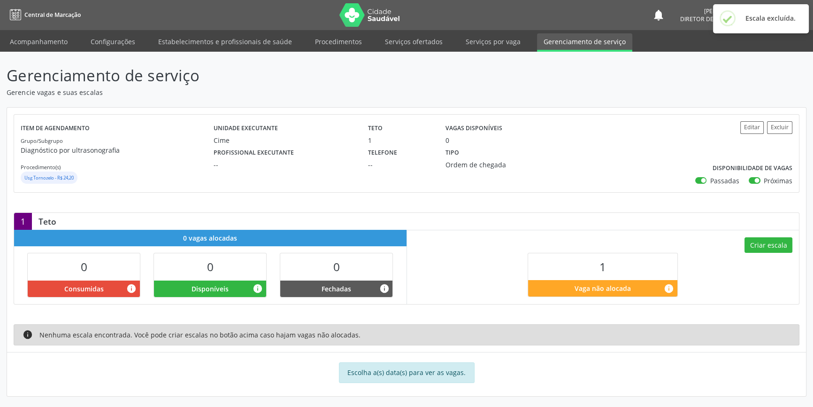
click at [769, 231] on div "Criar escala 1 Vaga não alocada info" at bounding box center [603, 267] width 392 height 74
click at [765, 237] on button "Criar escala" at bounding box center [769, 245] width 48 height 16
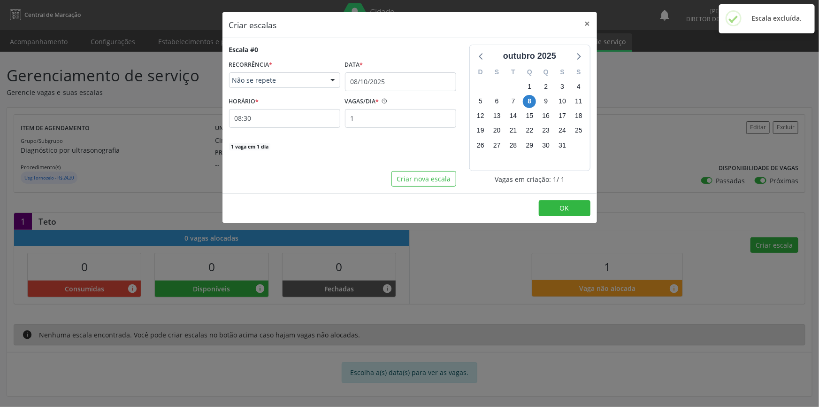
click at [630, 85] on div "Criar escalas × Escala #0 RECORRÊNCIA * Não se repete Não se repete Diário/Sema…" at bounding box center [409, 203] width 819 height 407
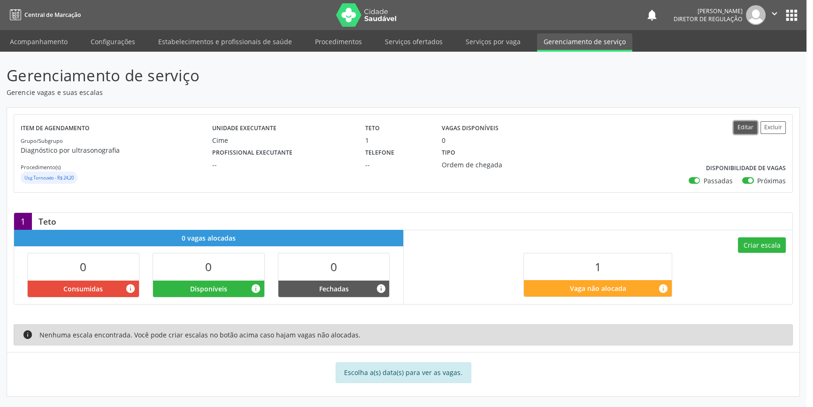
click at [742, 123] on button "Editar" at bounding box center [745, 127] width 23 height 13
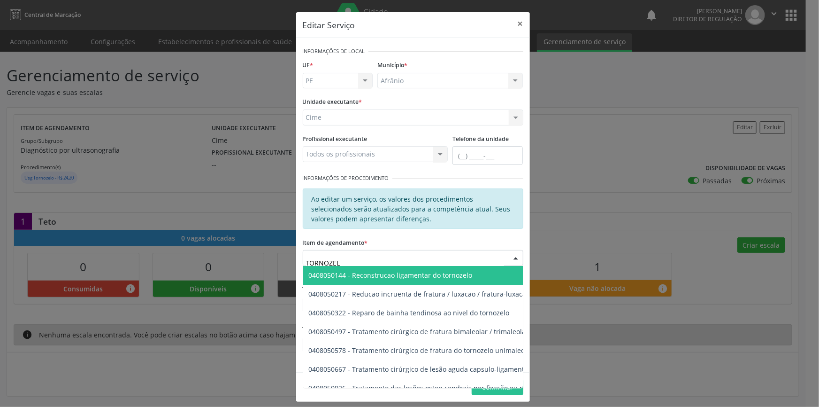
type input "TORNOZELO"
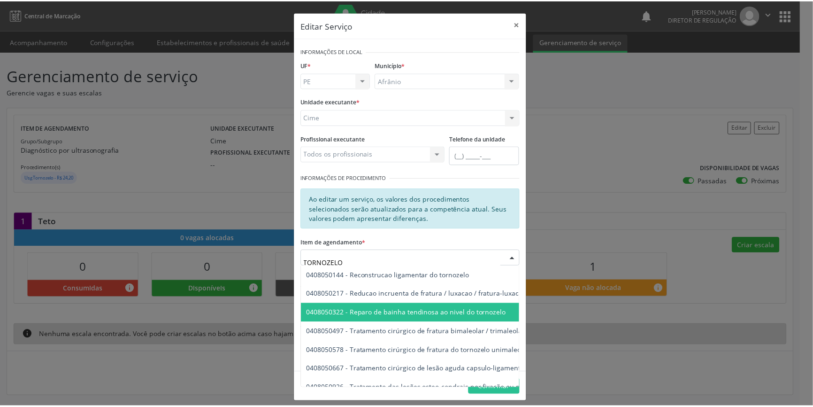
scroll to position [34, 0]
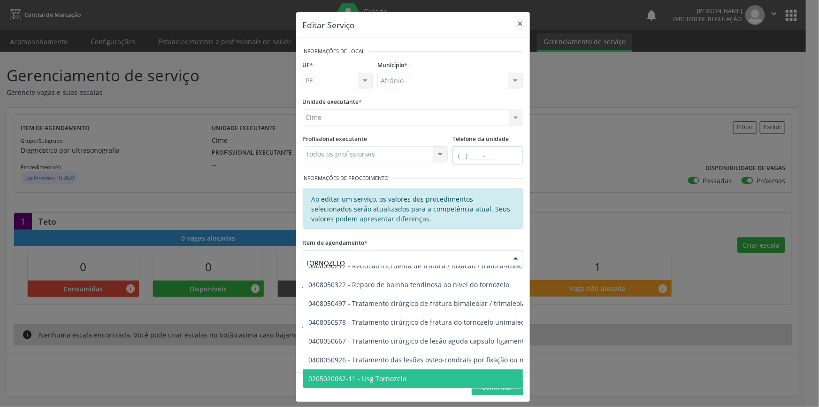
click at [413, 369] on span "0205020062-11 - Usg Tornozelo" at bounding box center [477, 378] width 348 height 19
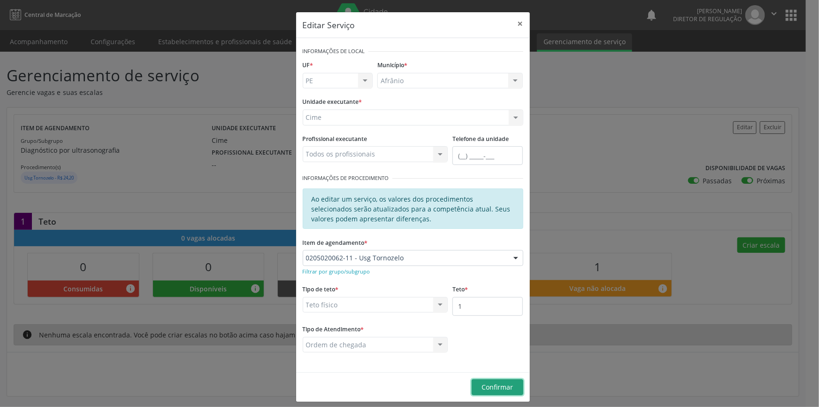
click at [482, 385] on span "Confirmar" at bounding box center [497, 386] width 31 height 9
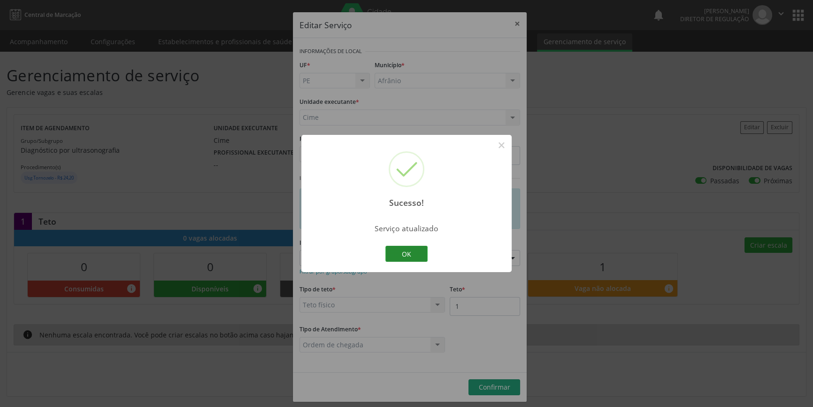
click at [398, 253] on button "OK" at bounding box center [406, 254] width 42 height 16
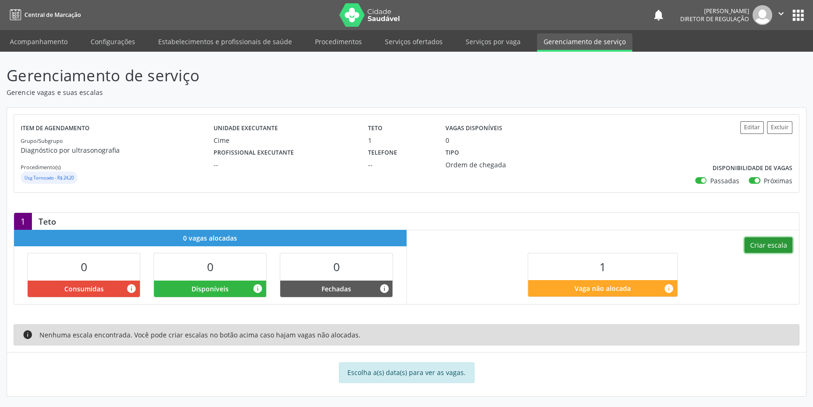
click at [757, 243] on button "Criar escala" at bounding box center [769, 245] width 48 height 16
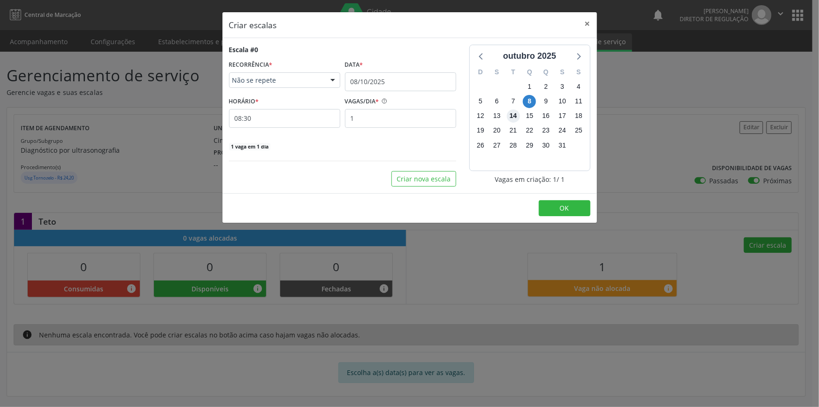
click at [513, 118] on span "14" at bounding box center [513, 115] width 13 height 13
click at [369, 90] on body "Central de Marcação notifications Maria Aparecida Rodrigues da Silva Diretor de…" at bounding box center [409, 203] width 819 height 407
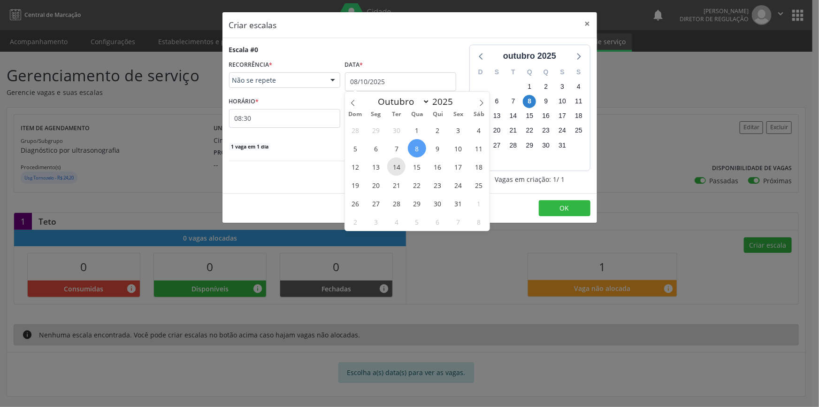
click at [394, 168] on span "14" at bounding box center [396, 166] width 18 height 18
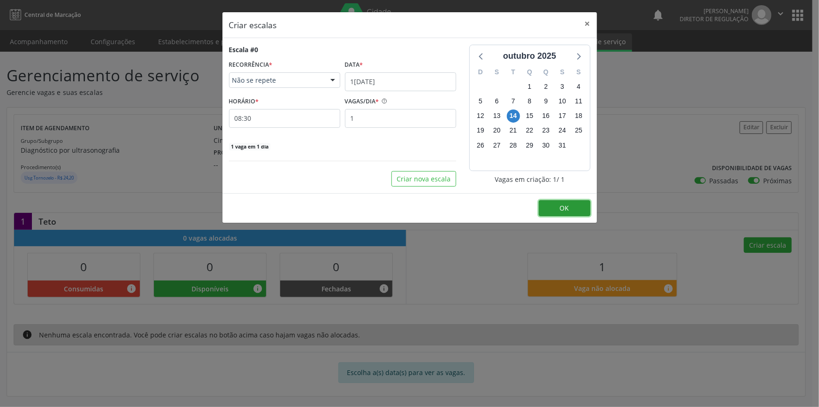
click at [560, 209] on span "OK" at bounding box center [564, 207] width 9 height 9
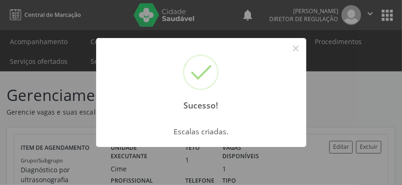
click at [37, 45] on div "Sucesso! × Escalas criadas. OK Cancel" at bounding box center [201, 92] width 402 height 185
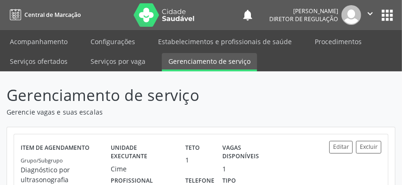
click at [37, 45] on div "Sucesso! × Escalas criadas. OK Cancel" at bounding box center [201, 92] width 402 height 185
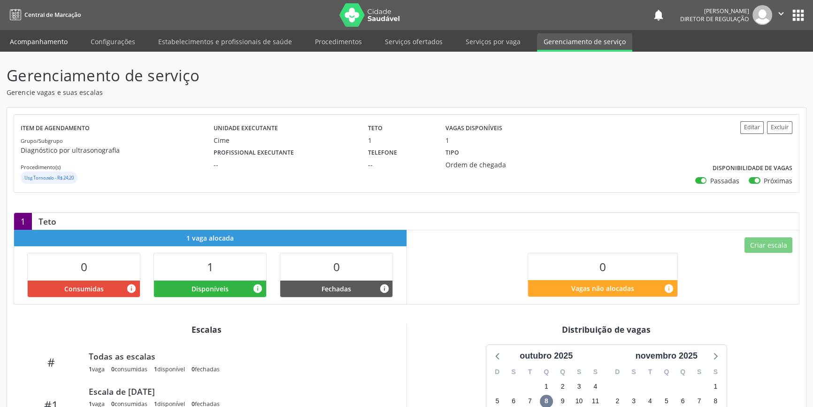
click at [61, 45] on link "Acompanhamento" at bounding box center [38, 41] width 71 height 16
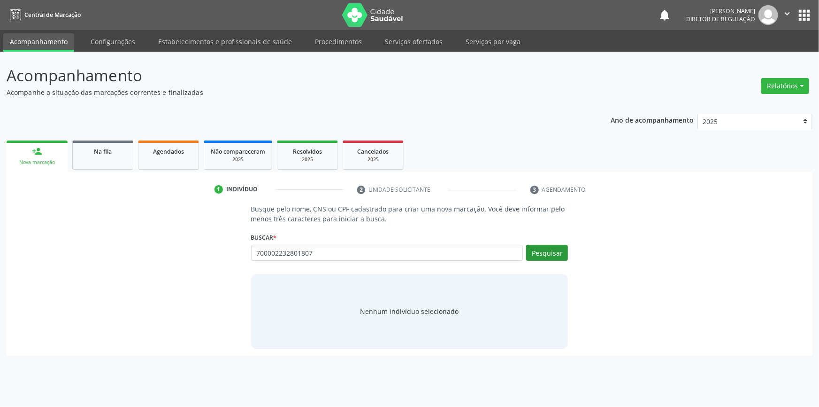
type input "700002232801807"
click at [554, 254] on button "Pesquisar" at bounding box center [547, 253] width 42 height 16
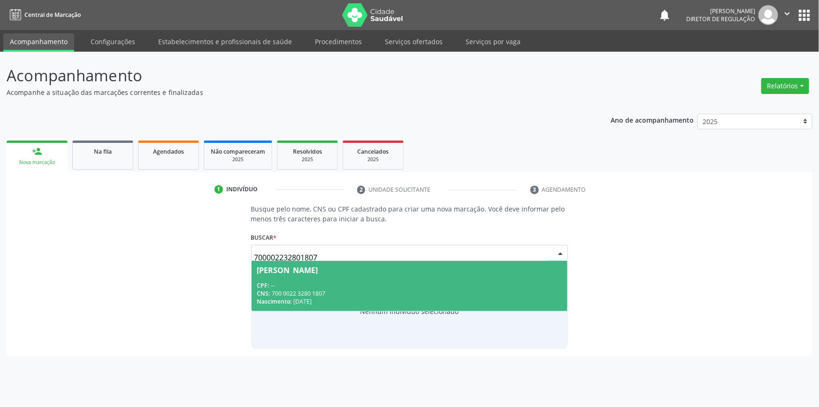
click at [318, 271] on div "Josiangra Reges Soares" at bounding box center [287, 270] width 61 height 8
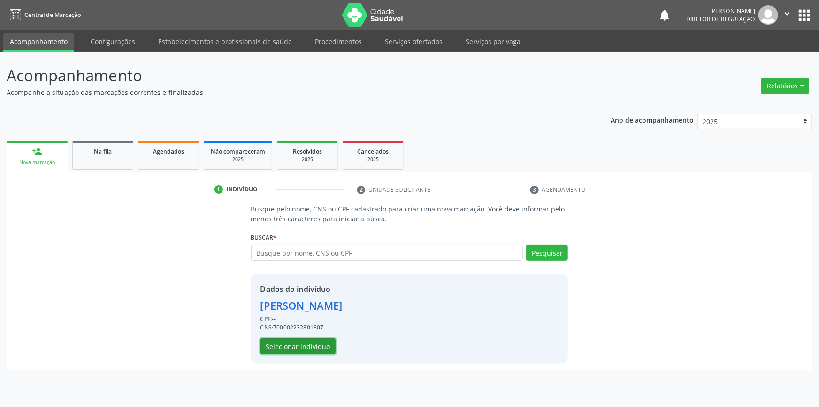
click at [315, 347] on button "Selecionar indivíduo" at bounding box center [298, 346] width 75 height 16
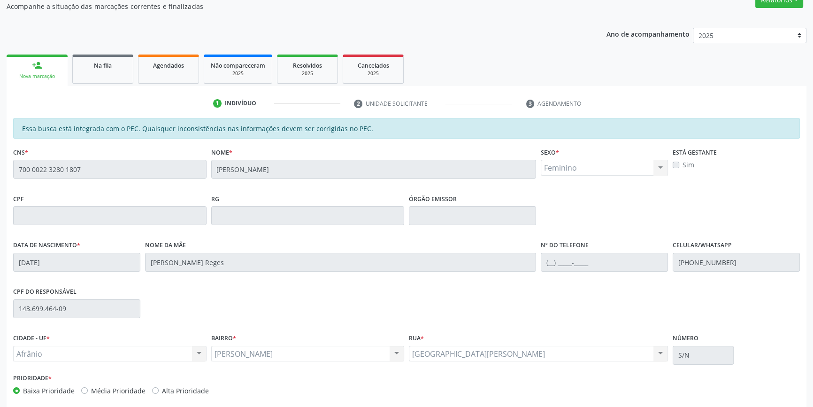
scroll to position [129, 0]
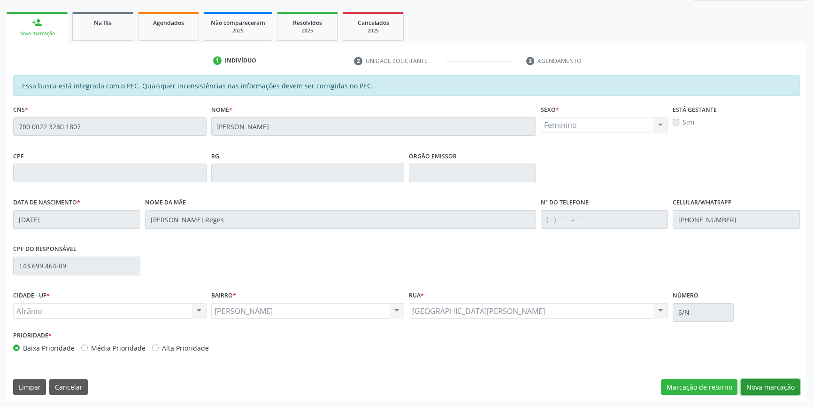
click at [776, 384] on button "Nova marcação" at bounding box center [770, 387] width 59 height 16
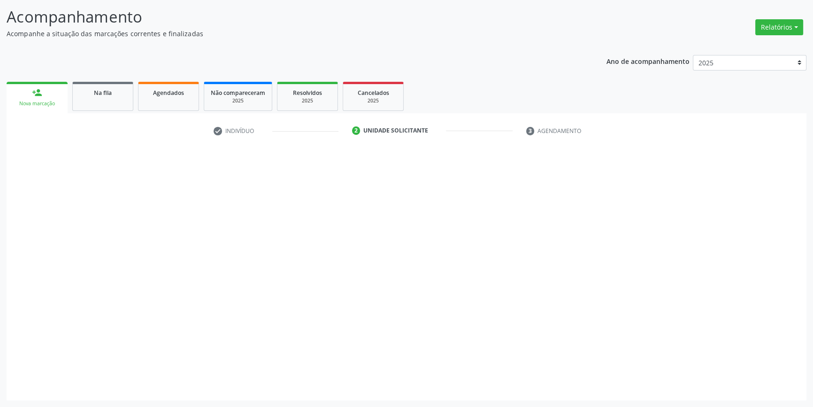
scroll to position [58, 0]
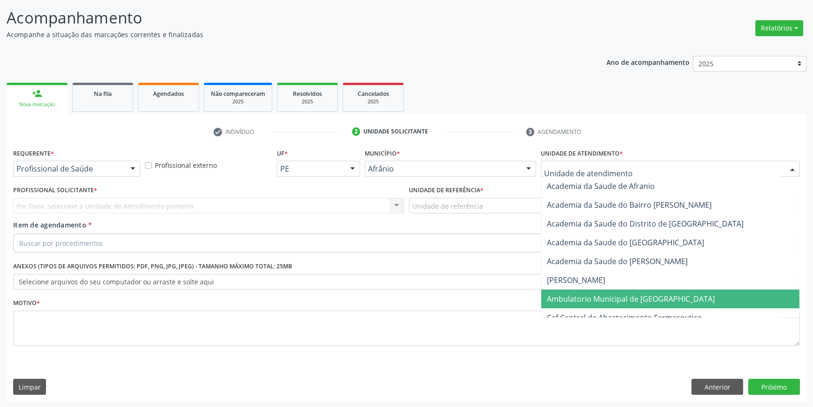
drag, startPoint x: 581, startPoint y: 294, endPoint x: 530, endPoint y: 254, distance: 64.6
click at [581, 294] on span "Ambulatorio Municipal de [GEOGRAPHIC_DATA]" at bounding box center [631, 298] width 168 height 10
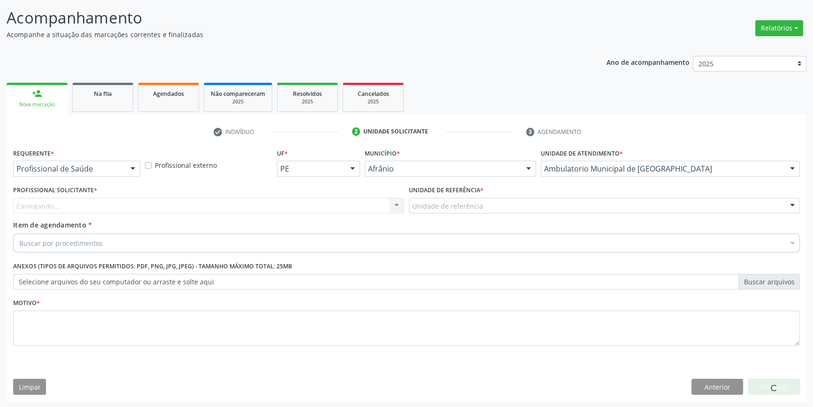
click at [484, 201] on div "Unidade de referência" at bounding box center [604, 206] width 391 height 16
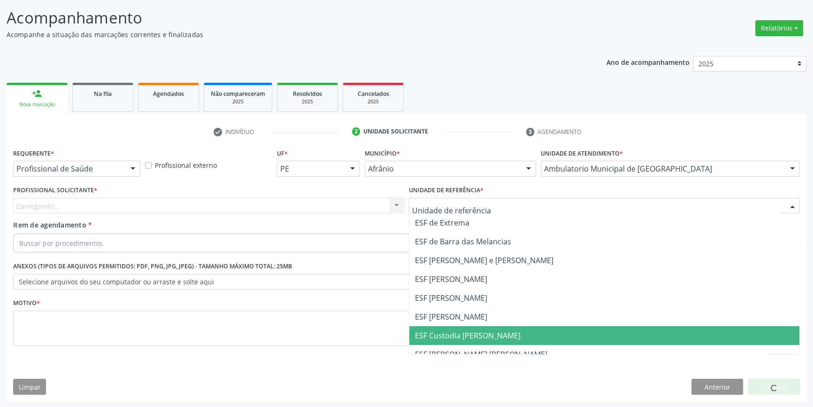
click at [457, 327] on span "ESF Custodia [PERSON_NAME]" at bounding box center [604, 335] width 390 height 19
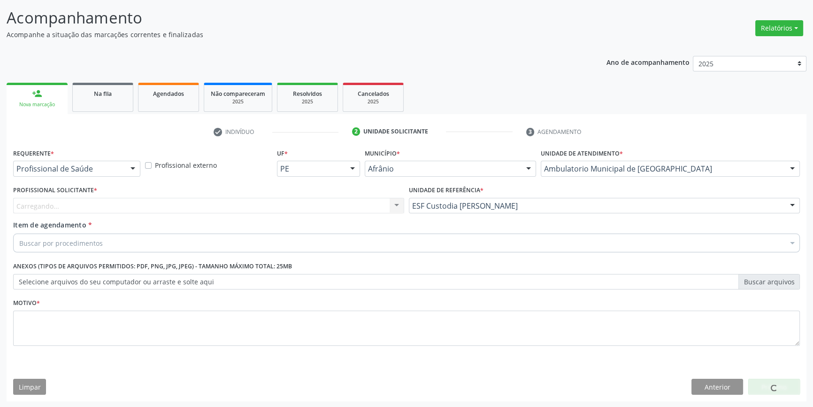
click at [163, 206] on div "Carregando... Nenhum resultado encontrado para: " " Não há nenhuma opção para s…" at bounding box center [208, 206] width 391 height 16
click at [163, 206] on div "Profissional solicitante" at bounding box center [208, 206] width 391 height 16
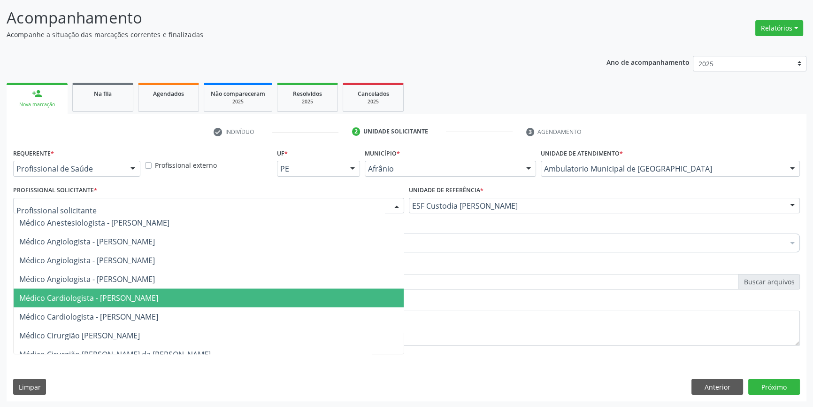
click at [118, 300] on span "Médico Cardiologista - [PERSON_NAME]" at bounding box center [88, 297] width 139 height 10
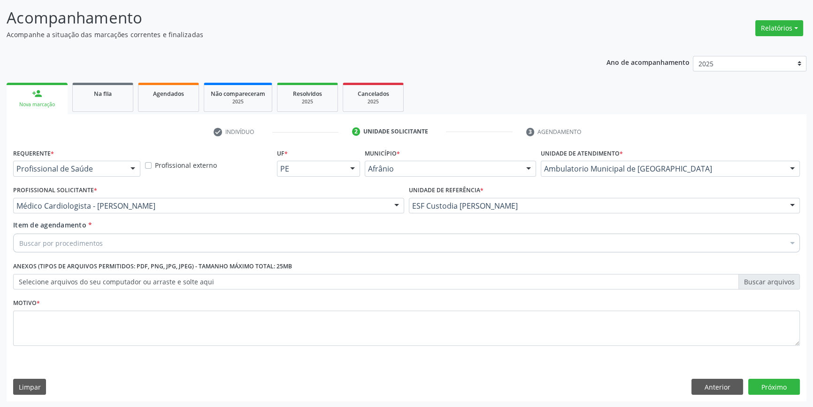
click at [108, 245] on div "Buscar por procedimentos" at bounding box center [406, 242] width 787 height 19
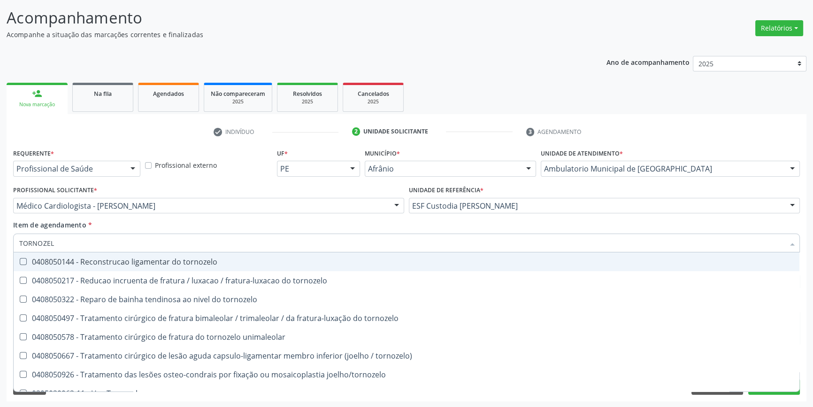
type input "TORNOZELO"
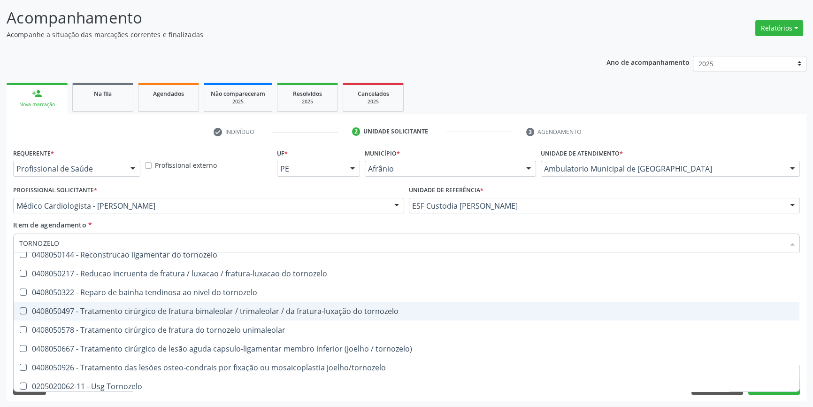
scroll to position [11, 0]
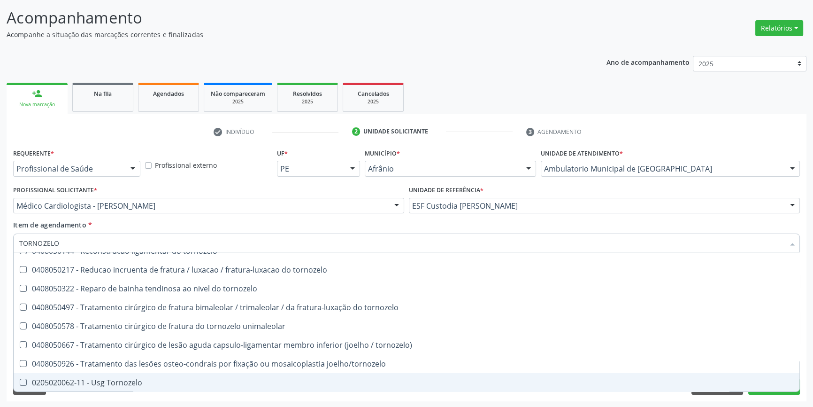
click at [130, 380] on div "0205020062-11 - Usg Tornozelo" at bounding box center [406, 382] width 775 height 8
checkbox Tornozelo "true"
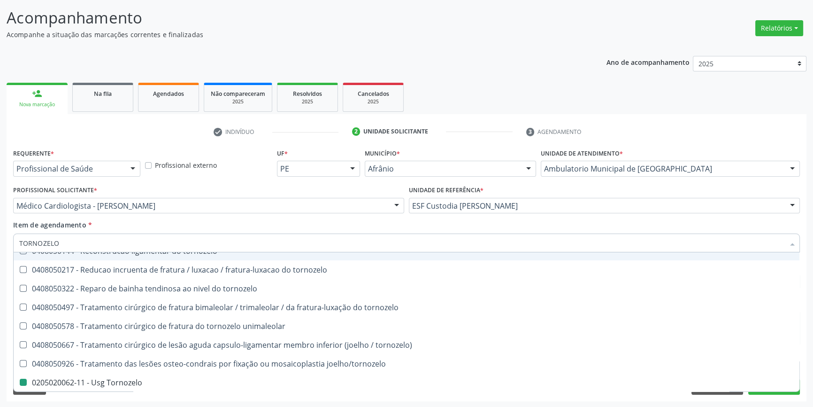
click at [208, 225] on div "Item de agendamento * TORNOZELO Desfazer seleção 0408050144 - Reconstrucao liga…" at bounding box center [406, 235] width 787 height 30
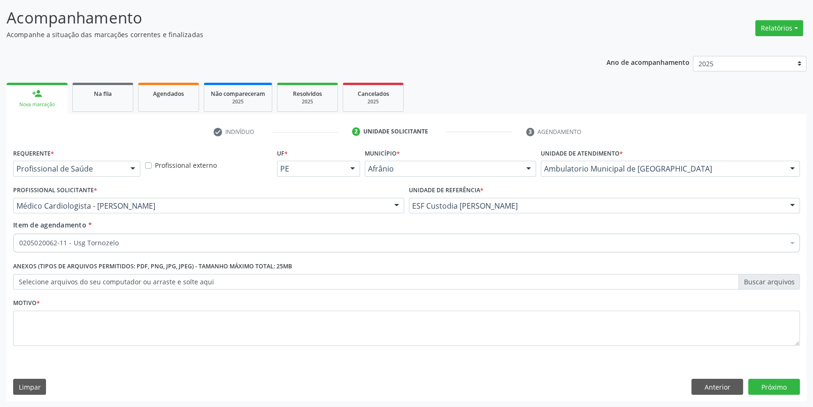
scroll to position [0, 0]
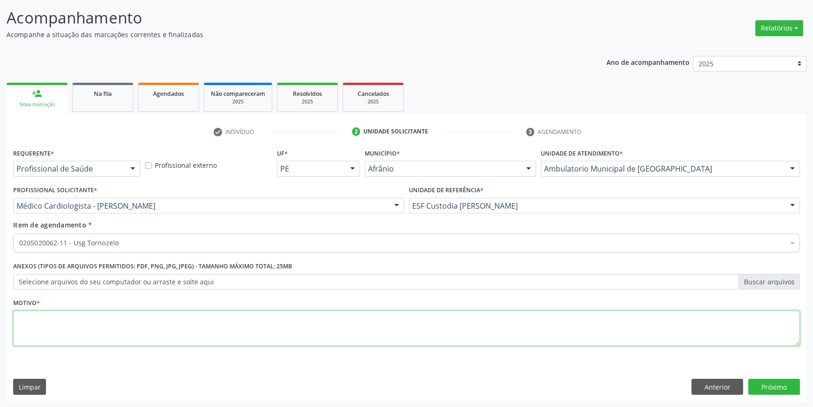
click at [187, 323] on textarea at bounding box center [406, 328] width 787 height 36
type textarea "'"
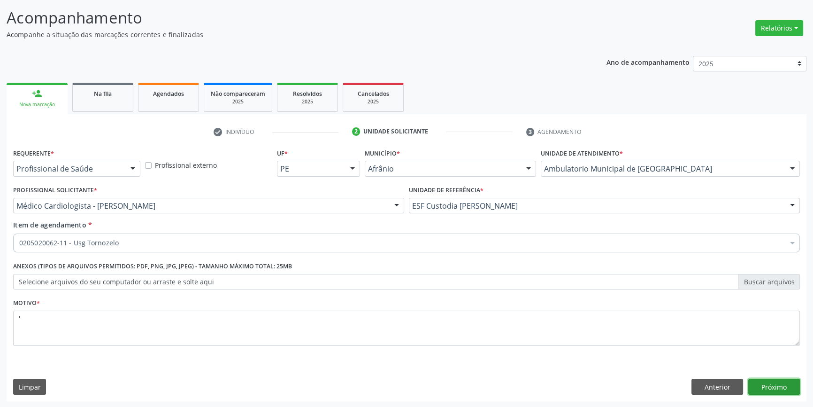
click at [766, 386] on button "Próximo" at bounding box center [774, 386] width 52 height 16
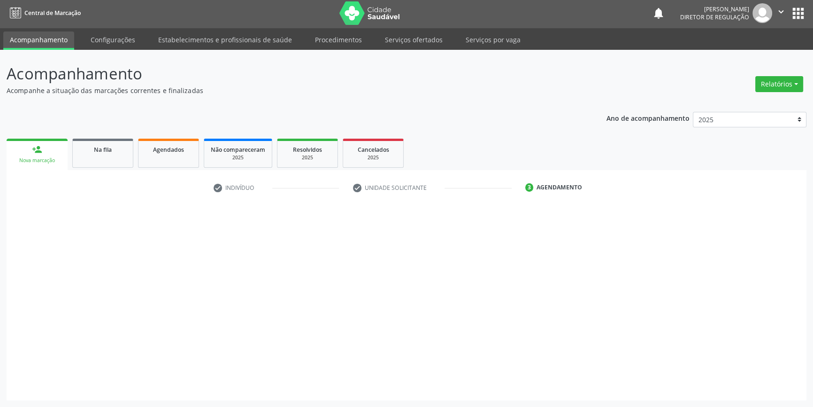
scroll to position [1, 0]
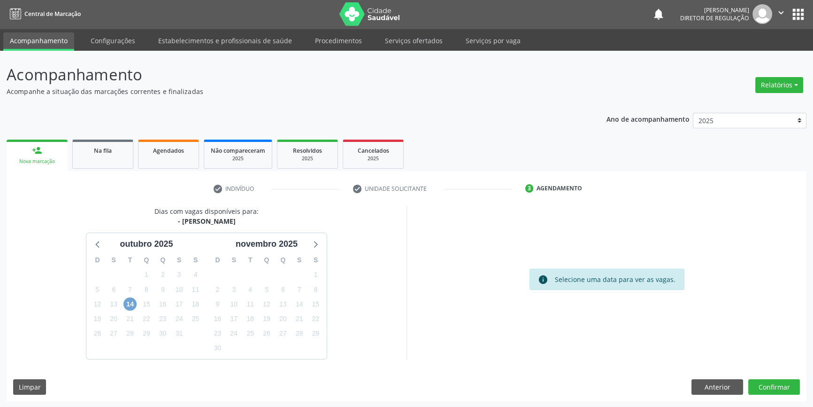
click at [133, 305] on span "14" at bounding box center [129, 303] width 13 height 13
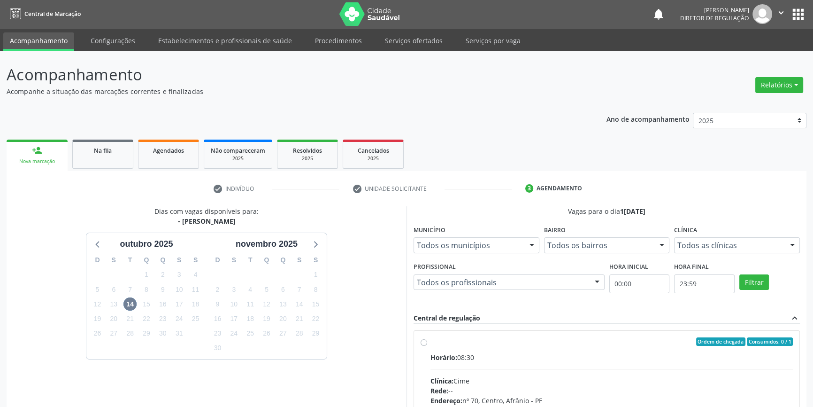
click at [446, 342] on div "Ordem de chegada Consumidos: 0 / 1" at bounding box center [611, 341] width 362 height 8
click at [427, 342] on input "Ordem de chegada Consumidos: 0 / 1 Horário: 08:30 Clínica: Cime Rede: -- Endere…" at bounding box center [424, 341] width 7 height 8
radio input "true"
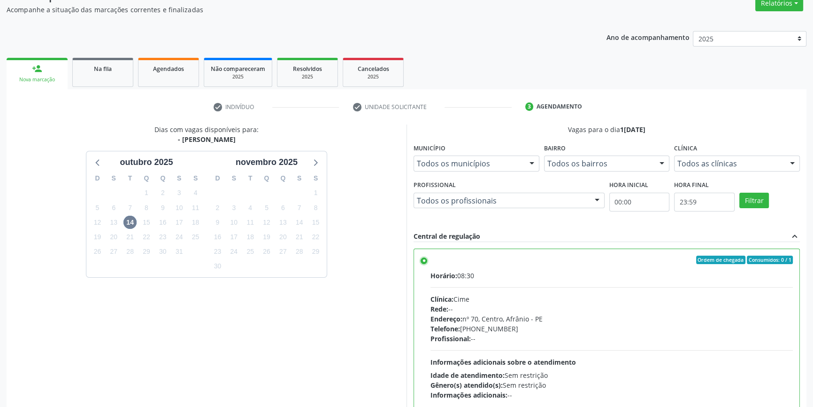
scroll to position [154, 0]
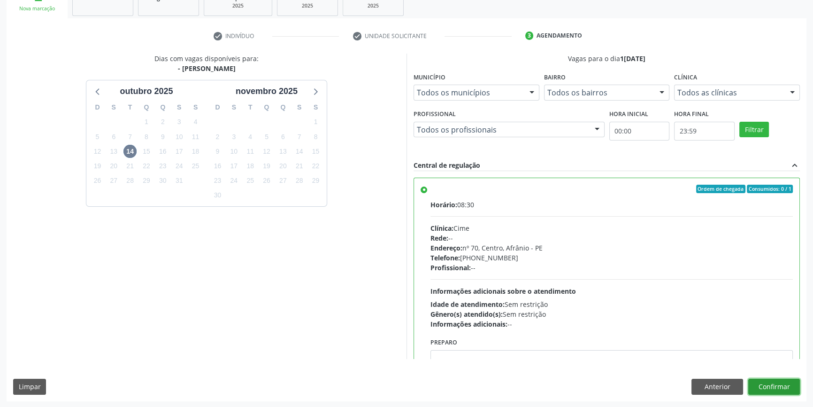
click at [796, 389] on button "Confirmar" at bounding box center [774, 386] width 52 height 16
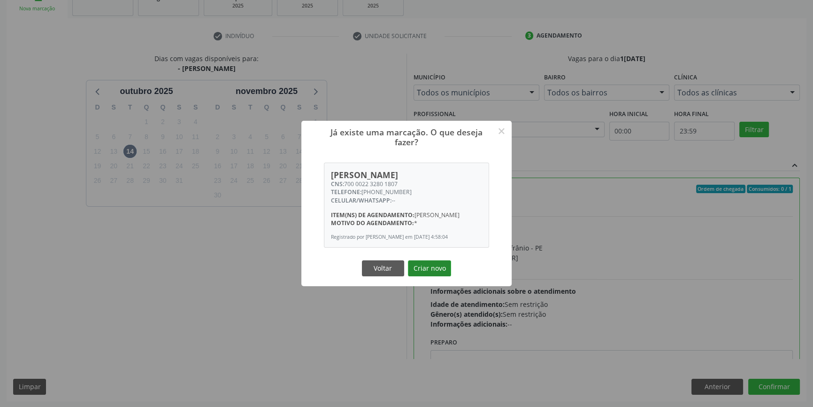
click at [423, 275] on button "Criar novo" at bounding box center [429, 268] width 43 height 16
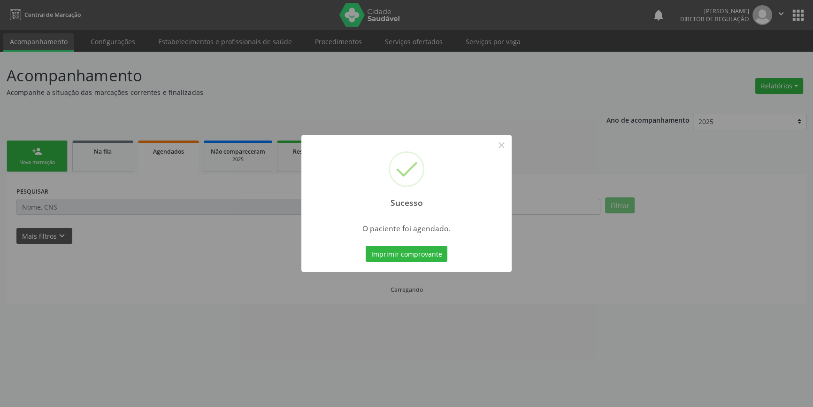
scroll to position [0, 0]
click at [422, 256] on button "Imprimir comprovante" at bounding box center [410, 254] width 82 height 16
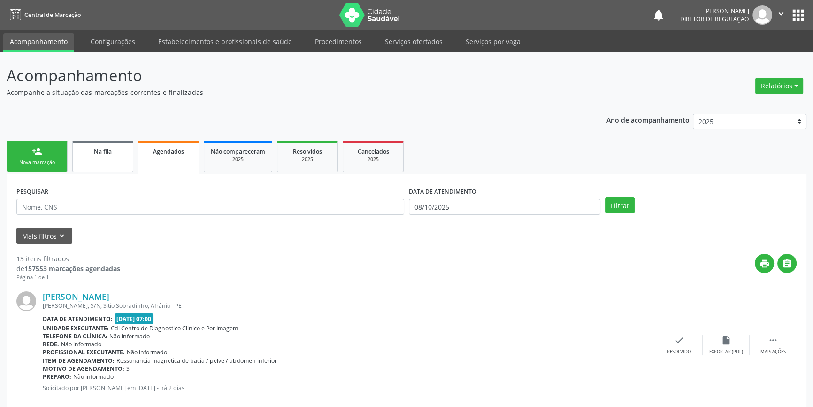
click at [105, 167] on link "Na fila" at bounding box center [102, 155] width 61 height 31
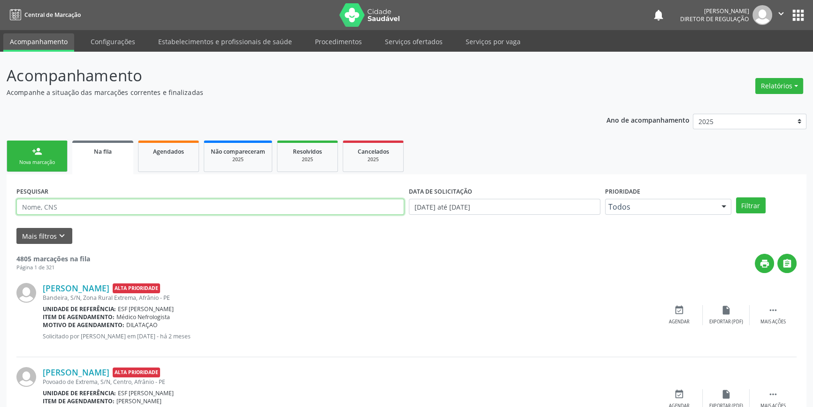
click at [121, 206] on input "text" at bounding box center [210, 207] width 388 height 16
type input "703604004650236"
click at [730, 204] on div at bounding box center [724, 207] width 14 height 16
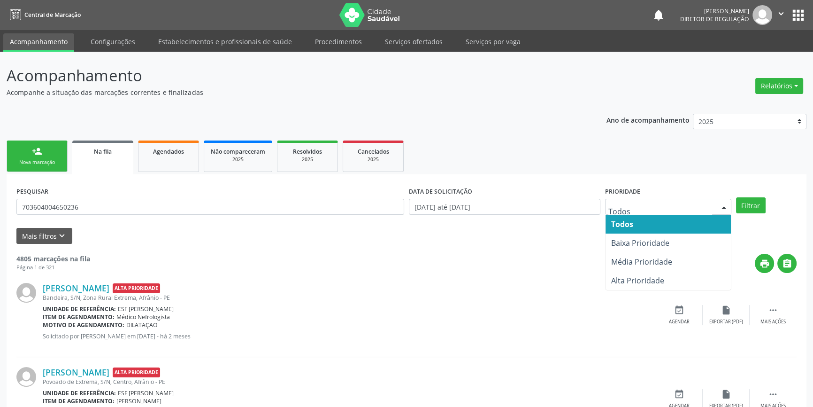
click at [730, 204] on div at bounding box center [724, 207] width 14 height 16
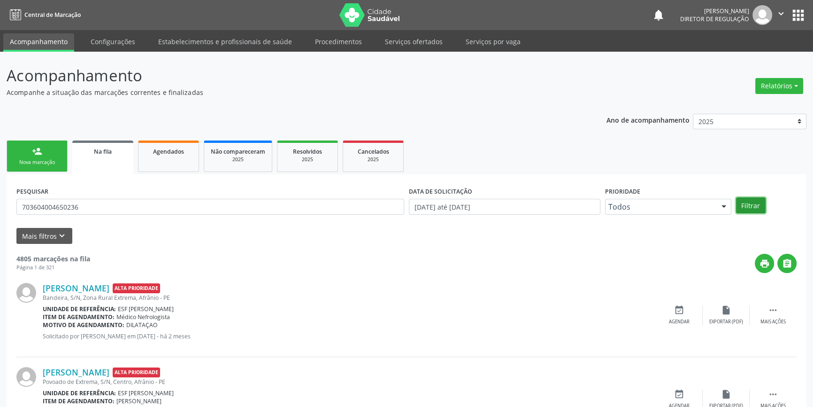
click at [737, 202] on button "Filtrar" at bounding box center [751, 205] width 30 height 16
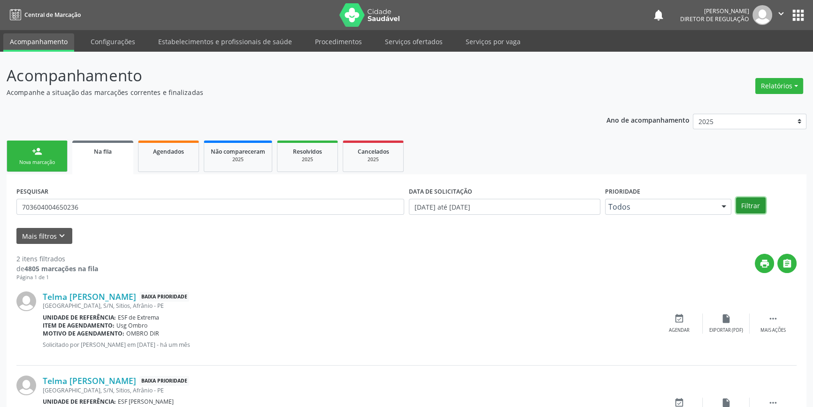
click at [747, 201] on button "Filtrar" at bounding box center [751, 205] width 30 height 16
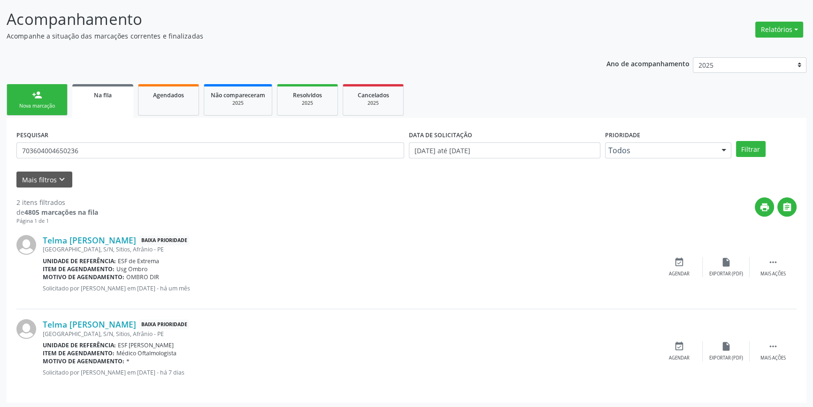
scroll to position [58, 0]
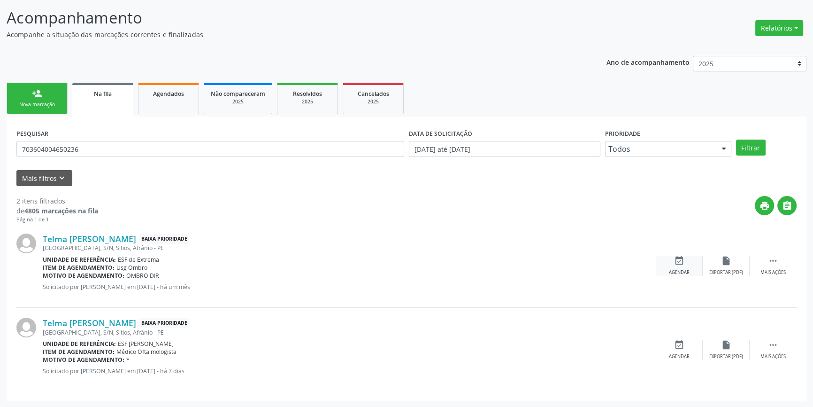
click at [692, 261] on div "event_available Agendar" at bounding box center [679, 265] width 47 height 20
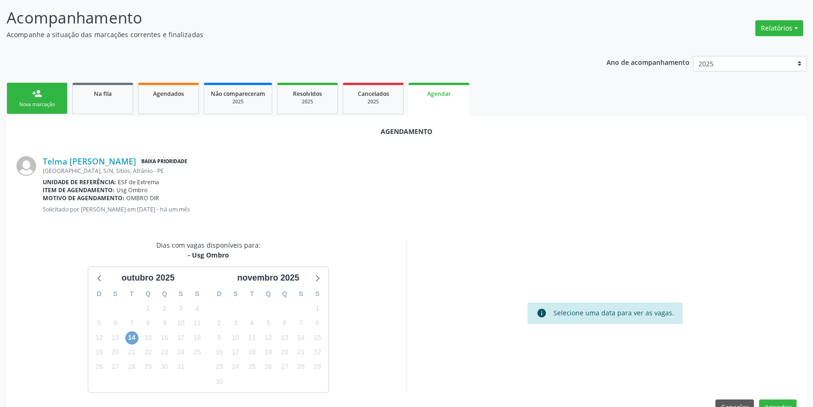
click at [128, 335] on span "14" at bounding box center [131, 337] width 13 height 13
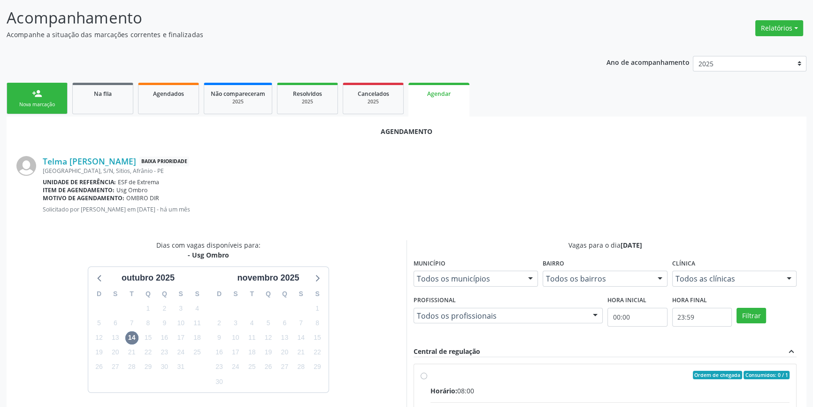
radio input "true"
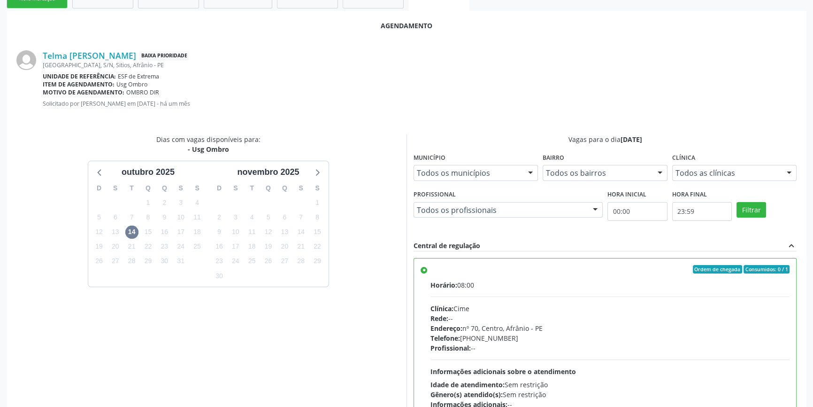
scroll to position [234, 0]
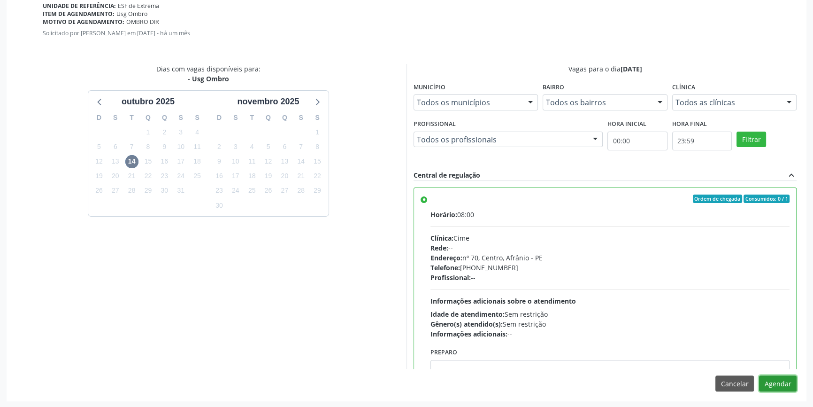
click at [773, 381] on button "Agendar" at bounding box center [778, 383] width 38 height 16
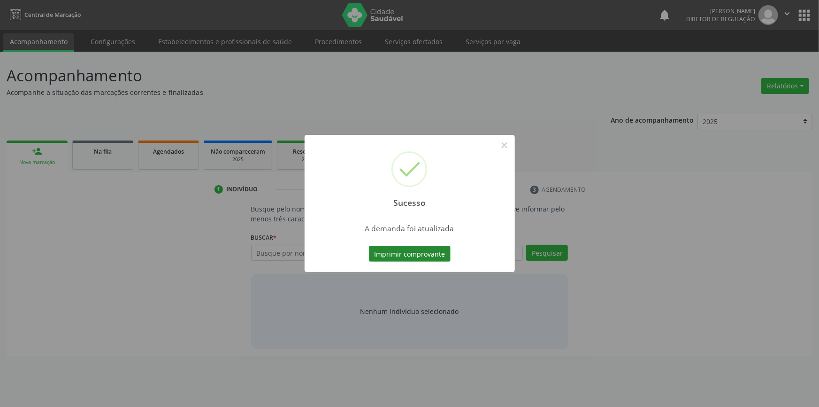
click at [422, 247] on button "Imprimir comprovante" at bounding box center [410, 254] width 82 height 16
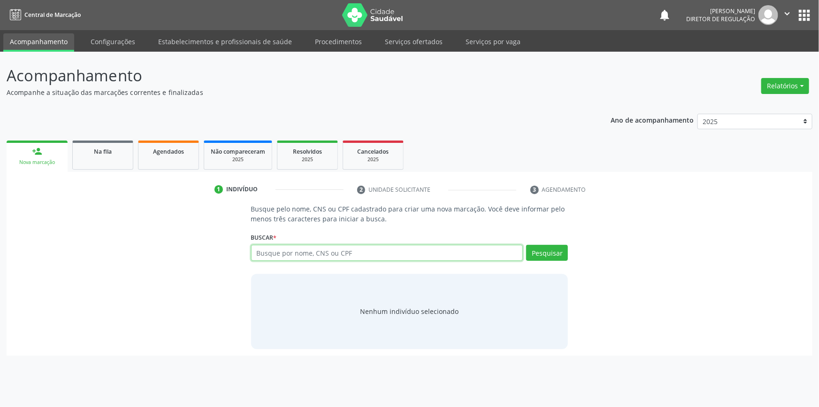
click at [268, 251] on input "text" at bounding box center [387, 253] width 272 height 16
click at [115, 148] on div "Na fila" at bounding box center [102, 151] width 47 height 10
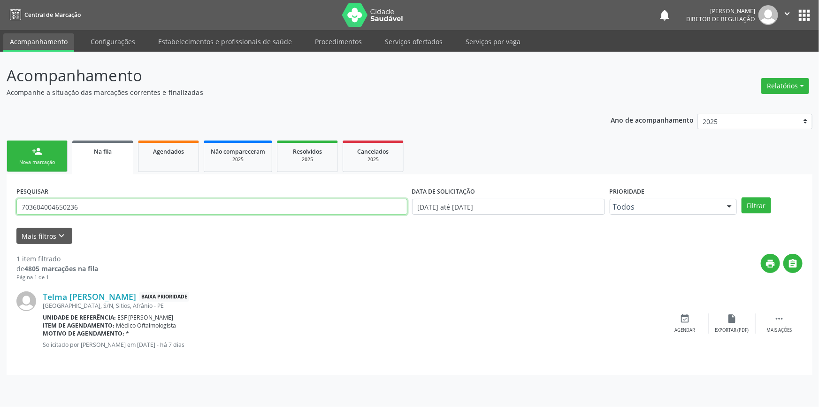
drag, startPoint x: 136, startPoint y: 209, endPoint x: 0, endPoint y: 202, distance: 136.3
click at [0, 202] on div "Acompanhamento Acompanhe a situação das marcações correntes e finalizadas Relat…" at bounding box center [409, 229] width 819 height 355
type input "703408270889410"
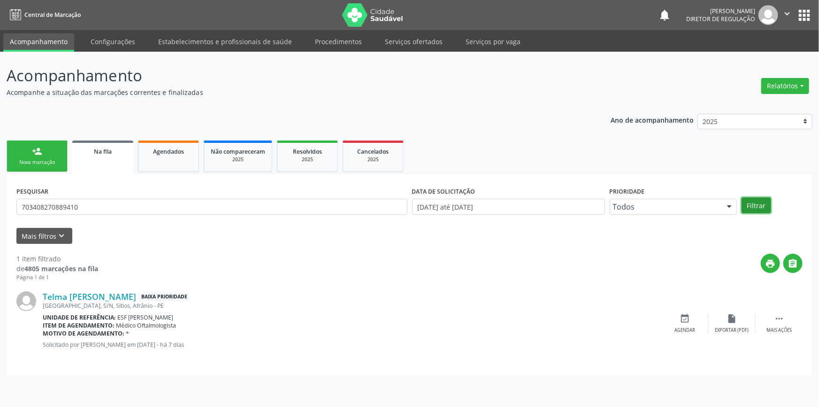
click at [756, 206] on button "Filtrar" at bounding box center [757, 205] width 30 height 16
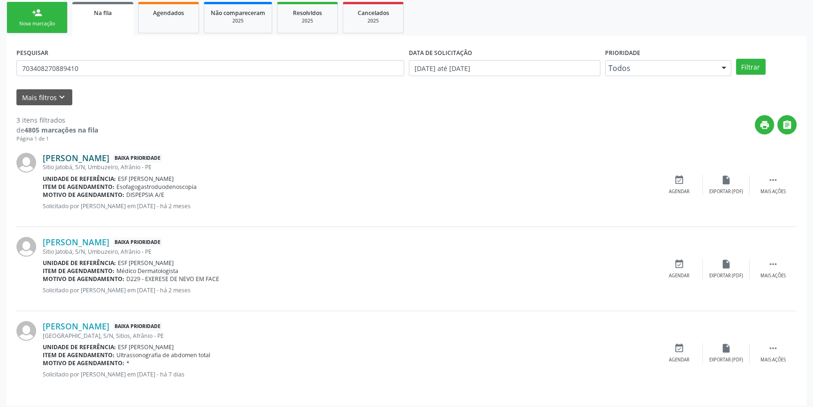
scroll to position [142, 0]
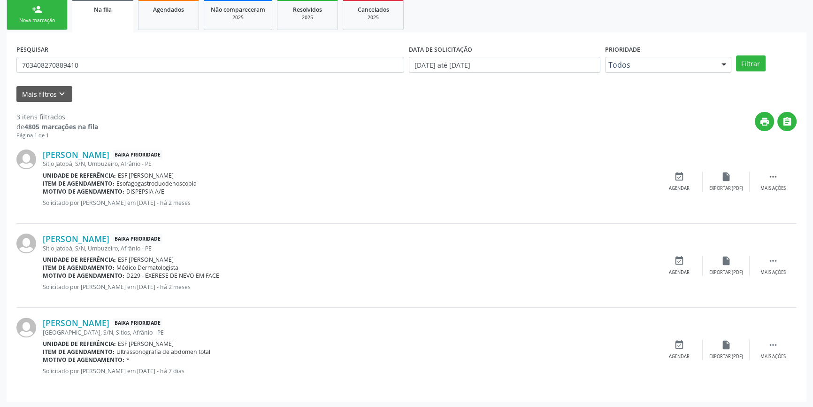
drag, startPoint x: 183, startPoint y: 268, endPoint x: 136, endPoint y: 267, distance: 46.5
click at [136, 267] on div "Item de agendamento: Médico Dermatologista" at bounding box center [349, 267] width 613 height 8
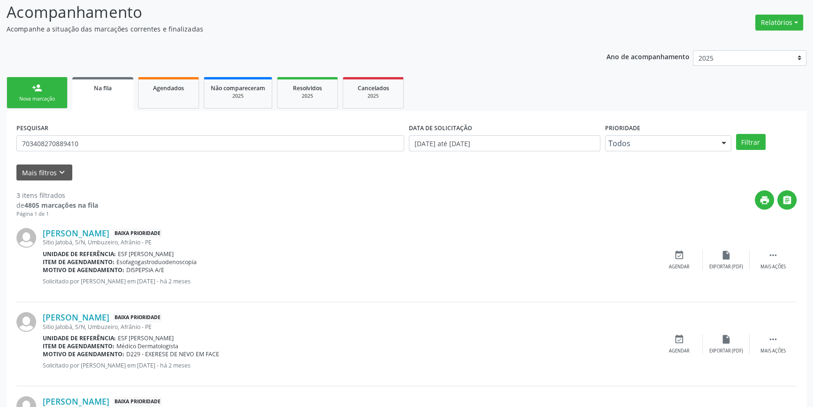
scroll to position [0, 0]
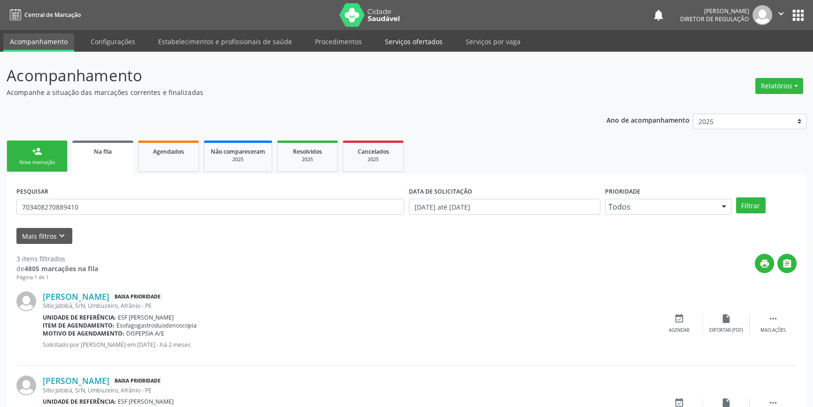
click at [393, 46] on link "Serviços ofertados" at bounding box center [413, 41] width 71 height 16
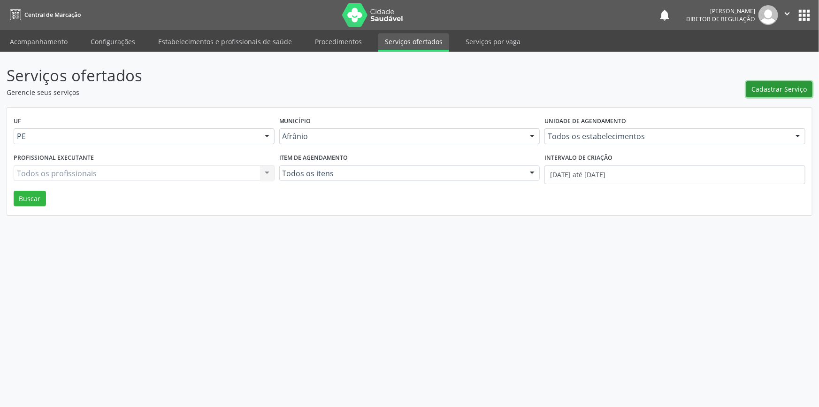
click at [777, 86] on span "Cadastrar Serviço" at bounding box center [779, 89] width 55 height 10
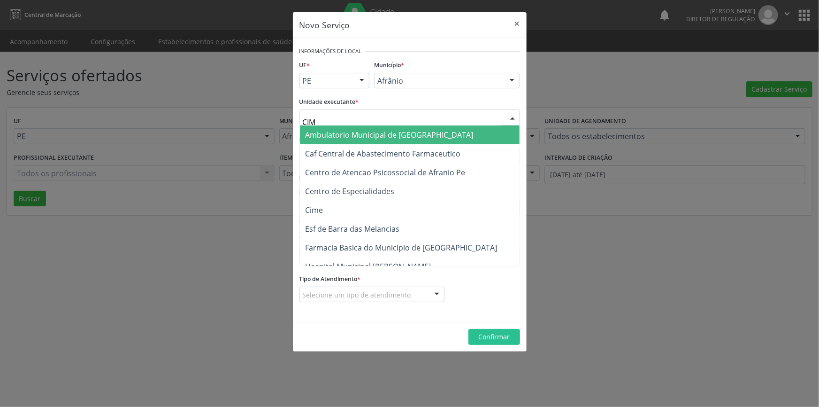
type input "CIME"
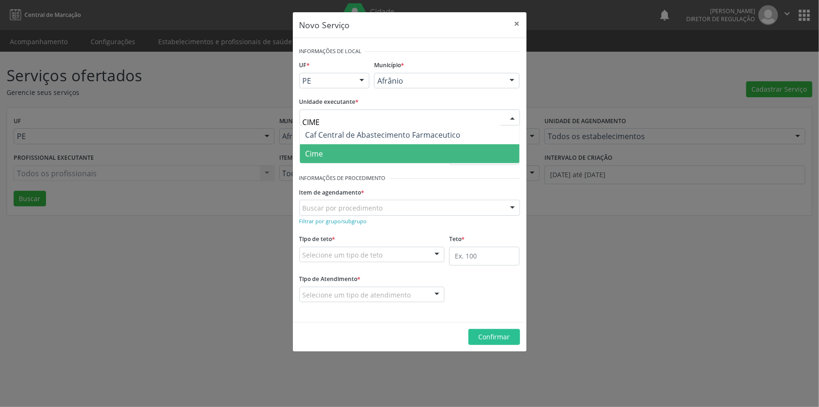
click at [331, 160] on span "Cime" at bounding box center [410, 153] width 220 height 19
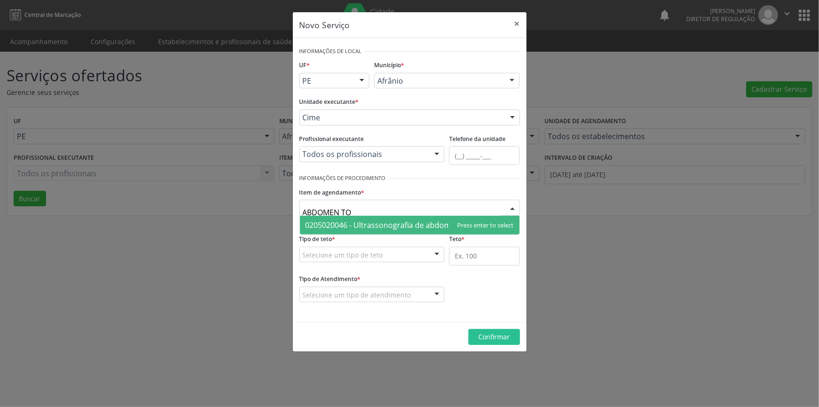
type input "ABDOMEN TOT"
click at [366, 223] on span "0205020046 - Ultrassonografia de abdomen total" at bounding box center [392, 225] width 173 height 10
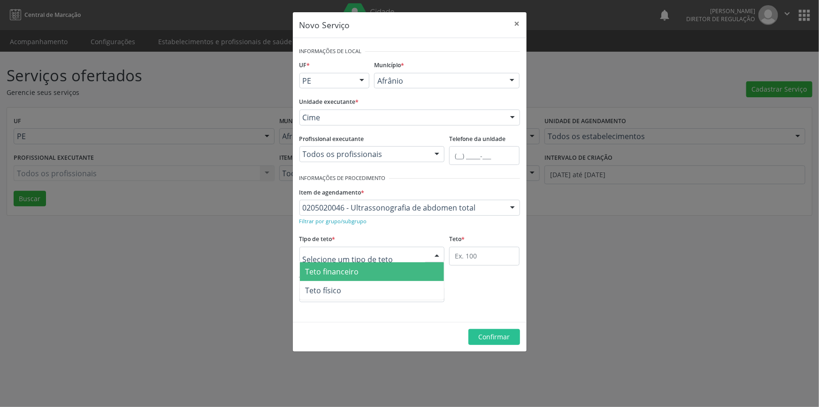
click at [369, 249] on div at bounding box center [373, 254] width 146 height 16
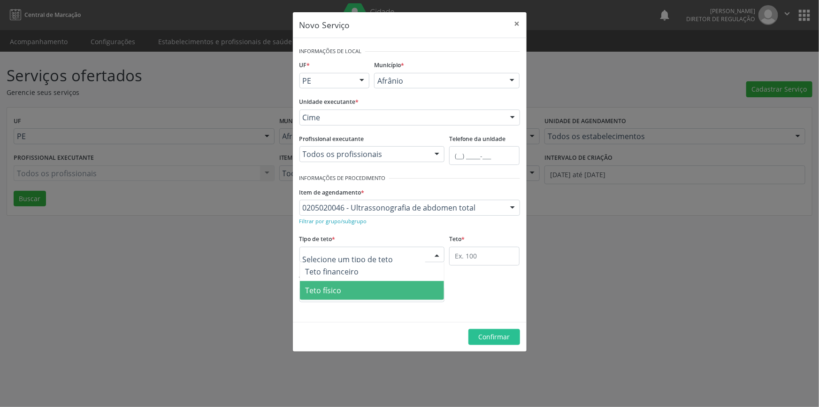
click at [349, 285] on span "Teto físico" at bounding box center [372, 290] width 145 height 19
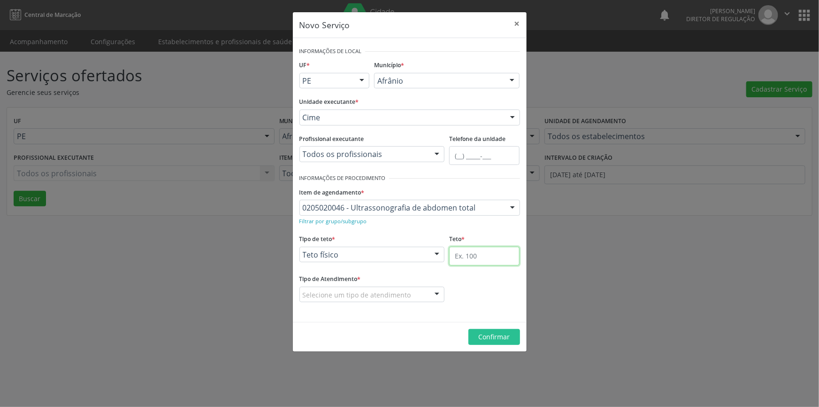
click at [507, 254] on input "text" at bounding box center [484, 255] width 70 height 19
type input "1"
click at [385, 300] on div "Selecione um tipo de atendimento" at bounding box center [373, 294] width 146 height 16
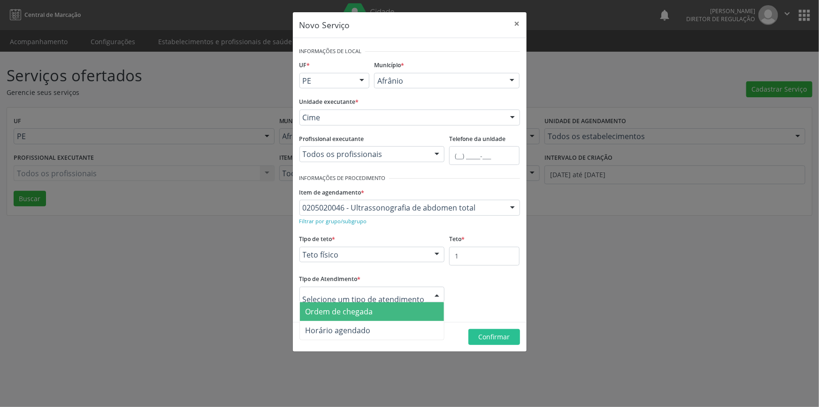
click at [372, 314] on span "Ordem de chegada" at bounding box center [340, 311] width 68 height 10
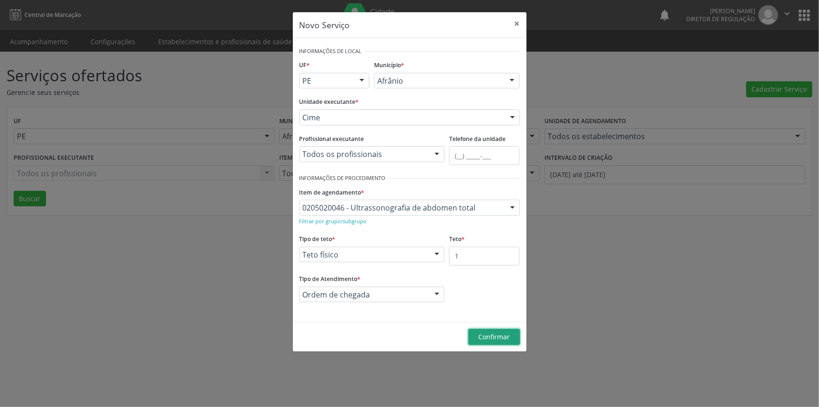
click at [500, 336] on span "Confirmar" at bounding box center [493, 336] width 31 height 9
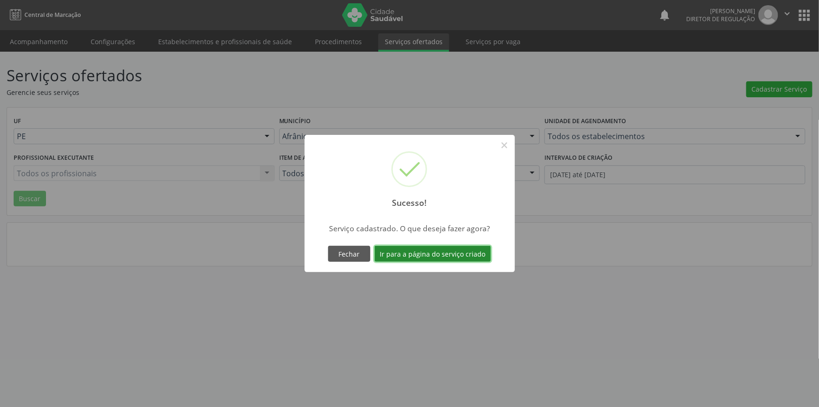
click at [458, 256] on button "Ir para a página do serviço criado" at bounding box center [433, 254] width 116 height 16
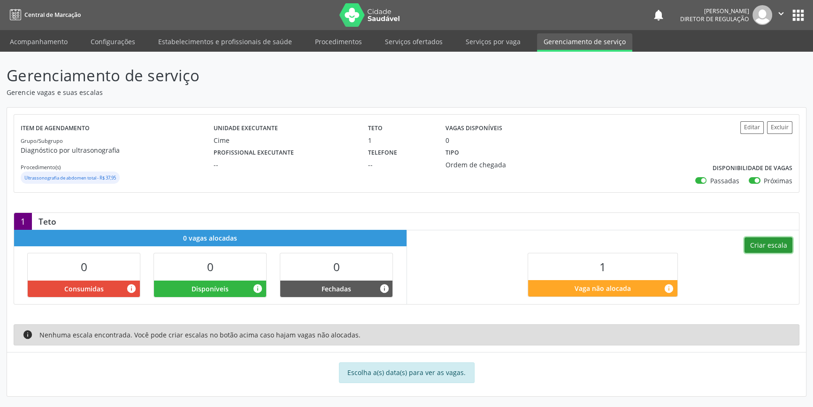
click at [764, 240] on button "Criar escala" at bounding box center [769, 245] width 48 height 16
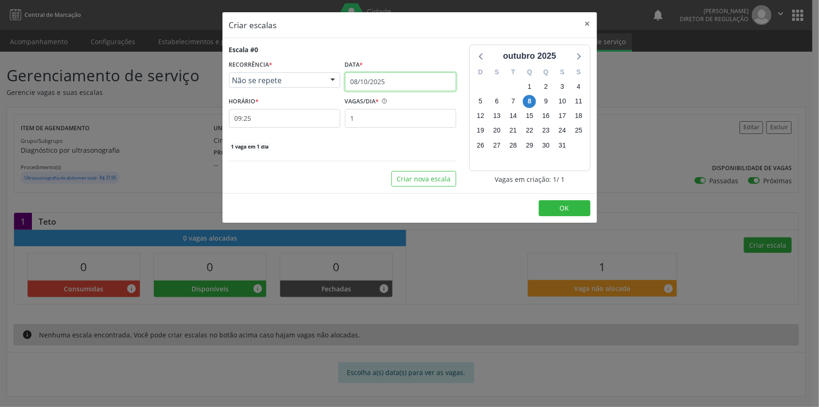
click at [387, 87] on input "08/10/2025" at bounding box center [400, 81] width 111 height 19
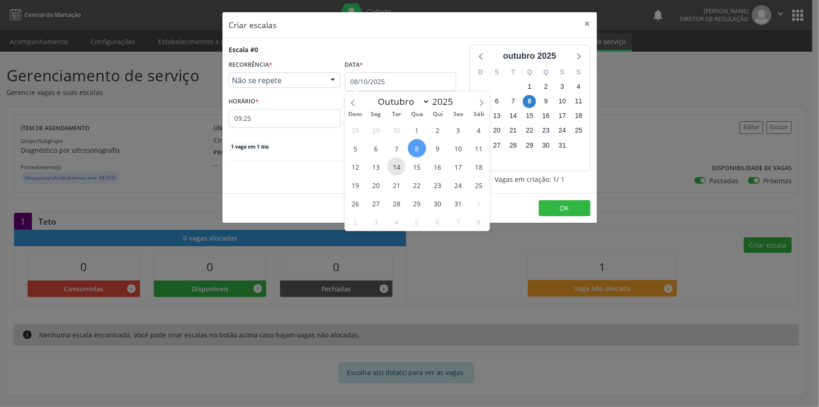
click at [399, 164] on span "14" at bounding box center [396, 166] width 18 height 18
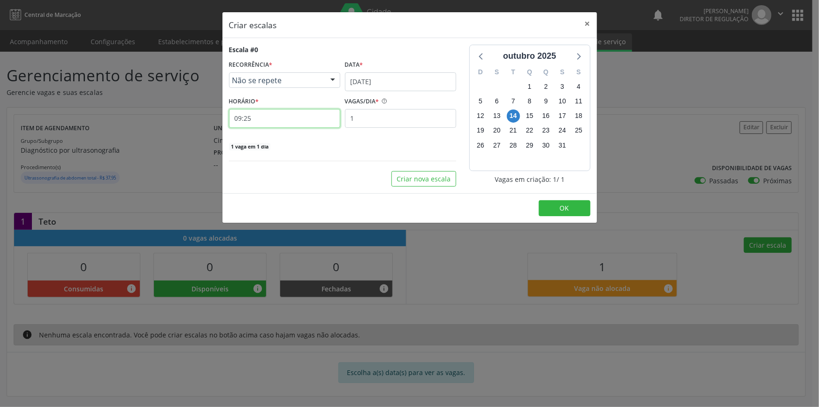
click at [319, 127] on input "09:25" at bounding box center [284, 118] width 111 height 19
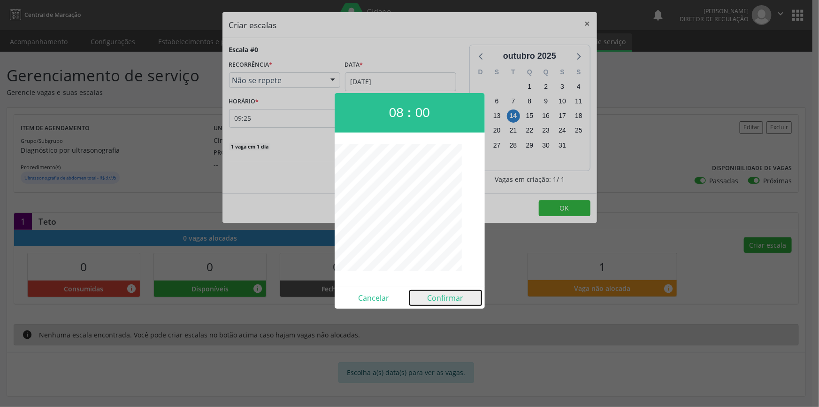
click at [447, 301] on button "Confirmar" at bounding box center [446, 297] width 72 height 15
type input "08:00"
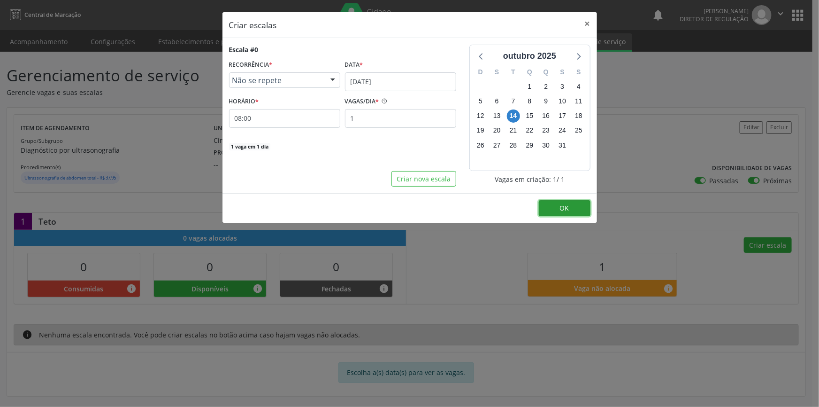
click at [566, 214] on button "OK" at bounding box center [565, 208] width 52 height 16
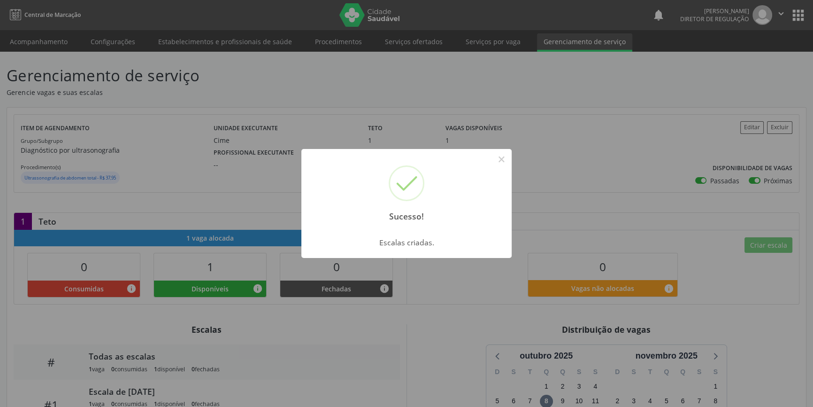
click at [134, 33] on div "Sucesso! × Escalas criadas. OK Cancel" at bounding box center [406, 203] width 813 height 407
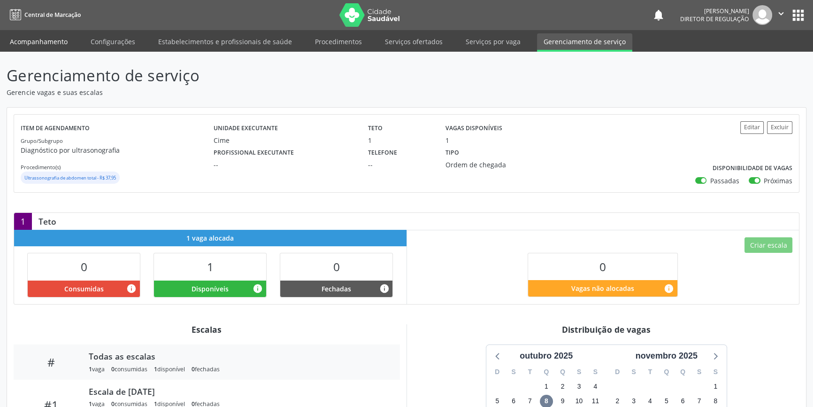
click at [61, 44] on link "Acompanhamento" at bounding box center [38, 41] width 71 height 16
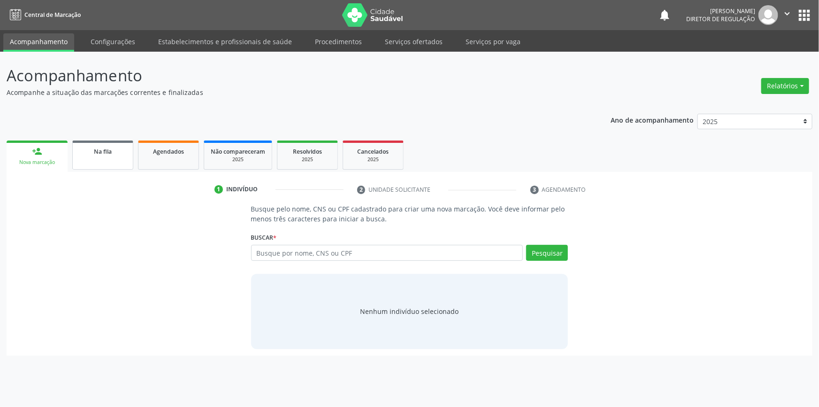
click at [105, 154] on span "Na fila" at bounding box center [103, 151] width 18 height 8
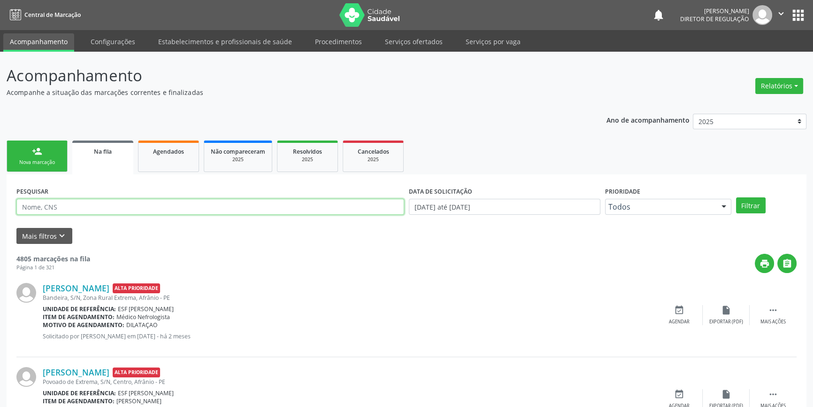
click at [157, 201] on input "text" at bounding box center [210, 207] width 388 height 16
type input "703408270889410"
click at [757, 200] on button "Filtrar" at bounding box center [751, 205] width 30 height 16
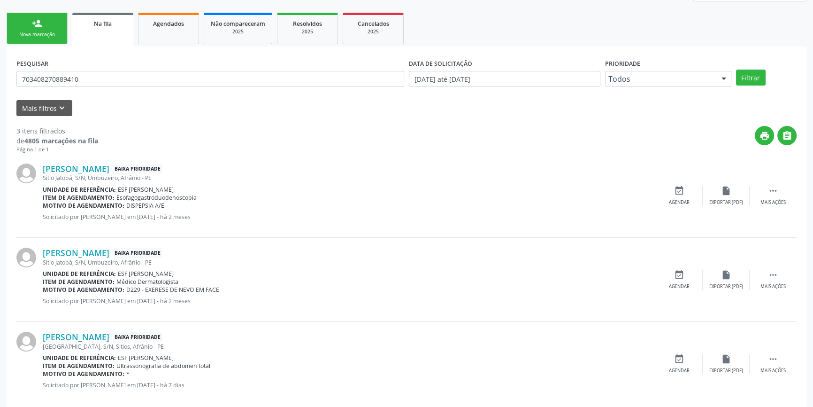
scroll to position [142, 0]
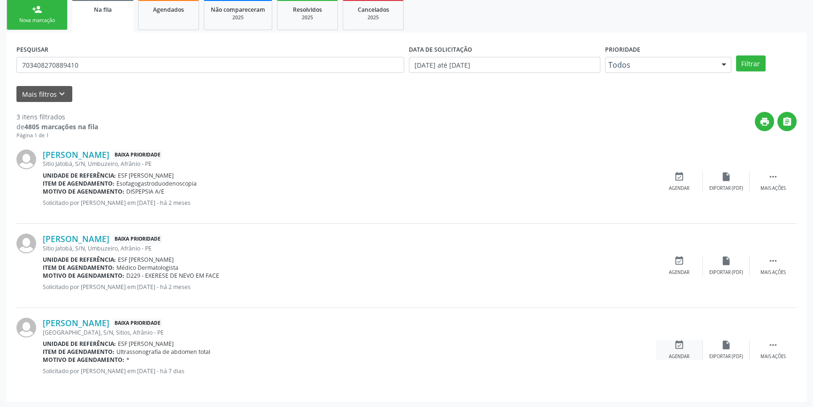
click at [669, 343] on div "event_available Agendar" at bounding box center [679, 349] width 47 height 20
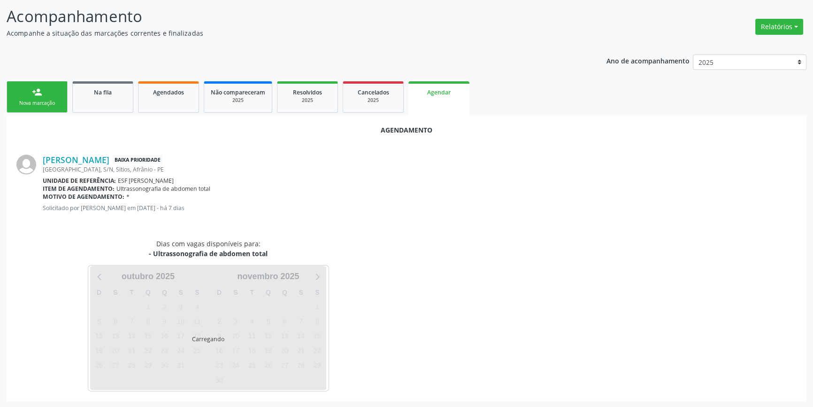
scroll to position [81, 0]
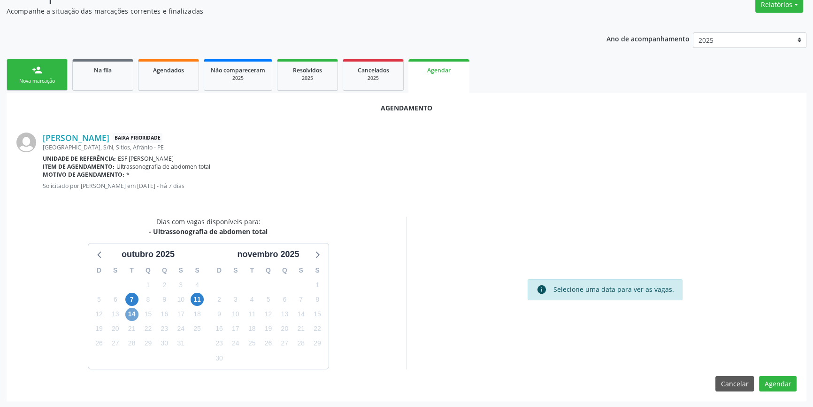
click at [134, 310] on span "14" at bounding box center [131, 313] width 13 height 13
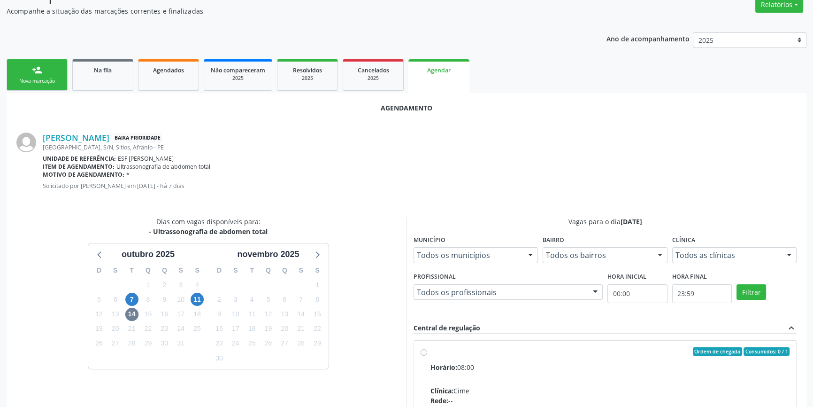
radio input "true"
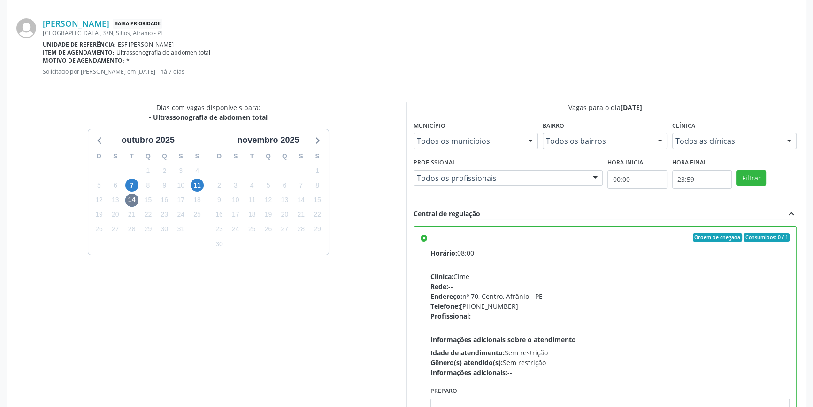
scroll to position [234, 0]
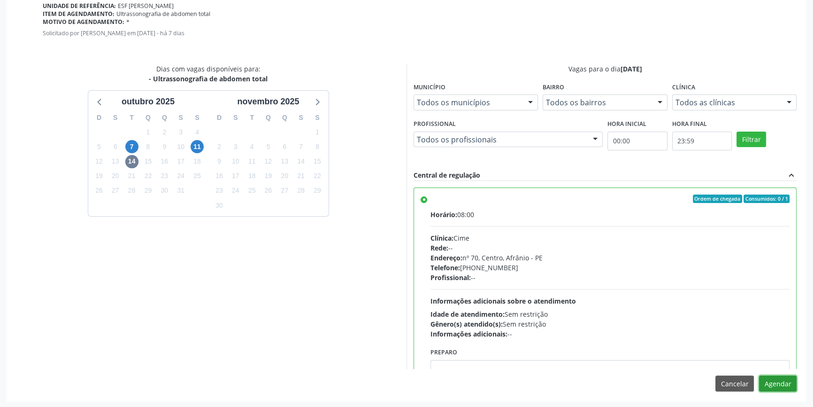
click at [784, 379] on button "Agendar" at bounding box center [778, 383] width 38 height 16
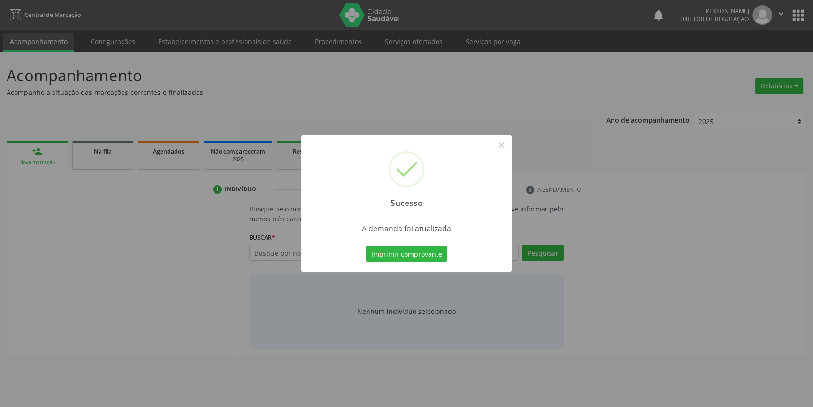
scroll to position [0, 0]
click at [417, 248] on button "Imprimir comprovante" at bounding box center [410, 254] width 82 height 16
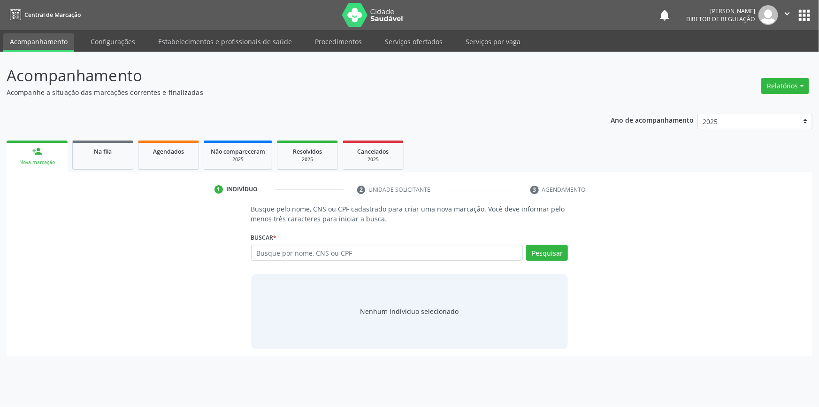
click at [336, 244] on div "Buscar * Busque por nome, CNS ou CPF Nenhum resultado encontrado para: " " Digi…" at bounding box center [409, 248] width 317 height 37
click at [331, 248] on input "text" at bounding box center [387, 253] width 272 height 16
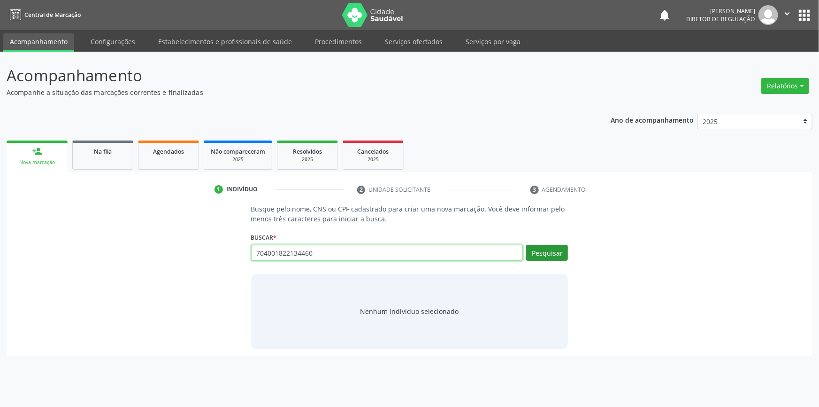
type input "704001822134460"
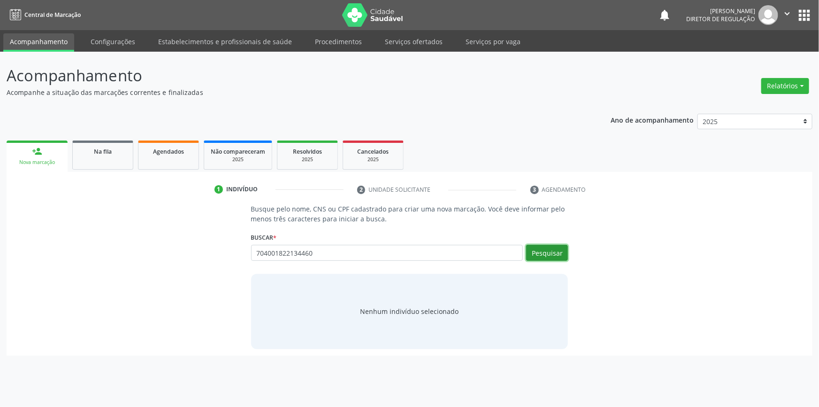
click at [557, 250] on button "Pesquisar" at bounding box center [547, 253] width 42 height 16
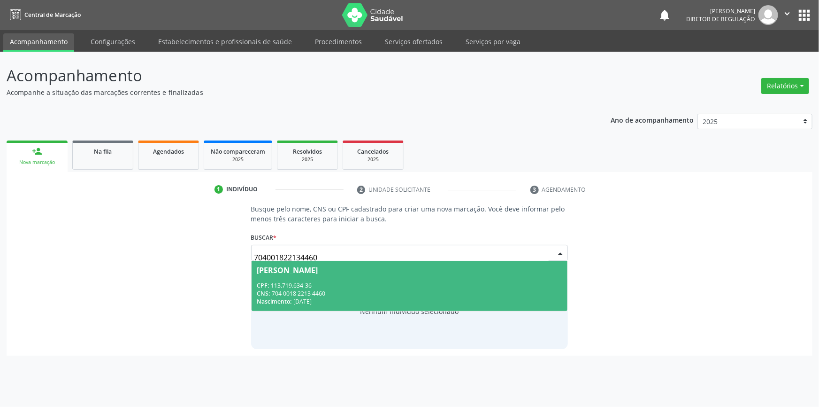
click at [326, 297] on div "Nascimento: 05/05/2001" at bounding box center [409, 301] width 305 height 8
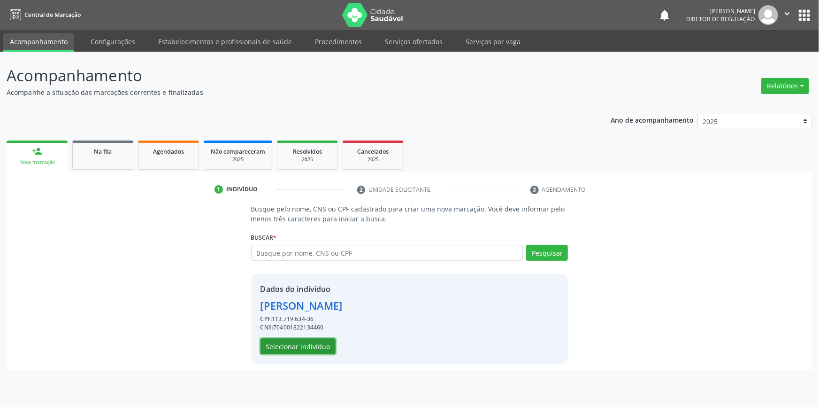
click at [318, 346] on button "Selecionar indivíduo" at bounding box center [298, 346] width 75 height 16
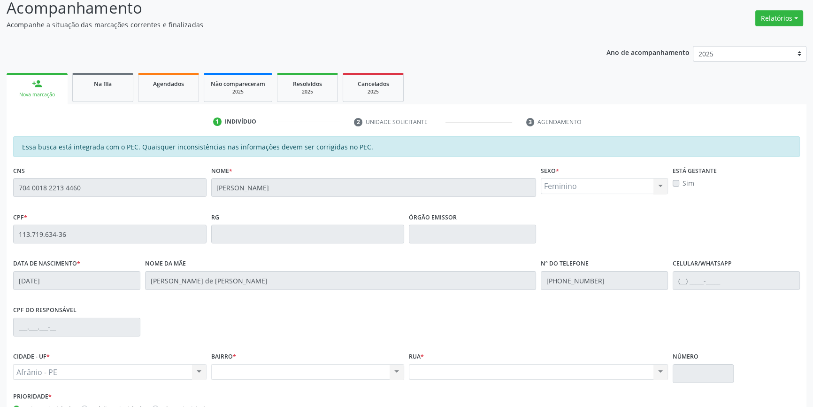
scroll to position [128, 0]
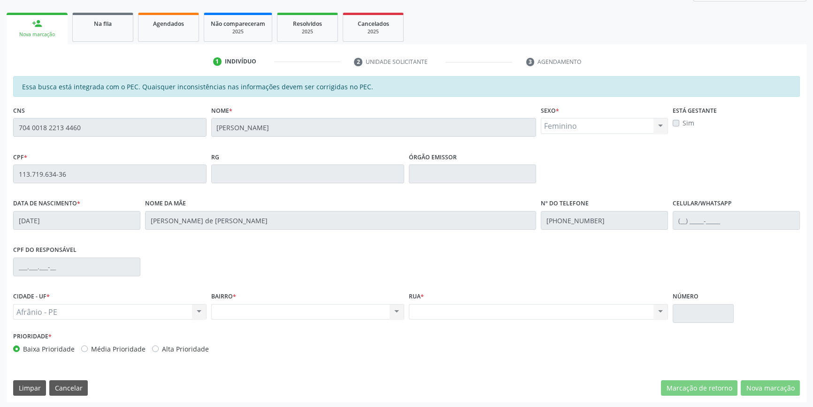
click at [49, 27] on link "person_add Nova marcação" at bounding box center [37, 28] width 61 height 31
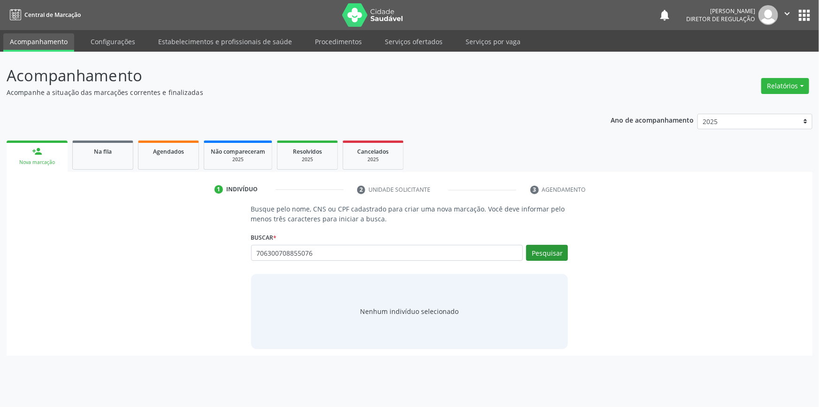
type input "706300708855076"
click at [538, 252] on button "Pesquisar" at bounding box center [547, 253] width 42 height 16
type input "706300708855076"
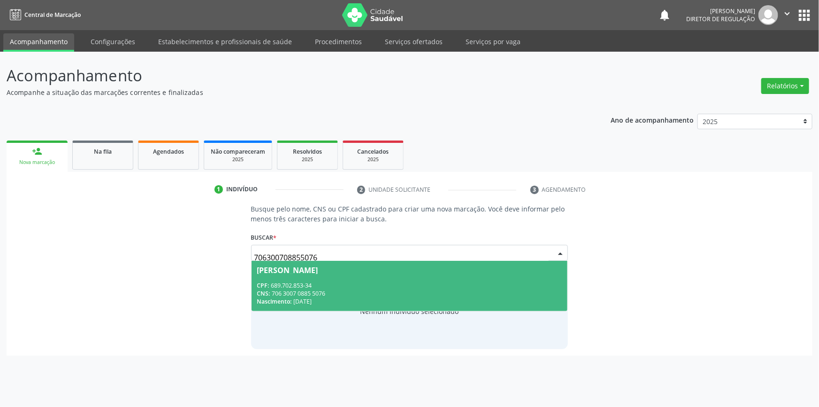
click at [328, 298] on div "Nascimento: [DATE]" at bounding box center [409, 301] width 305 height 8
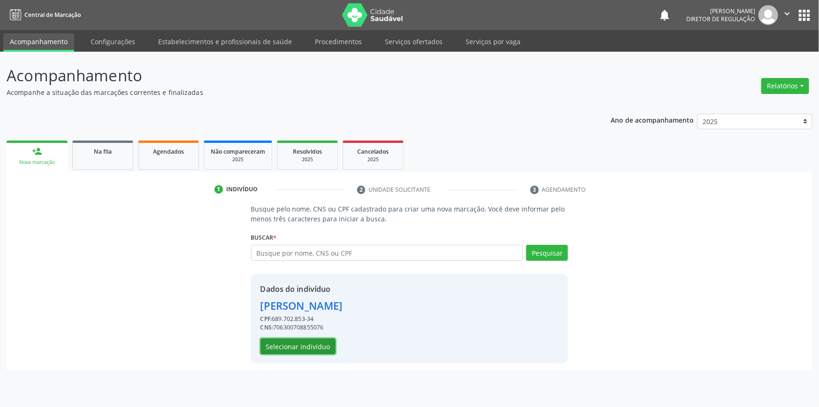
click at [296, 348] on button "Selecionar indivíduo" at bounding box center [298, 346] width 75 height 16
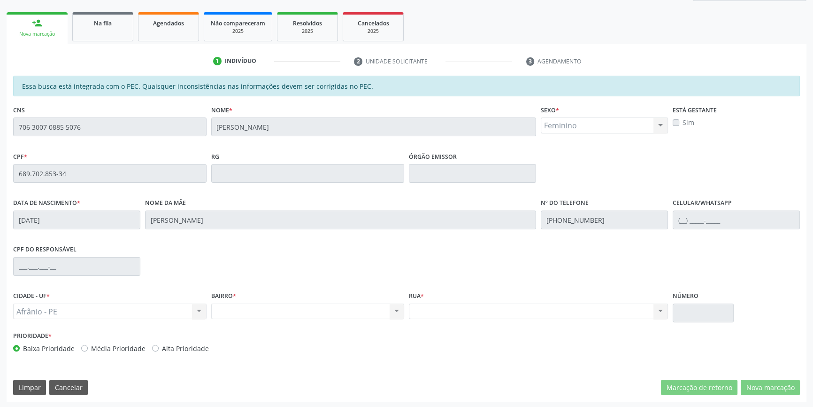
scroll to position [129, 0]
click at [61, 32] on div "Nova marcação" at bounding box center [37, 33] width 48 height 7
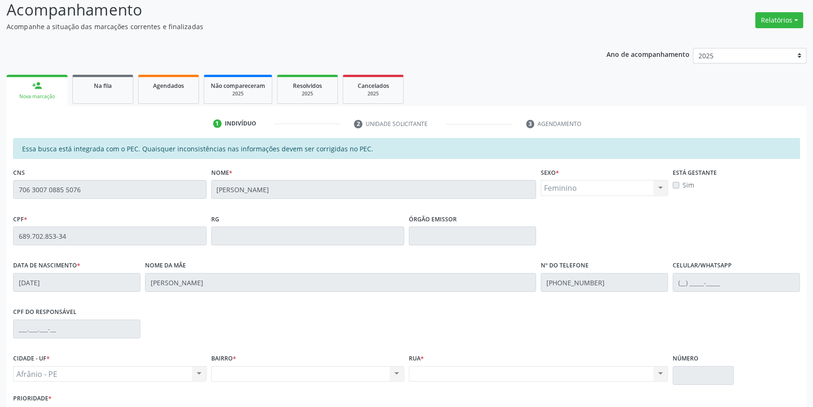
scroll to position [43, 0]
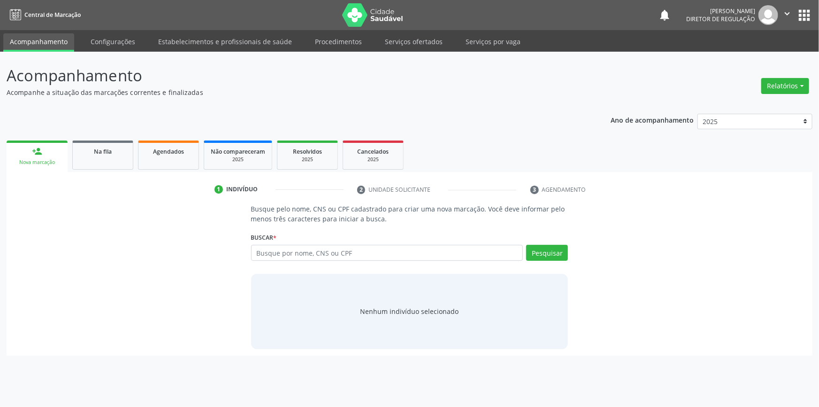
click at [327, 262] on div "Busque por nome, CNS ou CPF Nenhum resultado encontrado para: " " Digite nome, …" at bounding box center [409, 256] width 317 height 23
click at [329, 252] on input "text" at bounding box center [387, 253] width 272 height 16
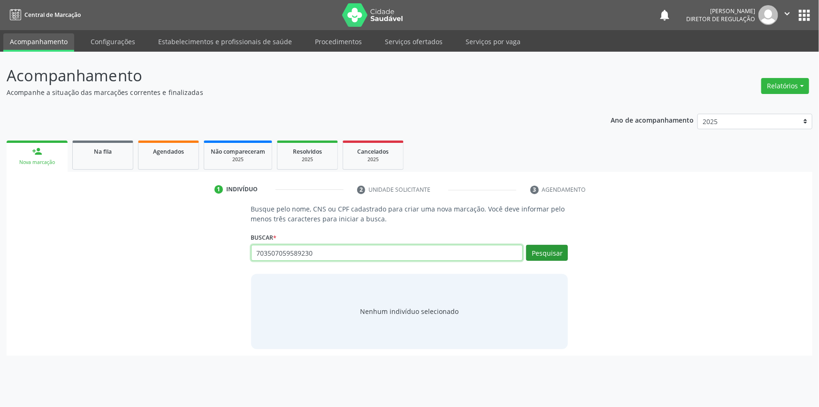
type input "703507059589230"
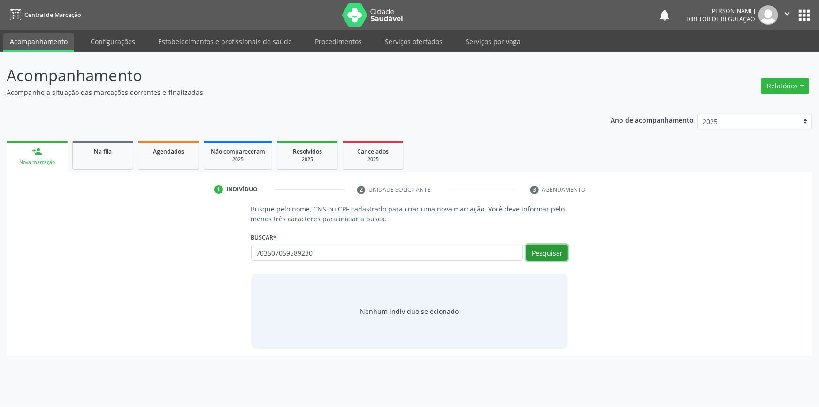
click at [546, 256] on button "Pesquisar" at bounding box center [547, 253] width 42 height 16
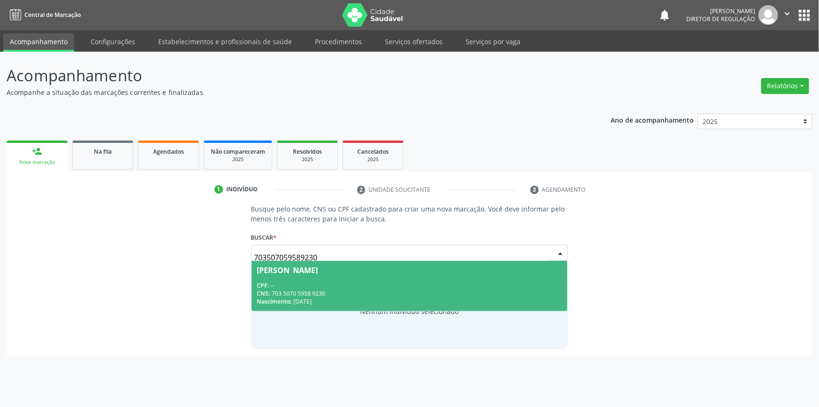
click at [337, 285] on div "CPF: --" at bounding box center [409, 285] width 305 height 8
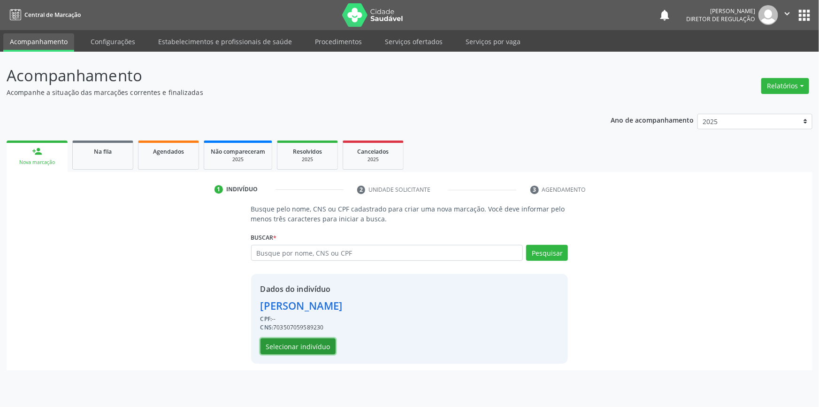
click at [296, 353] on button "Selecionar indivíduo" at bounding box center [298, 346] width 75 height 16
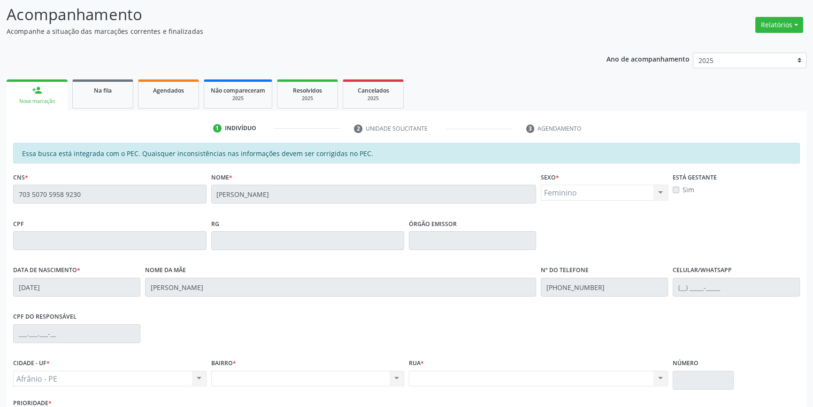
scroll to position [129, 0]
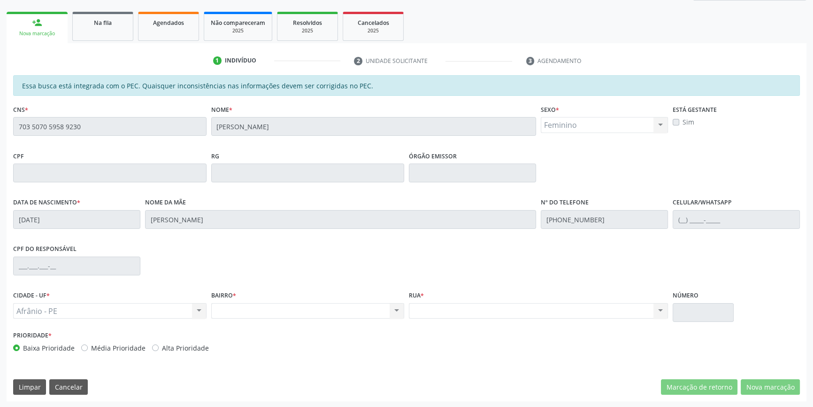
click at [44, 38] on link "person_add Nova marcação" at bounding box center [37, 27] width 61 height 31
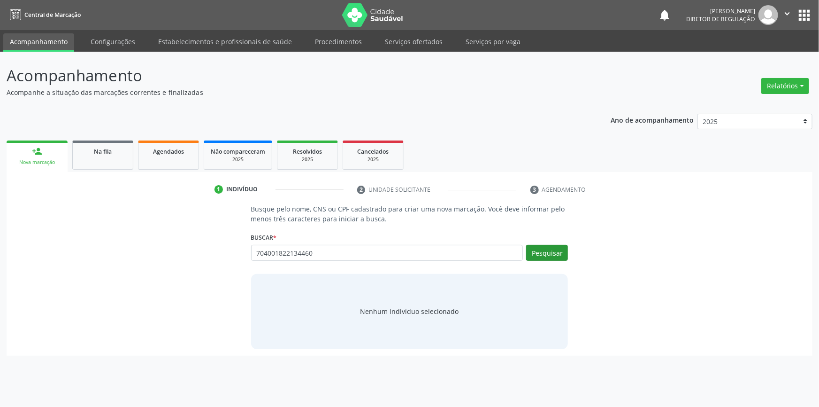
type input "704001822134460"
click at [541, 251] on button "Pesquisar" at bounding box center [547, 253] width 42 height 16
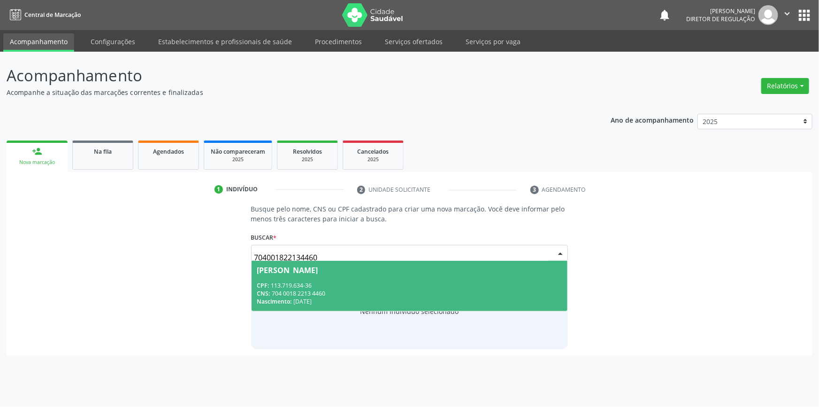
click at [386, 292] on div "CNS: 704 0018 2213 4460" at bounding box center [409, 293] width 305 height 8
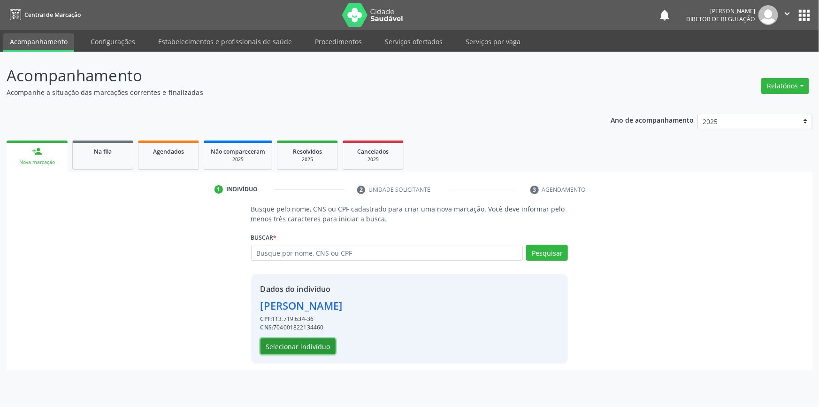
click at [311, 347] on button "Selecionar indivíduo" at bounding box center [298, 346] width 75 height 16
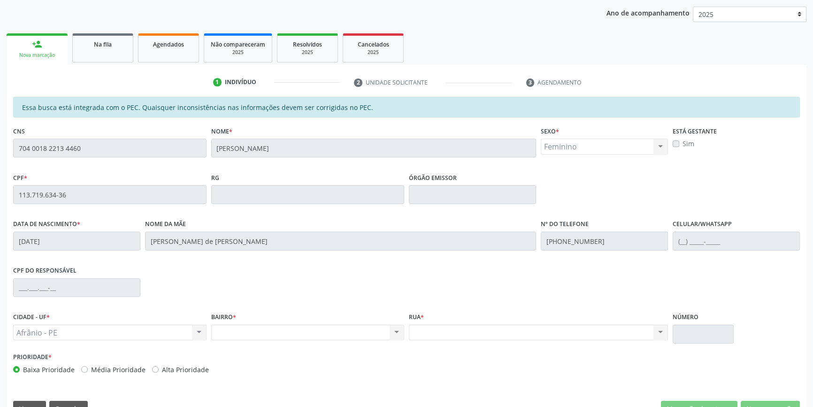
scroll to position [129, 0]
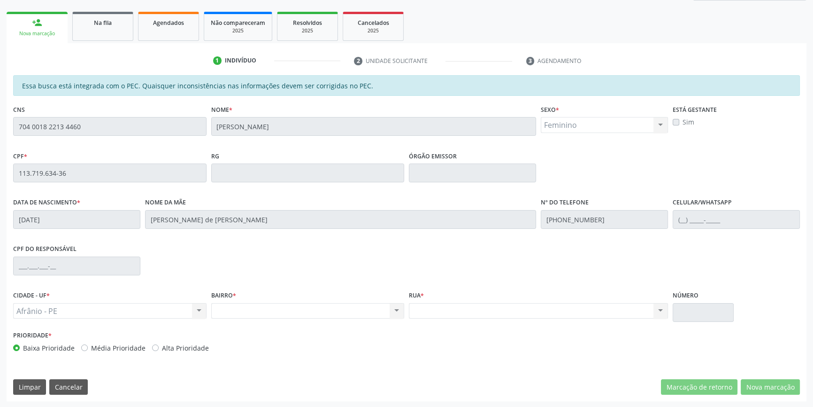
click at [53, 38] on link "person_add Nova marcação" at bounding box center [37, 27] width 61 height 31
click at [42, 21] on div "person_add" at bounding box center [37, 22] width 10 height 10
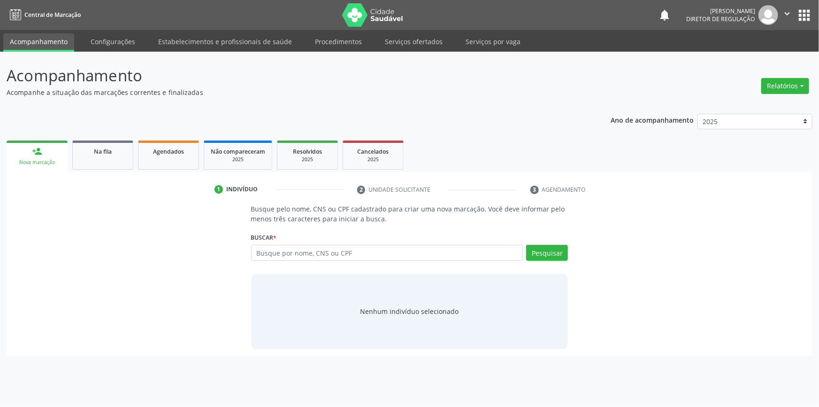
click at [286, 259] on input "text" at bounding box center [387, 253] width 272 height 16
type input "706300708855076"
click at [549, 254] on button "Pesquisar" at bounding box center [547, 253] width 42 height 16
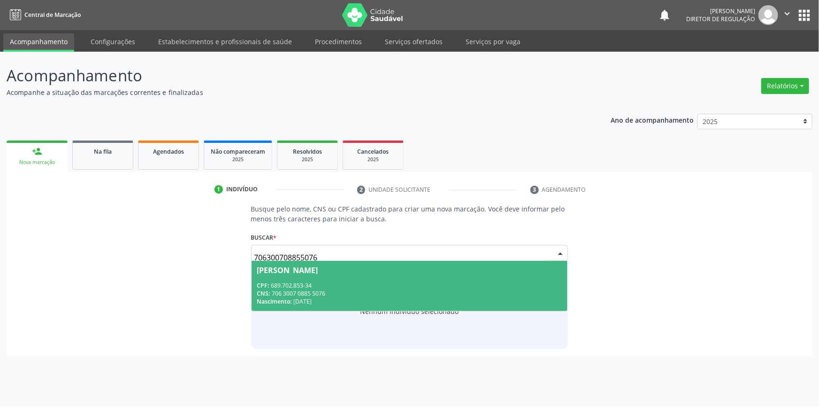
click at [295, 282] on div "CPF: 689.702.853-34" at bounding box center [409, 285] width 305 height 8
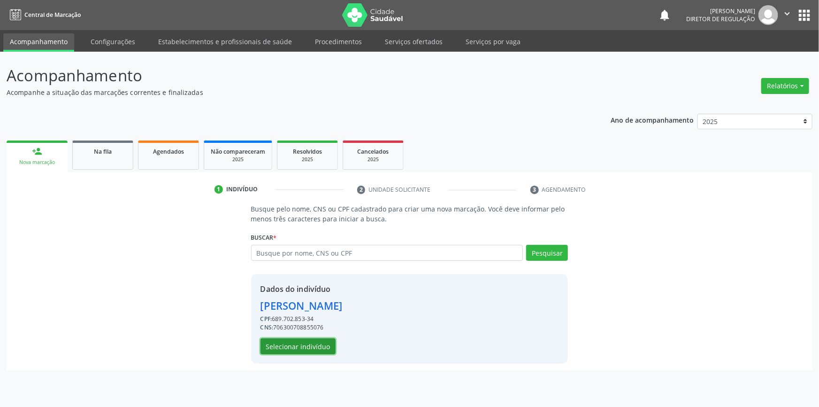
click at [304, 340] on button "Selecionar indivíduo" at bounding box center [298, 346] width 75 height 16
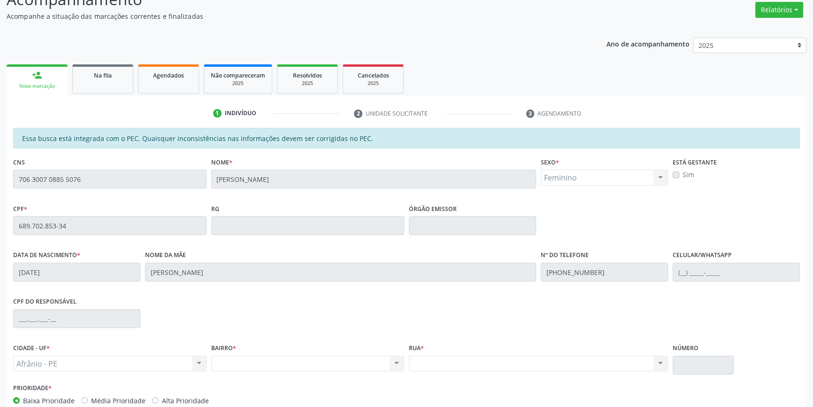
scroll to position [129, 0]
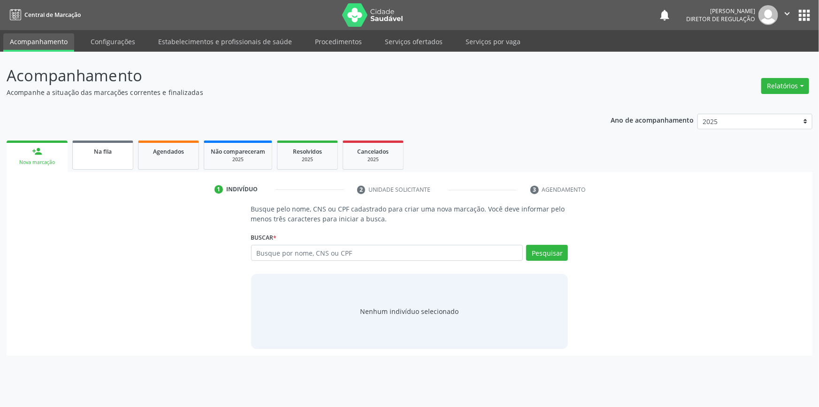
click at [105, 160] on link "Na fila" at bounding box center [102, 154] width 61 height 29
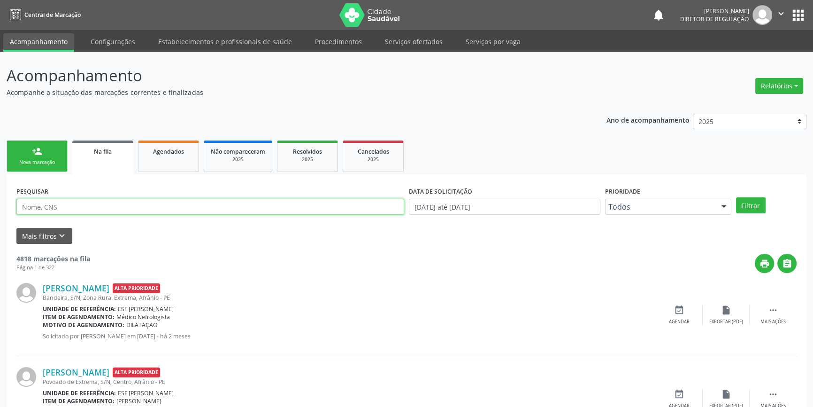
click at [169, 206] on input "text" at bounding box center [210, 207] width 388 height 16
type input "[PERSON_NAME]"
click at [753, 205] on button "Filtrar" at bounding box center [751, 205] width 30 height 16
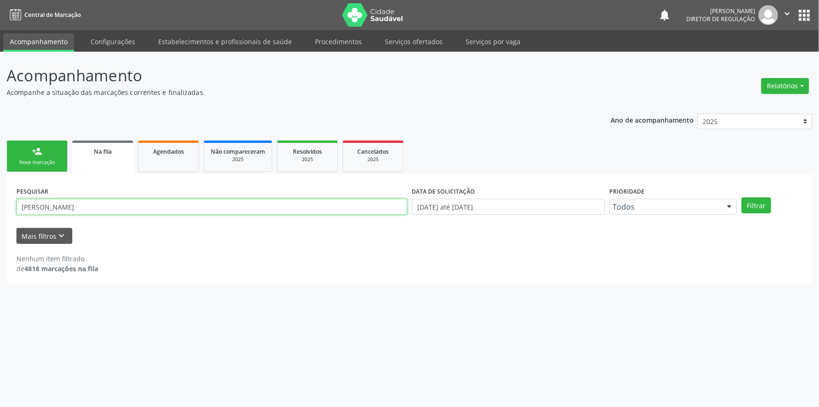
drag, startPoint x: 98, startPoint y: 208, endPoint x: 0, endPoint y: 204, distance: 98.2
click at [0, 204] on div "Acompanhamento Acompanhe a situação das marcações correntes e finalizadas Relat…" at bounding box center [409, 229] width 819 height 355
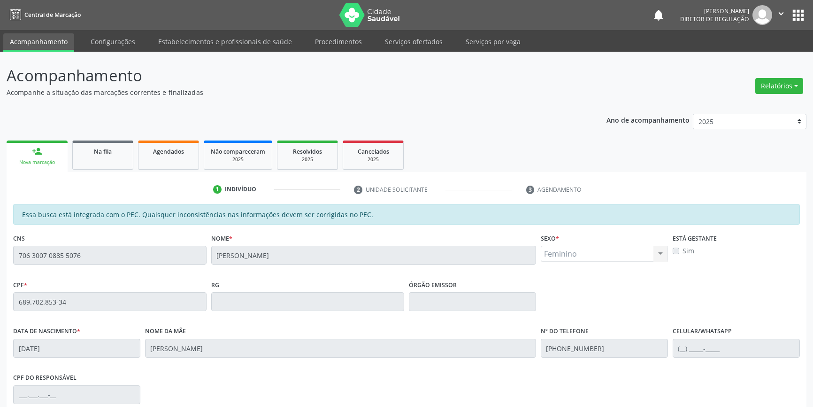
scroll to position [129, 0]
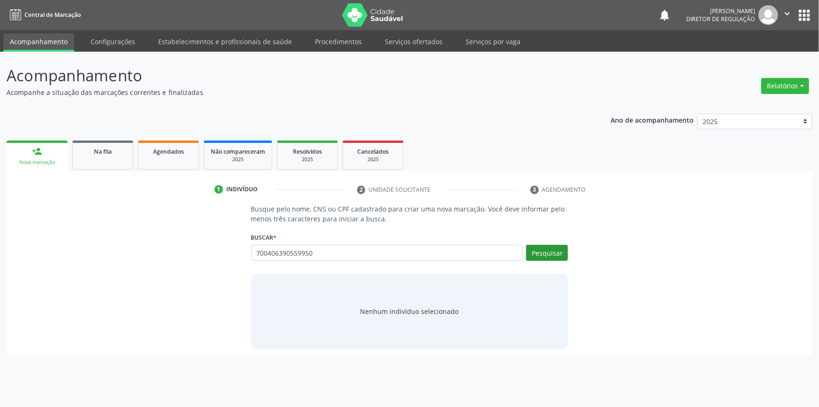
type input "700406390559950"
click at [550, 258] on button "Pesquisar" at bounding box center [547, 253] width 42 height 16
type input "700406390559950"
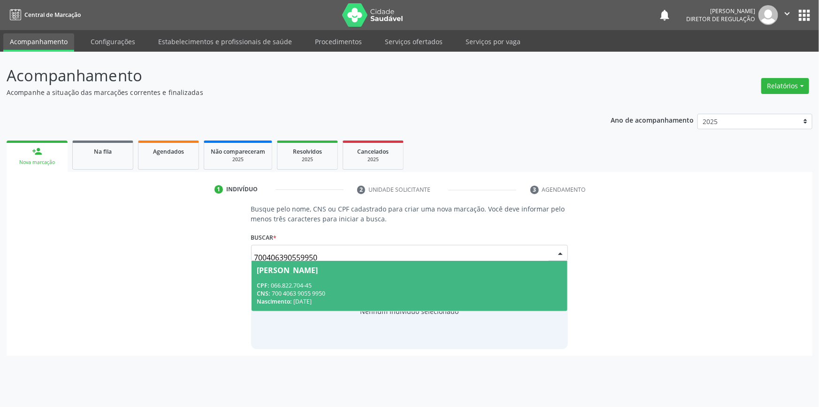
click at [371, 277] on span "[PERSON_NAME] CPF: 066.822.704-45 CNS: 700 4063 9055 9950 Nascimento: [DATE]" at bounding box center [410, 286] width 316 height 50
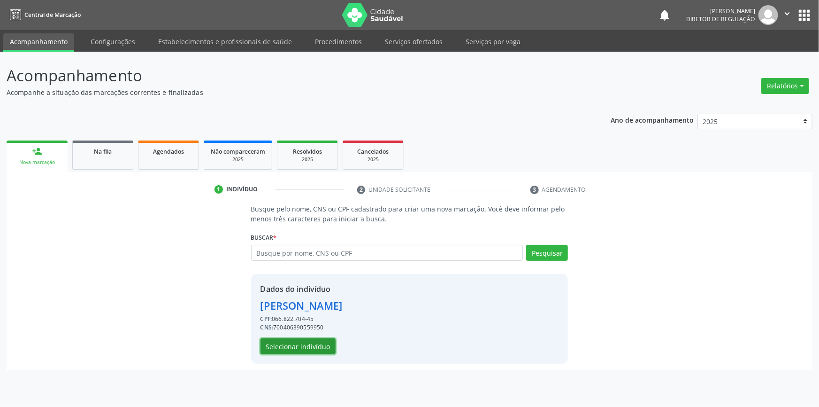
click at [307, 347] on button "Selecionar indivíduo" at bounding box center [298, 346] width 75 height 16
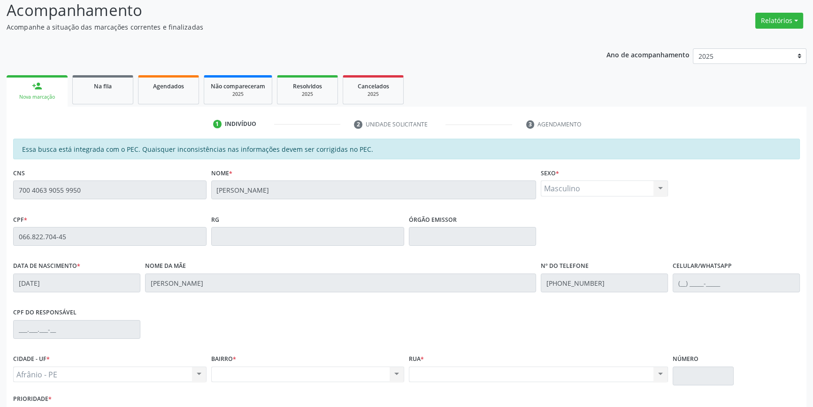
scroll to position [129, 0]
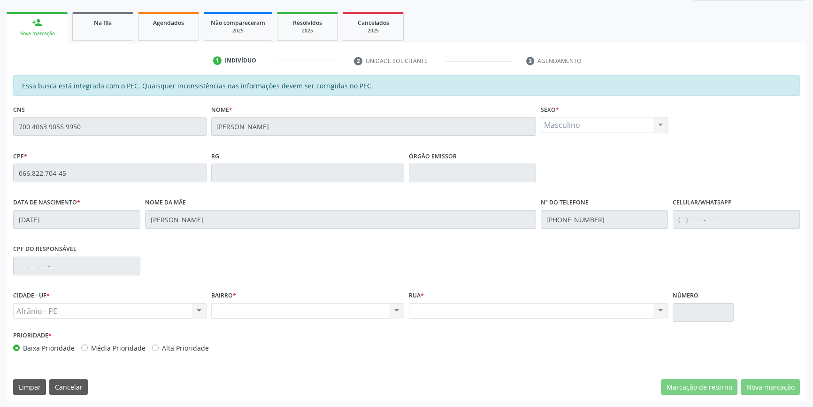
click at [0, 127] on div "Acompanhamento Acompanhe a situação das marcações correntes e finalizadas Relat…" at bounding box center [406, 165] width 813 height 484
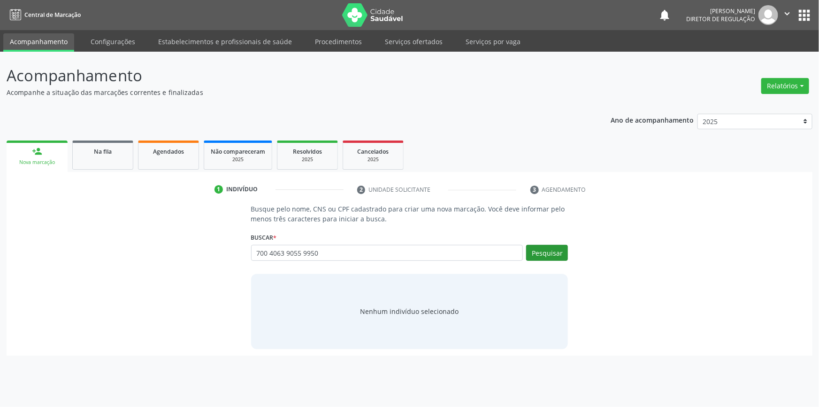
type input "700 4063 9055 9950"
click at [547, 253] on button "Pesquisar" at bounding box center [547, 253] width 42 height 16
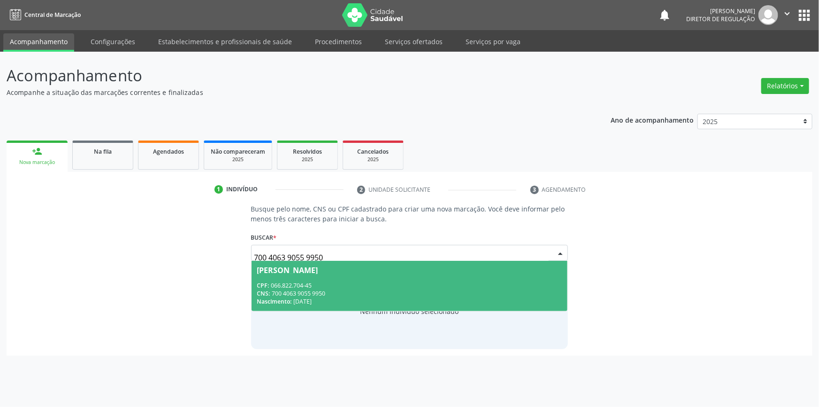
click at [395, 274] on span "[PERSON_NAME] CPF: 066.822.704-45 CNS: 700 4063 9055 9950 Nascimento: [DATE]" at bounding box center [410, 286] width 316 height 50
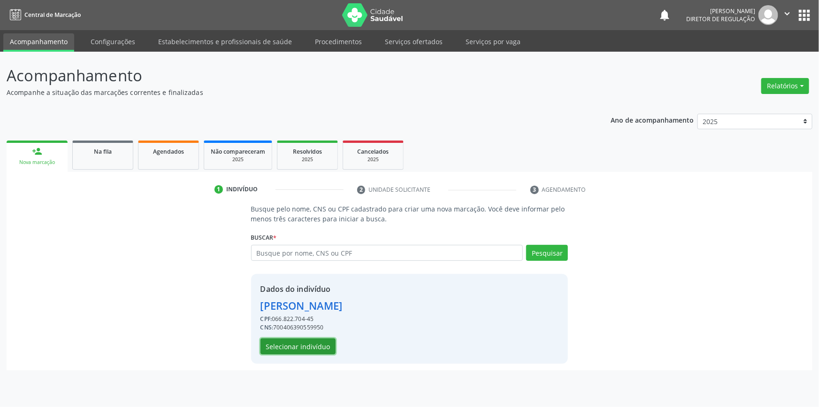
click at [315, 343] on button "Selecionar indivíduo" at bounding box center [298, 346] width 75 height 16
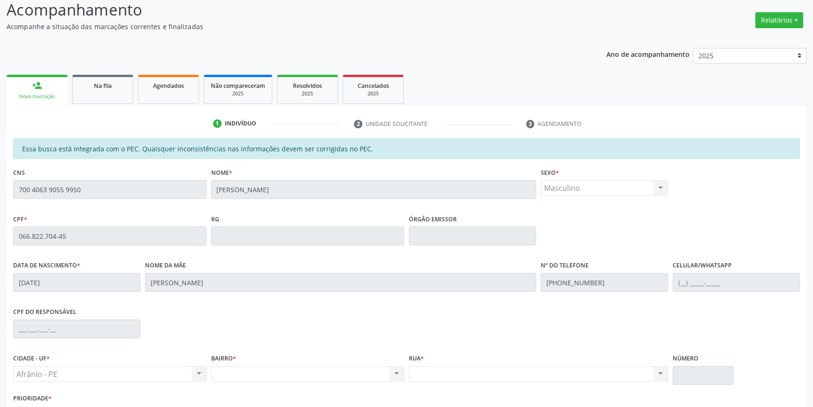
scroll to position [129, 0]
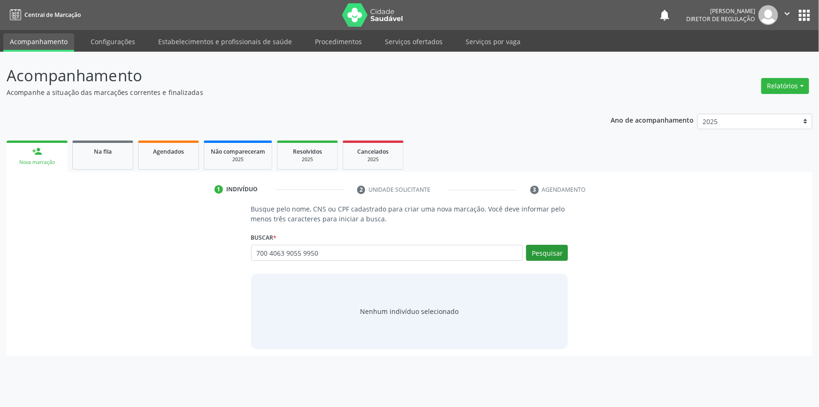
type input "700 4063 9055 9950"
click at [550, 252] on button "Pesquisar" at bounding box center [547, 253] width 42 height 16
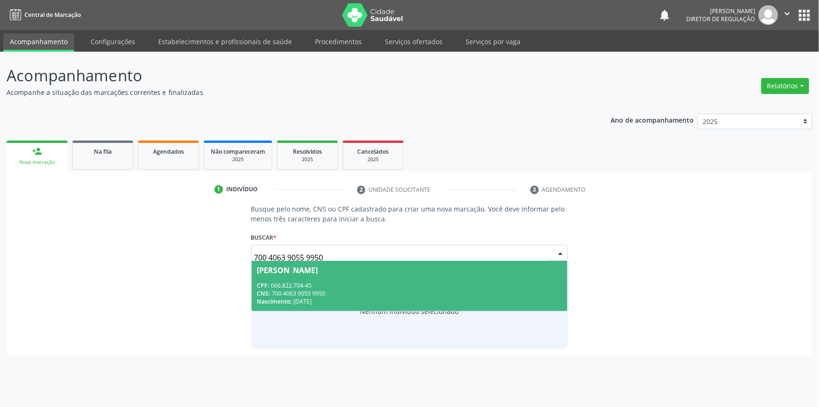
click at [354, 282] on div "CPF: 066.822.704-45" at bounding box center [409, 285] width 305 height 8
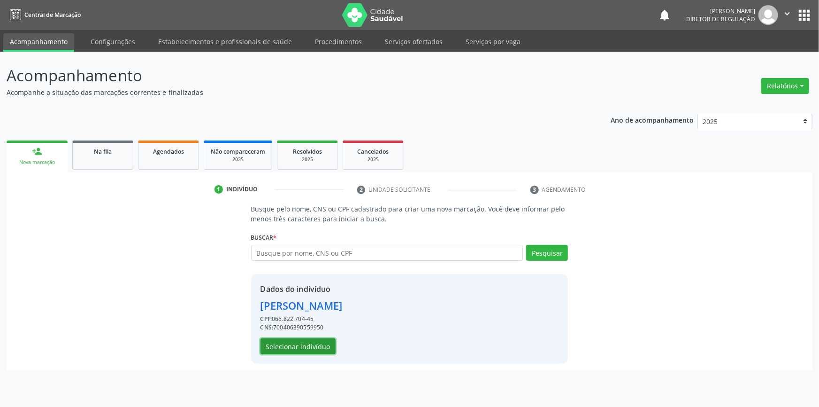
click at [308, 348] on button "Selecionar indivíduo" at bounding box center [298, 346] width 75 height 16
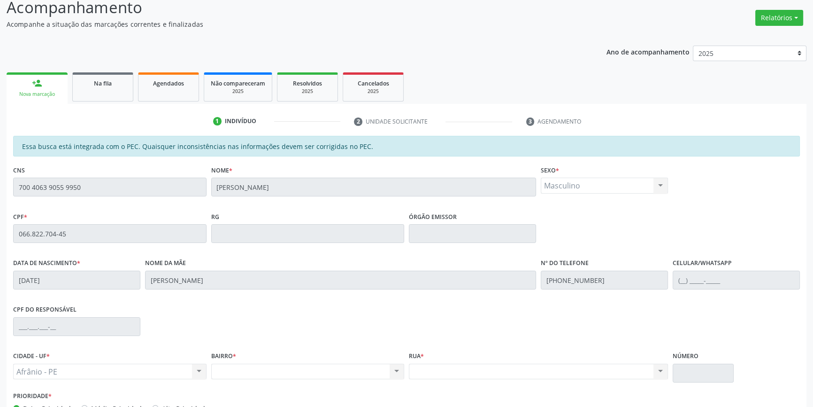
scroll to position [129, 0]
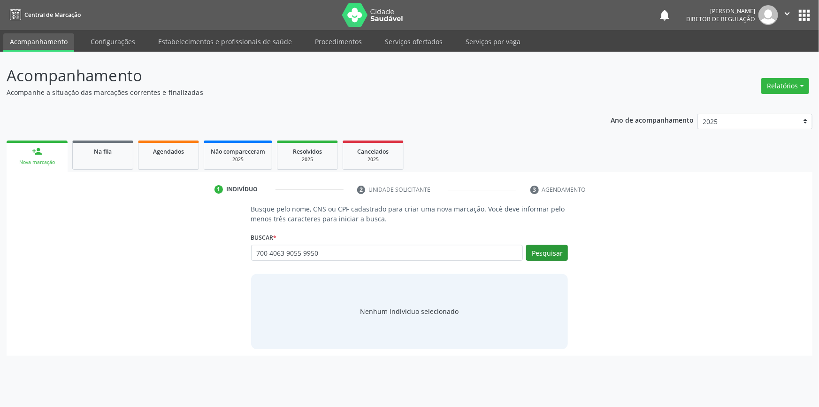
type input "700 4063 9055 9950"
click at [549, 249] on button "Pesquisar" at bounding box center [547, 253] width 42 height 16
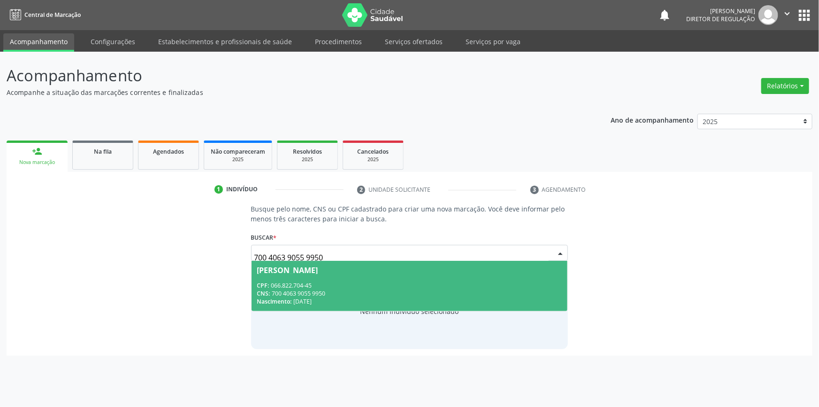
click at [338, 262] on span "[PERSON_NAME] CPF: 066.822.704-45 CNS: 700 4063 9055 9950 Nascimento: 25[DATE]" at bounding box center [410, 286] width 316 height 50
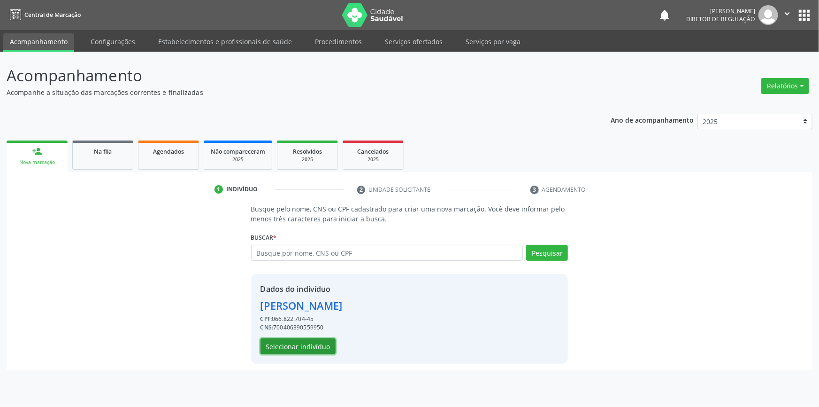
click at [305, 345] on button "Selecionar indivíduo" at bounding box center [298, 346] width 75 height 16
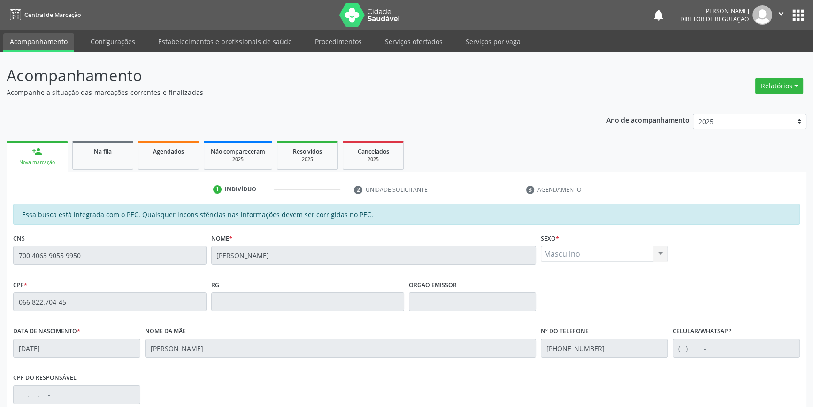
scroll to position [129, 0]
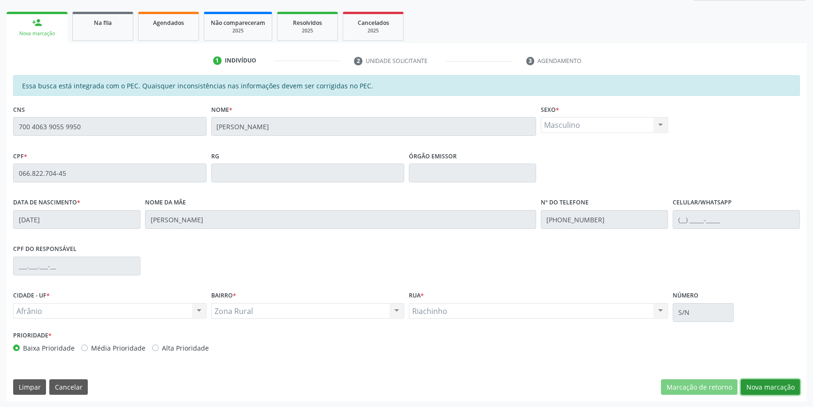
click at [768, 390] on button "Nova marcação" at bounding box center [770, 387] width 59 height 16
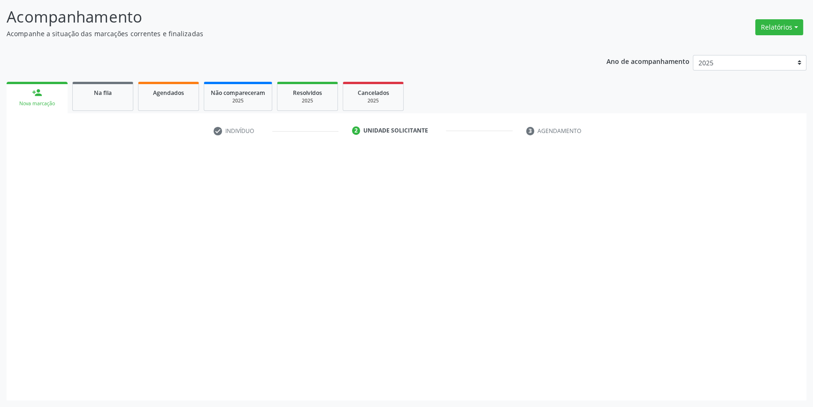
scroll to position [58, 0]
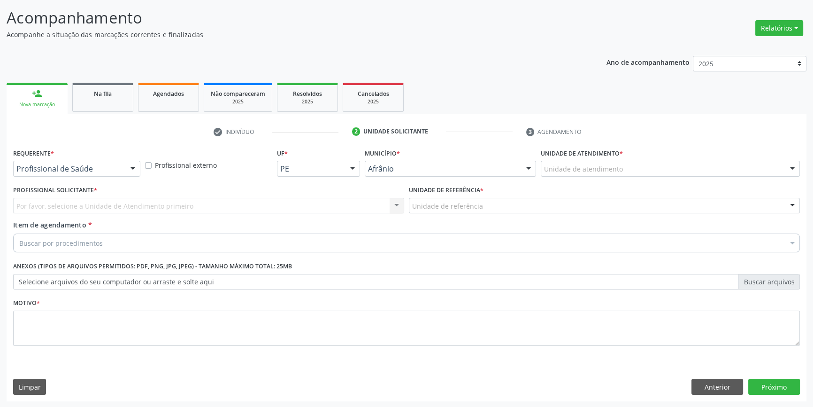
click at [574, 161] on div "Unidade de atendimento" at bounding box center [670, 169] width 259 height 16
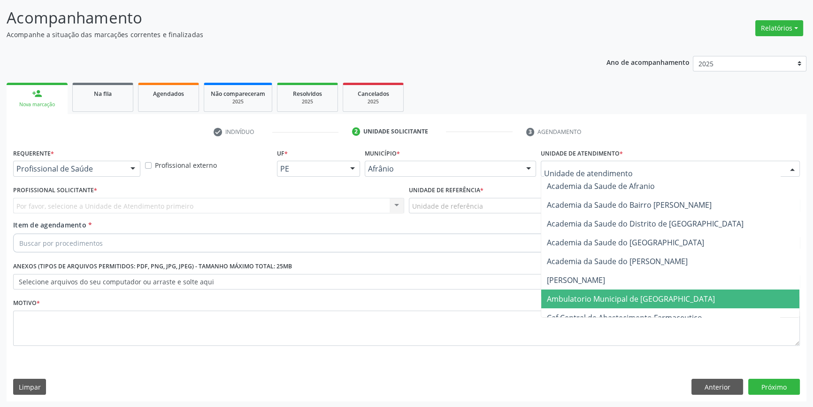
click at [600, 301] on span "Ambulatorio Municipal de [GEOGRAPHIC_DATA]" at bounding box center [631, 298] width 168 height 10
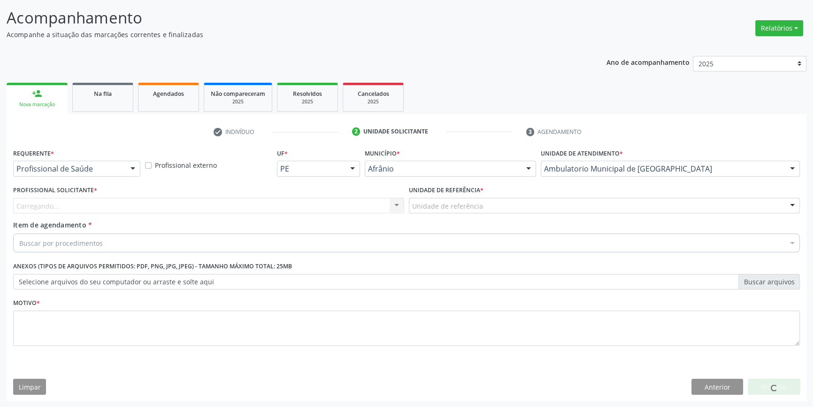
click at [473, 192] on label "Unidade de referência *" at bounding box center [446, 190] width 75 height 15
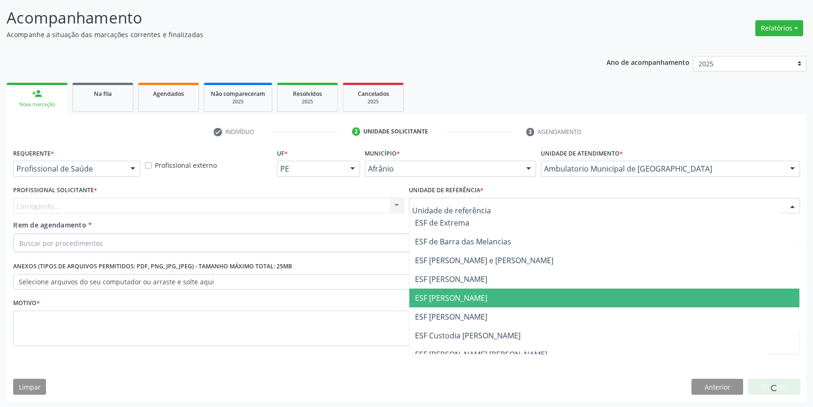
click at [469, 299] on span "ESF [PERSON_NAME]" at bounding box center [451, 297] width 72 height 10
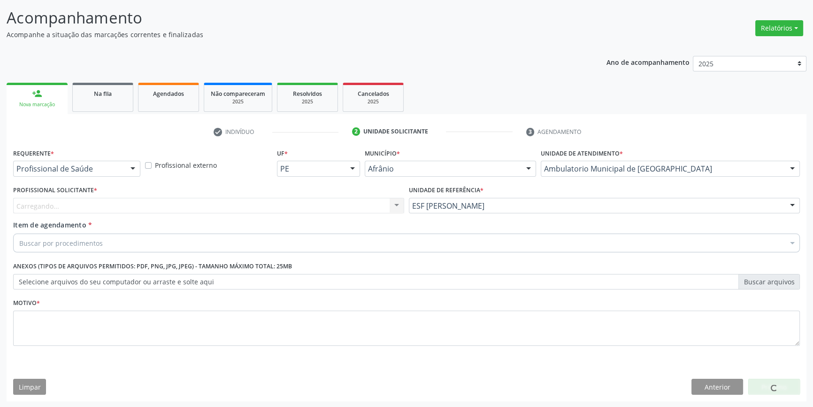
click at [255, 212] on div "Carregando... Nenhum resultado encontrado para: " " Não há nenhuma opção para s…" at bounding box center [208, 206] width 391 height 16
click at [254, 211] on div "Profissional solicitante" at bounding box center [208, 206] width 391 height 16
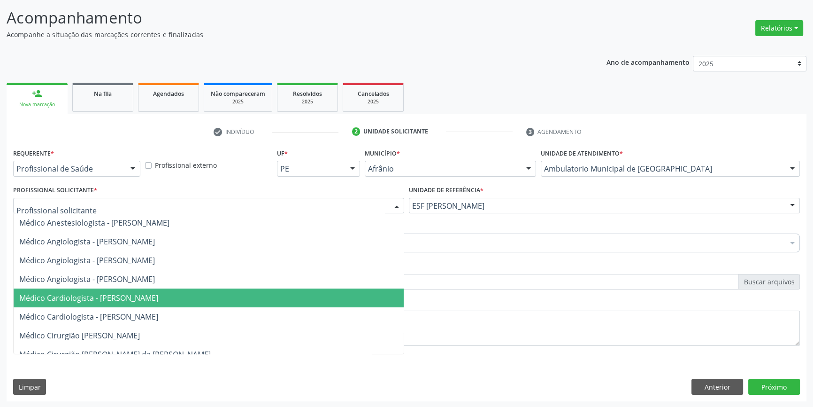
click at [158, 293] on span "Médico Cardiologista - [PERSON_NAME]" at bounding box center [88, 297] width 139 height 10
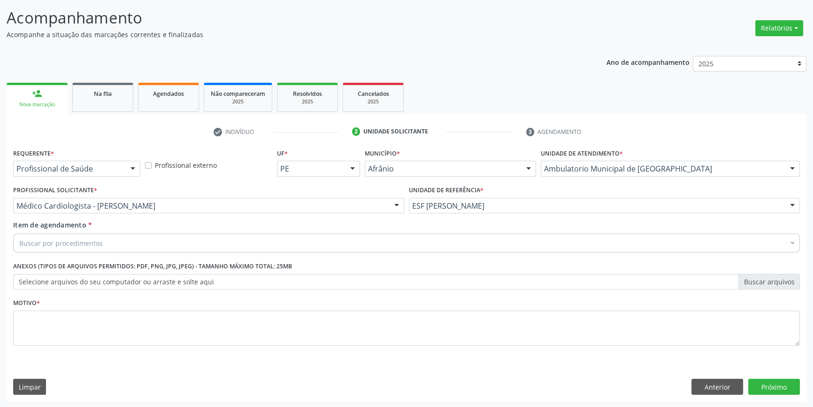
click at [180, 238] on div "Buscar por procedimentos" at bounding box center [406, 242] width 787 height 19
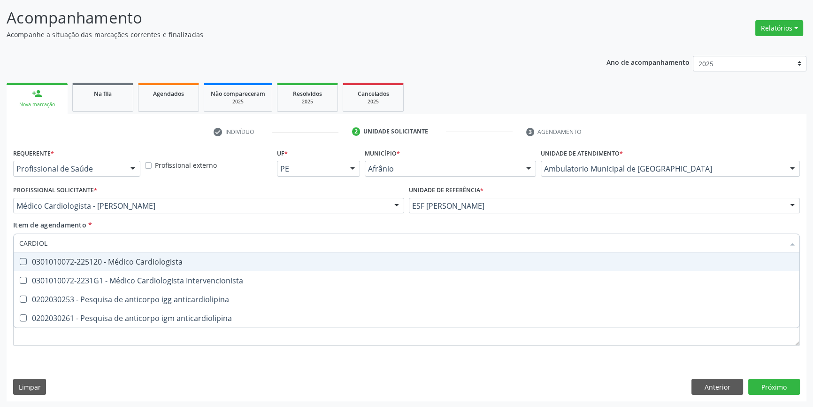
type input "CARDIOLO"
click at [161, 261] on div "0301010072-225120 - Médico Cardiologista" at bounding box center [406, 262] width 775 height 8
checkbox Cardiologista "true"
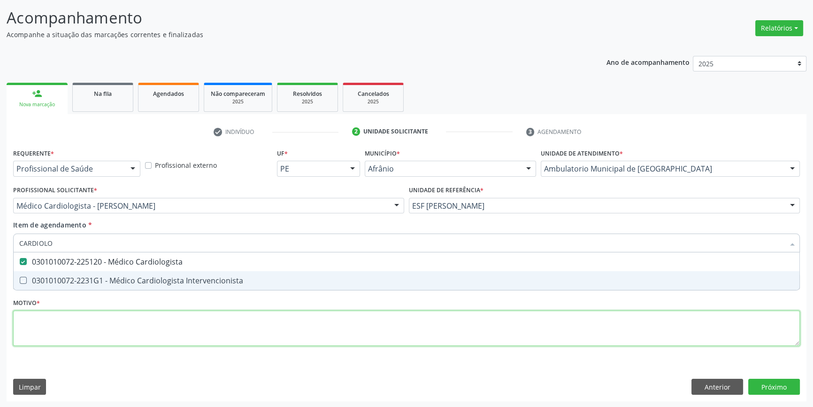
click at [108, 339] on div "Requerente * Profissional de Saúde Profissional de Saúde Paciente Nenhum result…" at bounding box center [406, 252] width 787 height 213
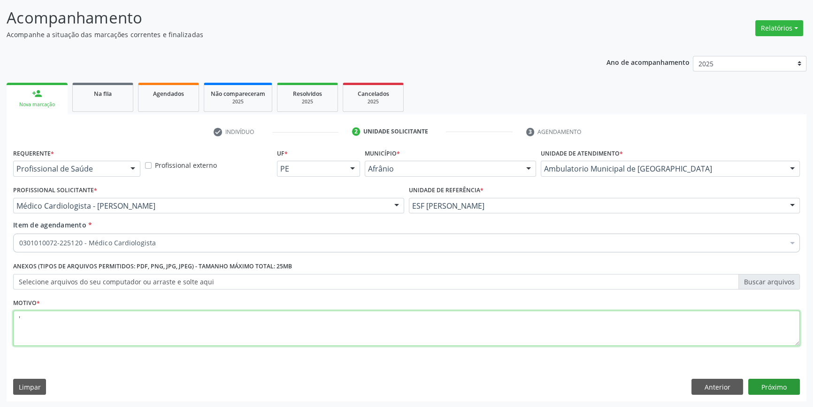
type textarea "'"
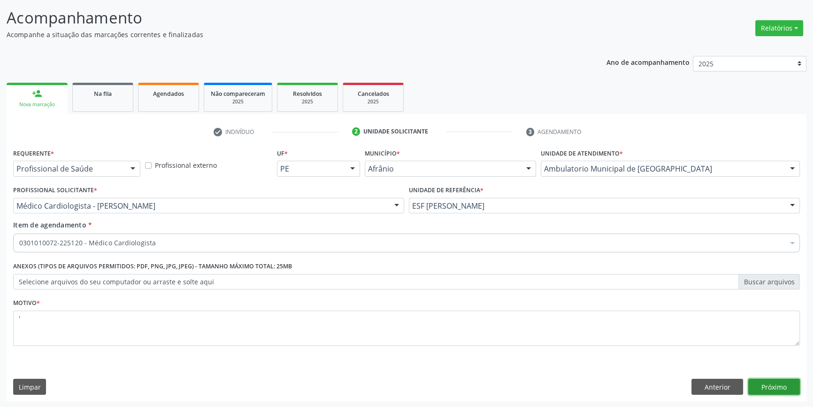
click at [756, 385] on button "Próximo" at bounding box center [774, 386] width 52 height 16
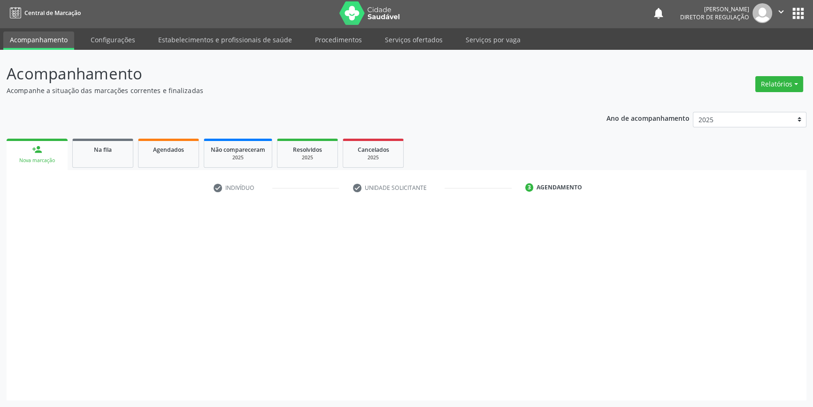
scroll to position [1, 0]
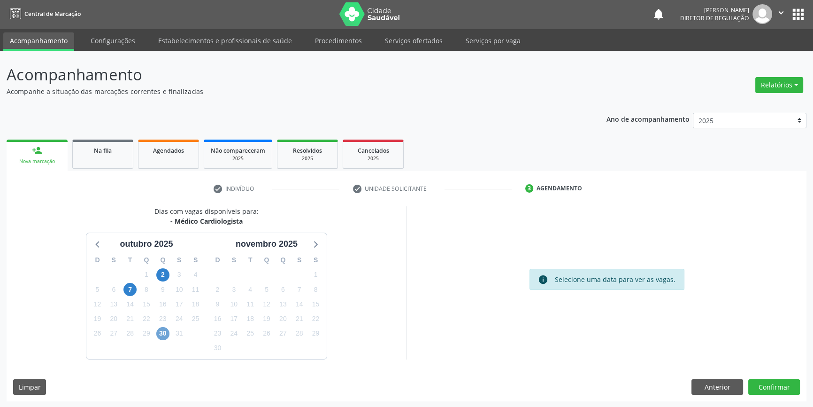
click at [161, 333] on span "30" at bounding box center [162, 333] width 13 height 13
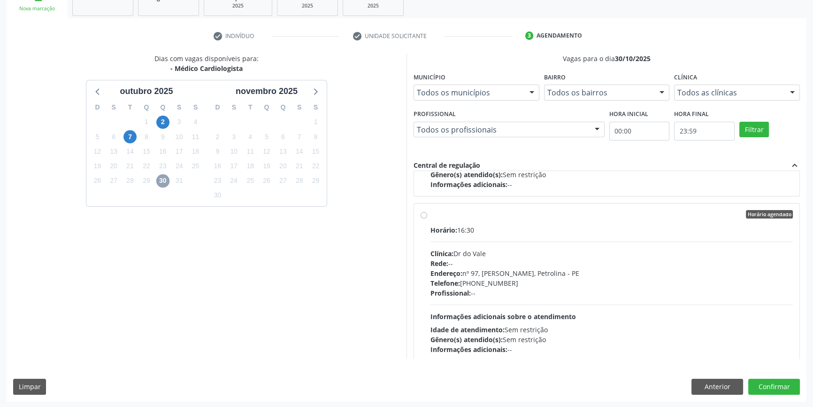
scroll to position [640, 0]
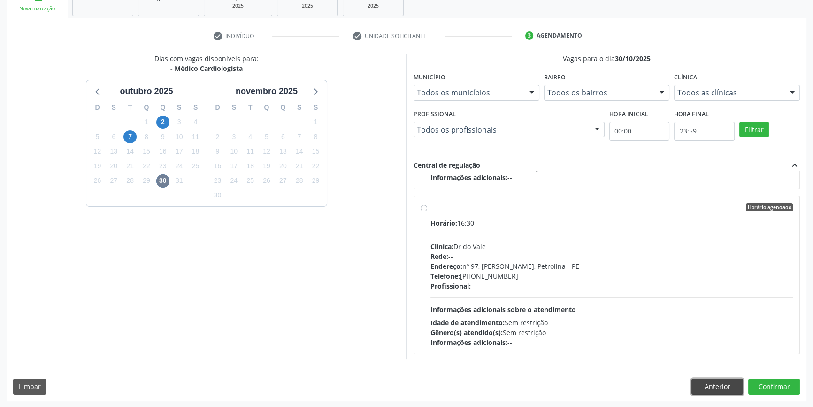
click at [718, 390] on button "Anterior" at bounding box center [718, 386] width 52 height 16
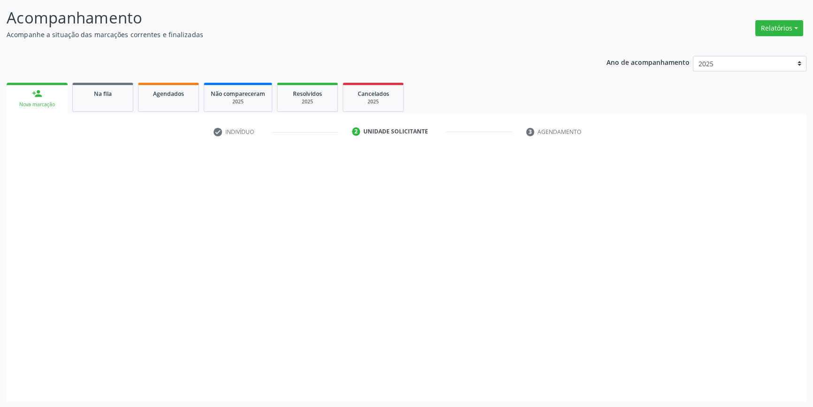
click at [718, 390] on button "Anterior" at bounding box center [718, 386] width 52 height 16
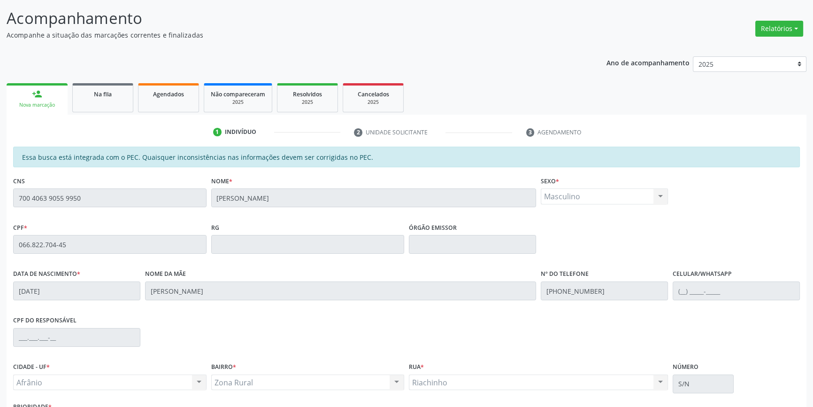
scroll to position [0, 0]
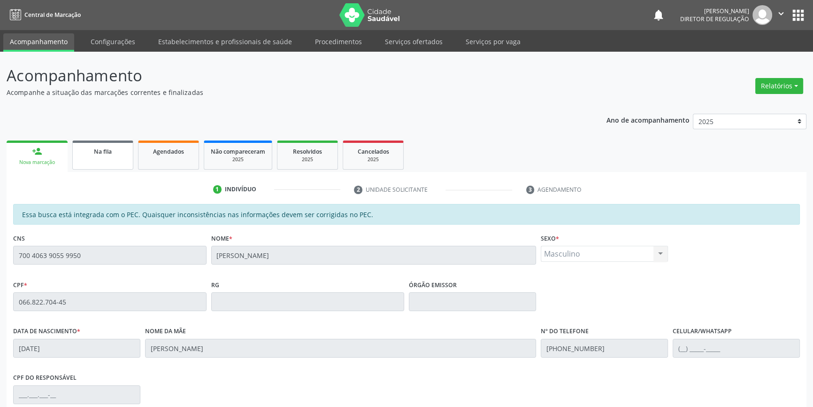
click at [111, 162] on link "Na fila" at bounding box center [102, 154] width 61 height 29
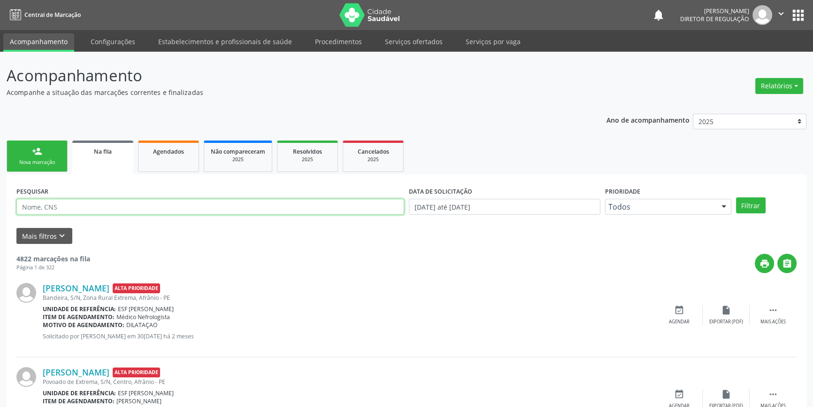
click at [146, 207] on input "text" at bounding box center [210, 207] width 388 height 16
click at [761, 207] on button "Filtrar" at bounding box center [751, 205] width 30 height 16
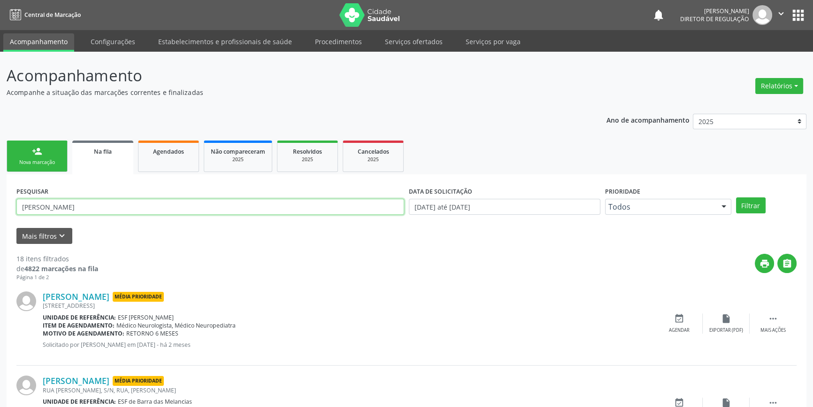
click at [93, 211] on input "[PERSON_NAME]" at bounding box center [210, 207] width 388 height 16
type input "[DEMOGRAPHIC_DATA]"
click at [739, 207] on button "Filtrar" at bounding box center [751, 205] width 30 height 16
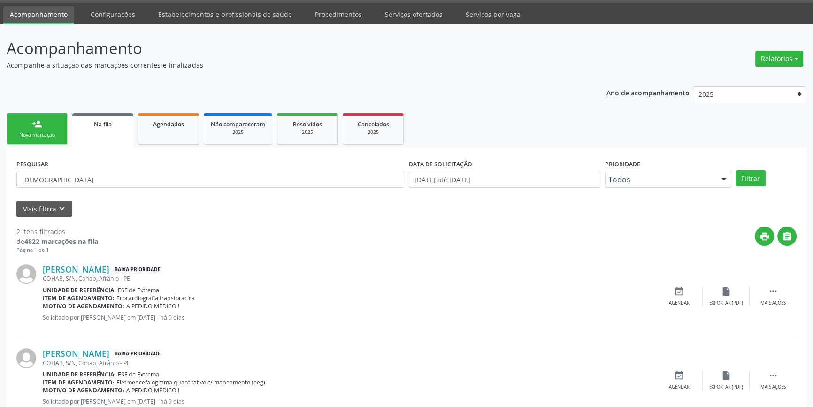
scroll to position [58, 0]
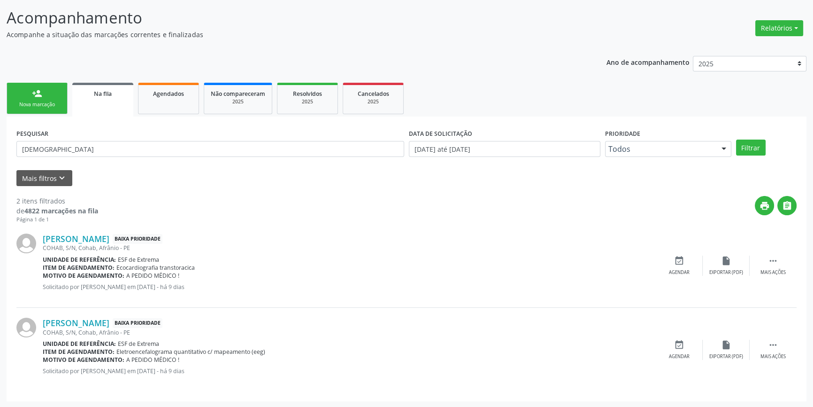
drag, startPoint x: 197, startPoint y: 268, endPoint x: 114, endPoint y: 265, distance: 83.1
click at [114, 265] on div "Item de agendamento: Ecocardiografia transtoracica" at bounding box center [349, 267] width 613 height 8
